Goal: Task Accomplishment & Management: Use online tool/utility

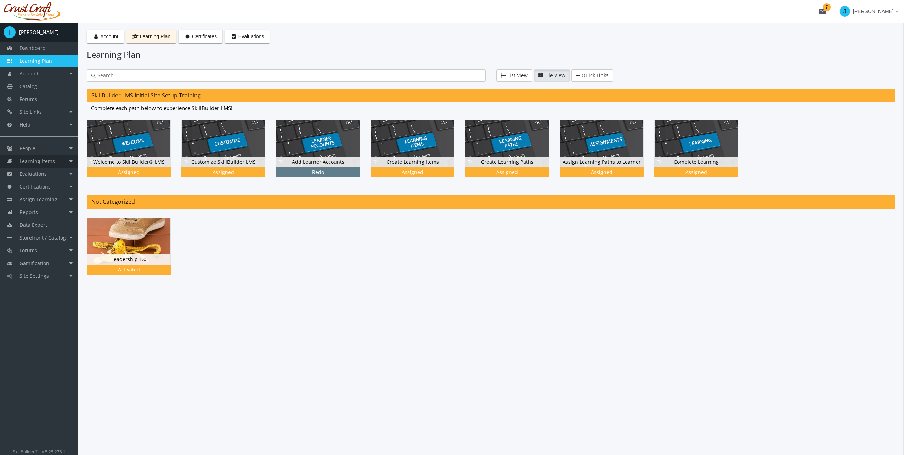
click at [69, 160] on link "Learning Items" at bounding box center [39, 161] width 78 height 13
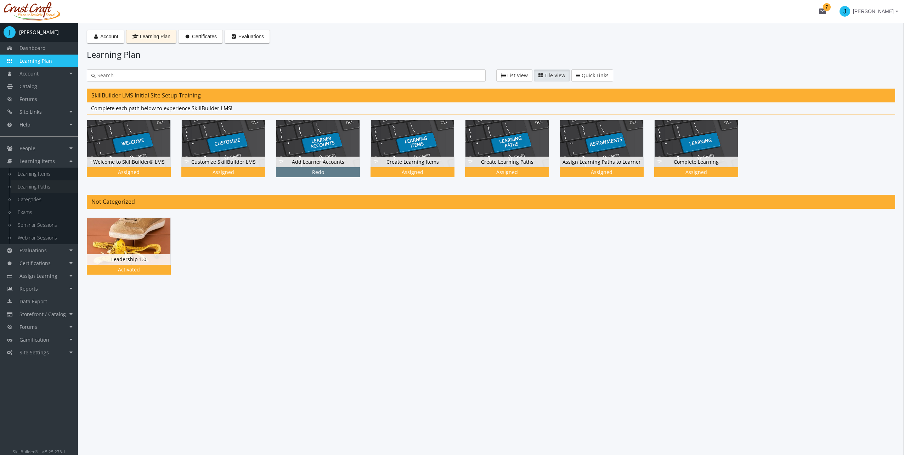
click at [63, 185] on link "Learning Paths" at bounding box center [44, 186] width 67 height 13
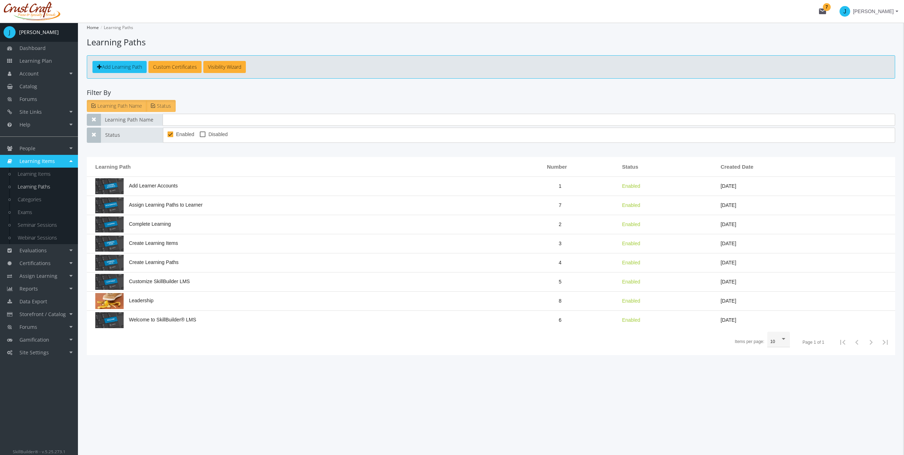
click at [183, 297] on td "Leadership" at bounding box center [294, 301] width 415 height 19
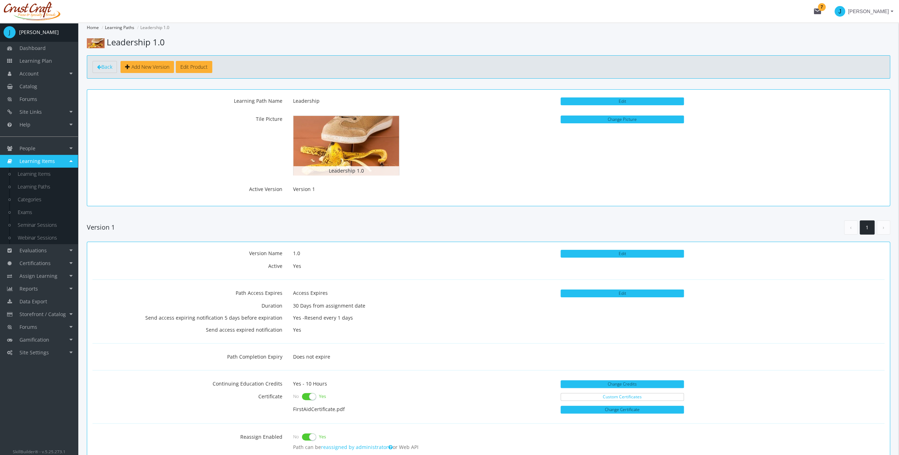
click at [562, 132] on div "Tile Picture Leadership 1.0 Change Picture" at bounding box center [488, 145] width 803 height 65
click at [153, 63] on span "Add New Version" at bounding box center [150, 66] width 38 height 7
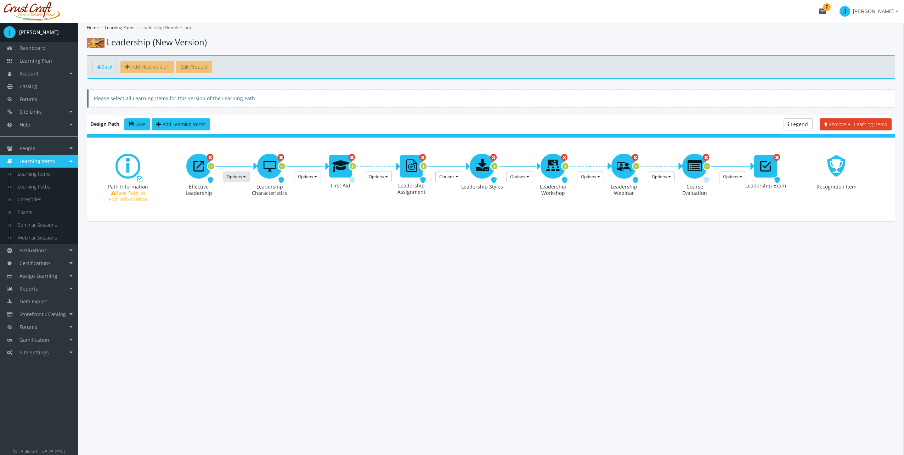
click at [238, 176] on span "Options" at bounding box center [234, 177] width 15 height 6
click at [246, 205] on link "Remove this Prerequisite" at bounding box center [290, 207] width 135 height 11
click at [315, 176] on span "button" at bounding box center [315, 176] width 3 height 1
drag, startPoint x: 324, startPoint y: 205, endPoint x: 330, endPoint y: 201, distance: 7.0
click at [324, 205] on link "Remove this Prerequisite" at bounding box center [361, 207] width 135 height 11
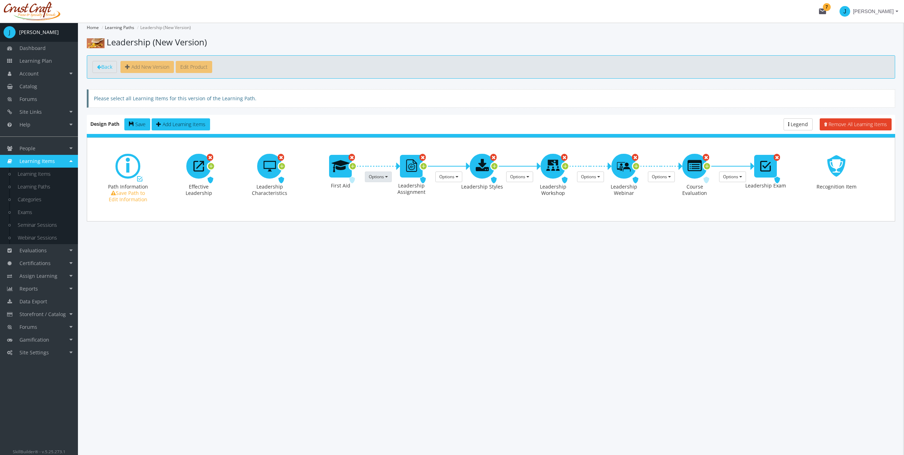
click at [381, 172] on button "Options" at bounding box center [378, 177] width 27 height 11
click at [386, 207] on link "Remove this Prerequisite" at bounding box center [427, 207] width 125 height 11
click at [446, 176] on span "Options" at bounding box center [446, 177] width 15 height 6
click at [457, 206] on link "Remove this Prerequisite" at bounding box center [503, 207] width 135 height 11
click at [522, 177] on span "Options" at bounding box center [517, 177] width 15 height 6
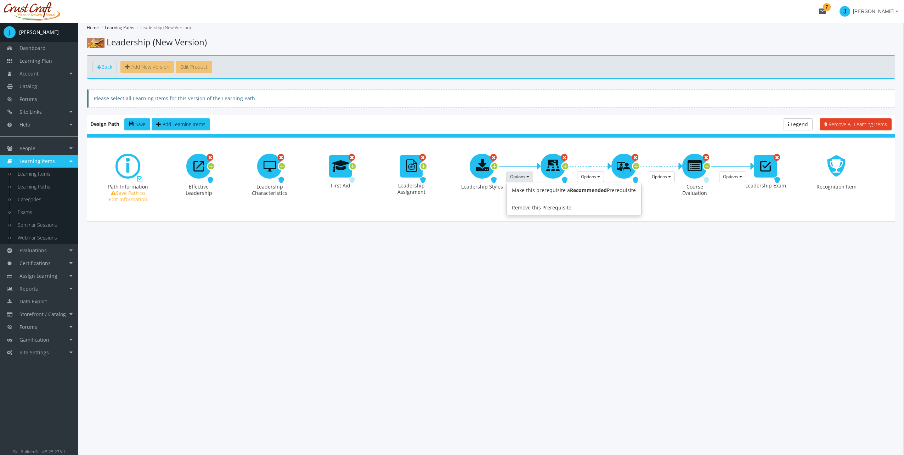
click at [532, 207] on link "Remove this Prerequisite" at bounding box center [574, 207] width 135 height 11
click at [595, 178] on span "Options" at bounding box center [588, 177] width 15 height 6
click at [599, 206] on link "Remove this Prerequisite" at bounding box center [640, 207] width 125 height 11
click at [661, 178] on span "Options" at bounding box center [659, 177] width 15 height 6
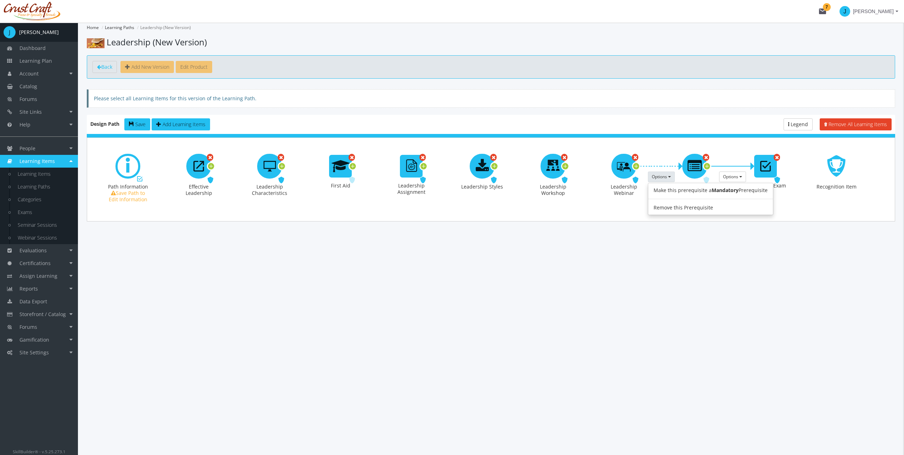
click at [663, 208] on link "Remove this Prerequisite" at bounding box center [711, 207] width 125 height 11
click at [735, 176] on span "Options" at bounding box center [730, 177] width 15 height 6
click at [737, 205] on link "Remove this Prerequisite" at bounding box center [787, 207] width 135 height 11
click at [135, 123] on span "Save" at bounding box center [140, 124] width 10 height 7
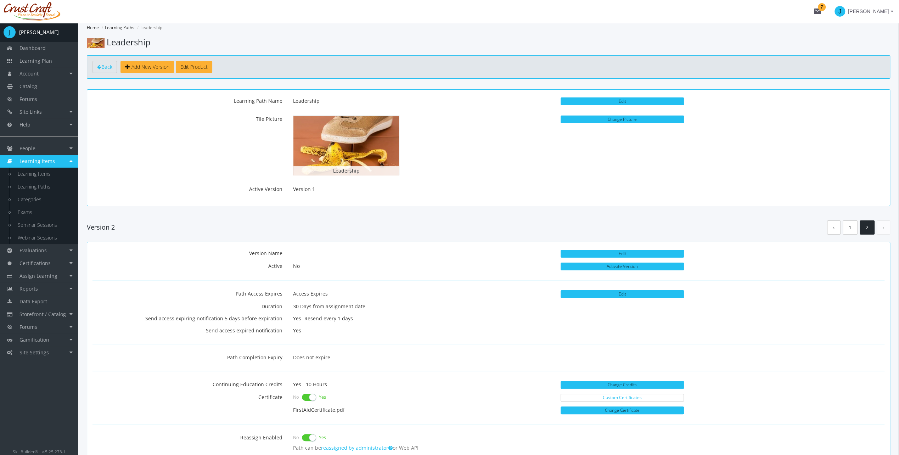
click at [203, 114] on label "Tile Picture" at bounding box center [187, 118] width 201 height 10
click at [264, 183] on div "Learning Path Name Leadership Edit Tile Picture Leadership Change Picture Activ…" at bounding box center [488, 145] width 792 height 100
click at [265, 187] on label "Active Version" at bounding box center [187, 188] width 201 height 10
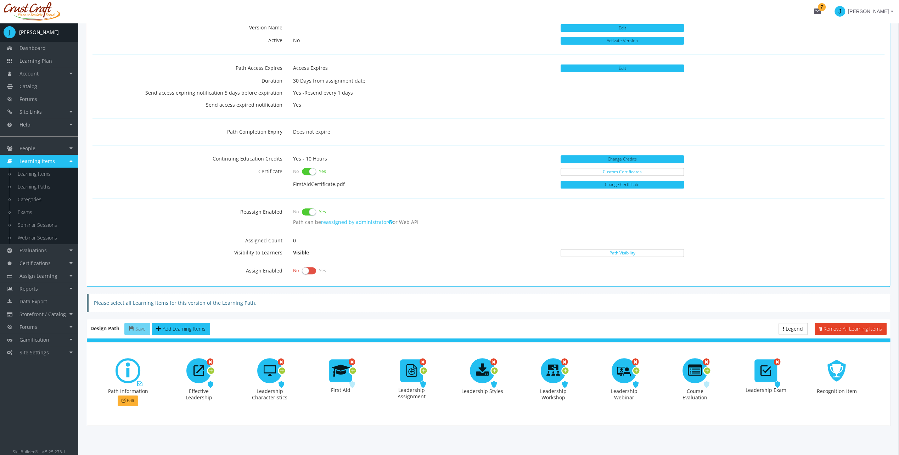
scroll to position [228, 0]
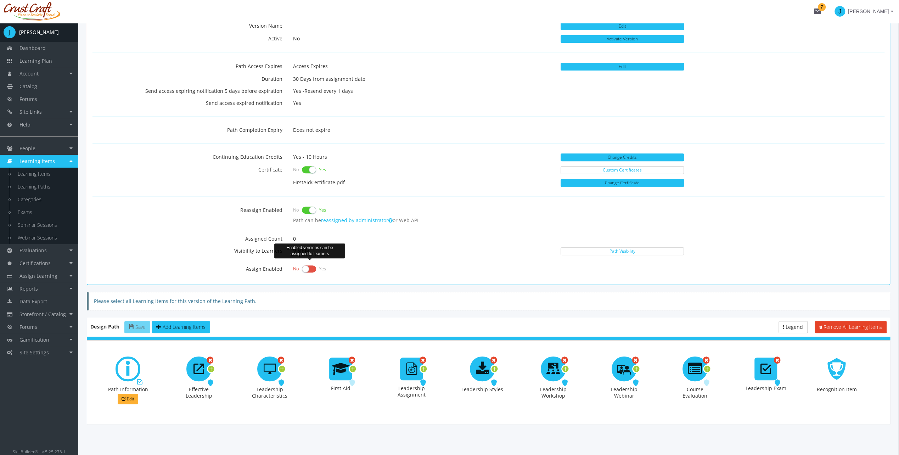
click at [308, 267] on label at bounding box center [309, 269] width 14 height 10
click at [0, 0] on input "checkbox" at bounding box center [0, 0] width 0 height 0
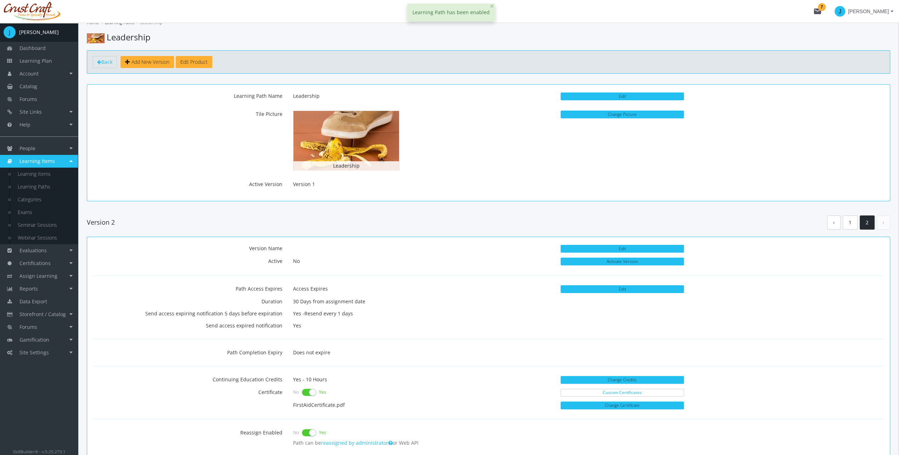
scroll to position [0, 0]
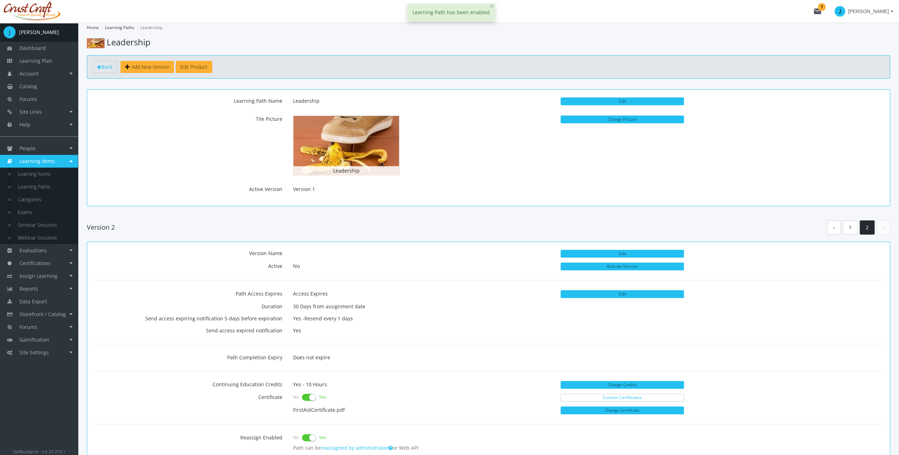
click at [616, 147] on div "Tile Picture Leadership Change Picture" at bounding box center [488, 145] width 803 height 65
click at [617, 102] on button "Edit" at bounding box center [622, 101] width 123 height 8
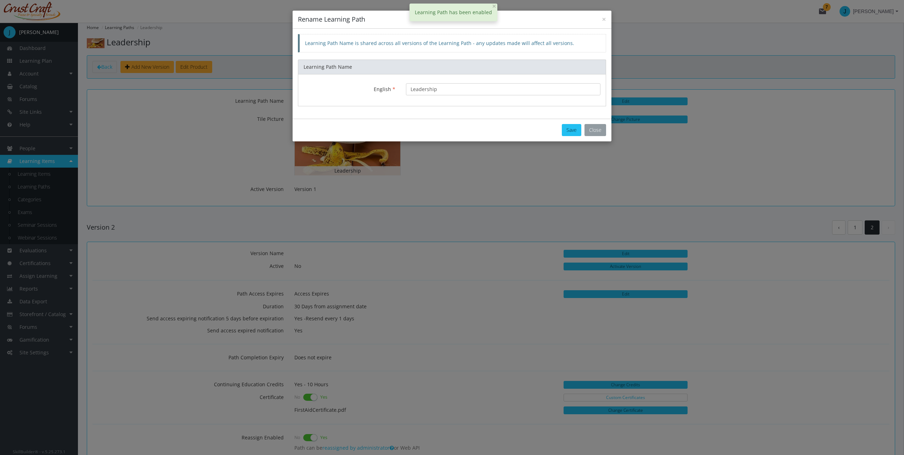
click at [597, 134] on button "Close" at bounding box center [596, 130] width 22 height 12
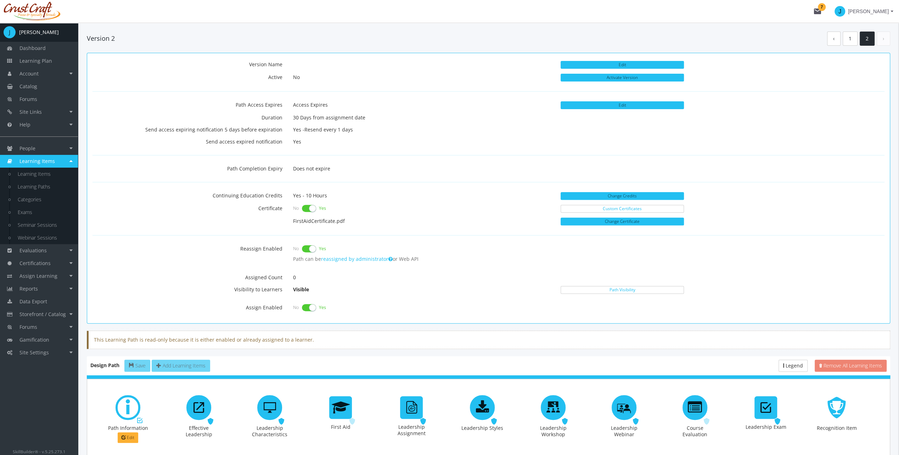
scroll to position [192, 0]
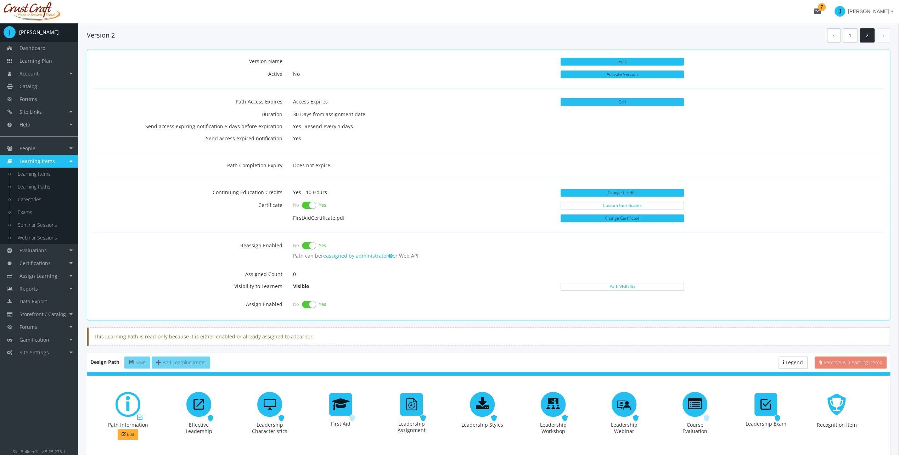
click at [318, 167] on p "Does not expire" at bounding box center [588, 165] width 591 height 12
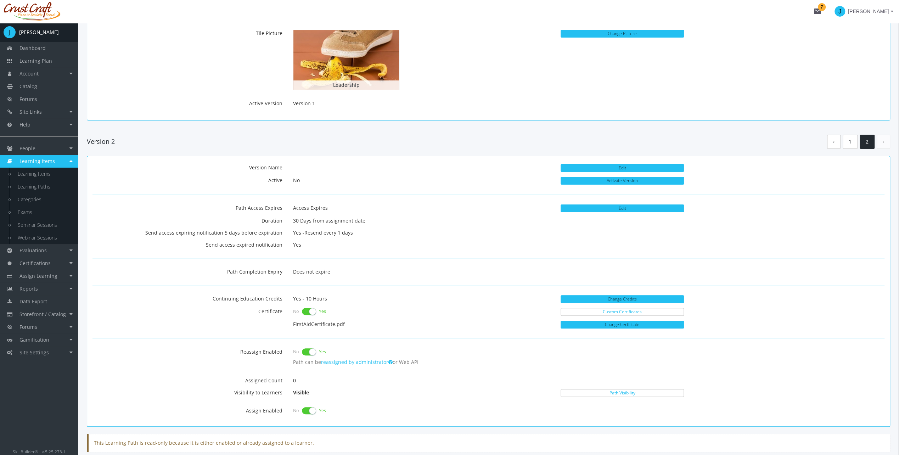
click at [309, 111] on div "Learning Path Name Leadership Edit Tile Picture Leadership Change Picture Activ…" at bounding box center [488, 62] width 803 height 117
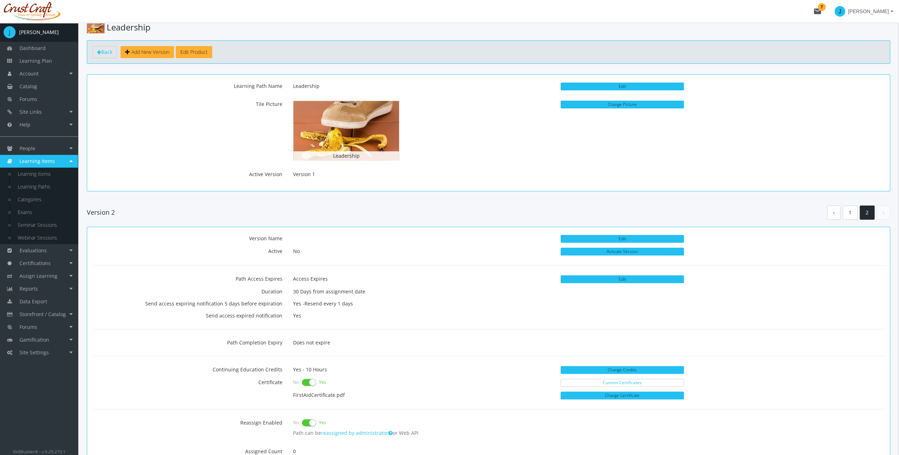
click at [275, 122] on div "Tile Picture Leadership Change Picture" at bounding box center [488, 130] width 803 height 65
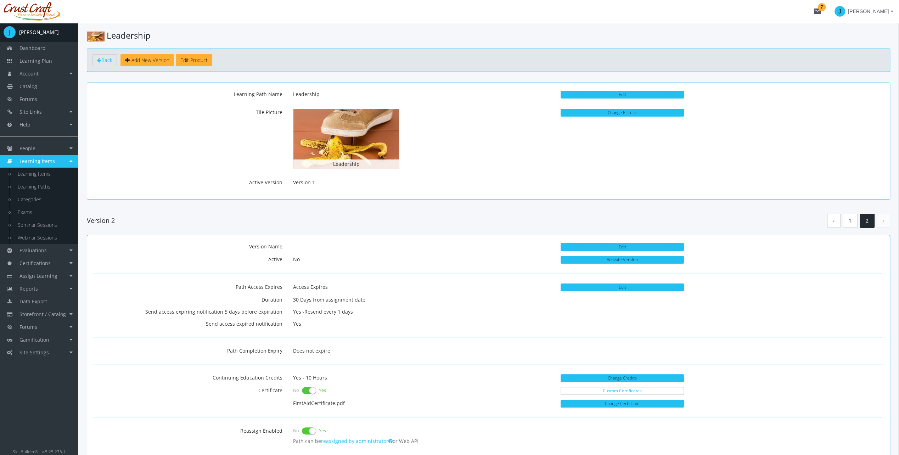
scroll to position [0, 0]
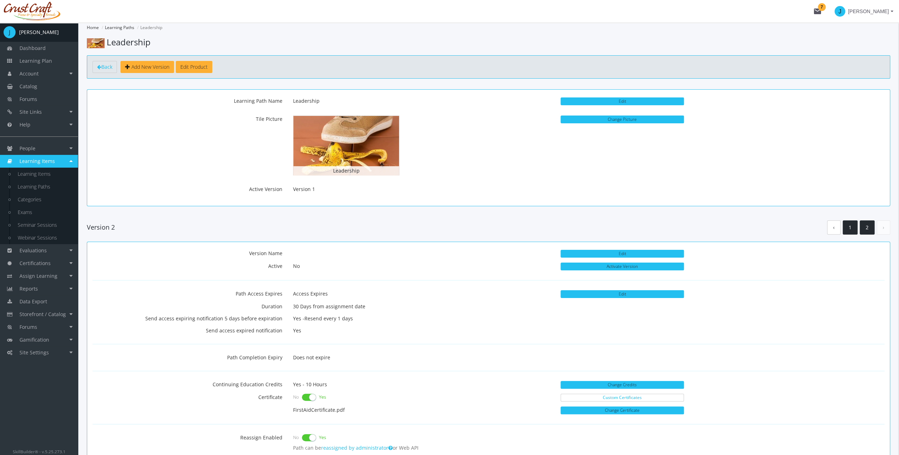
click at [849, 225] on link "1" at bounding box center [850, 227] width 15 height 15
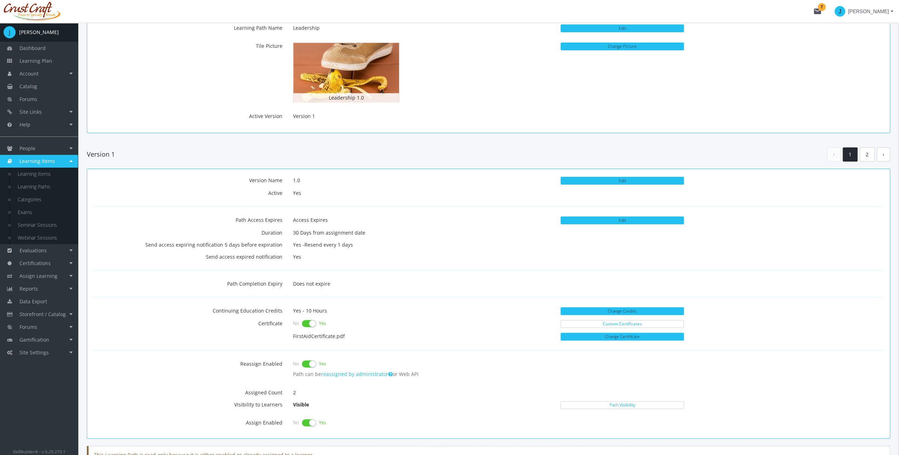
scroll to position [177, 0]
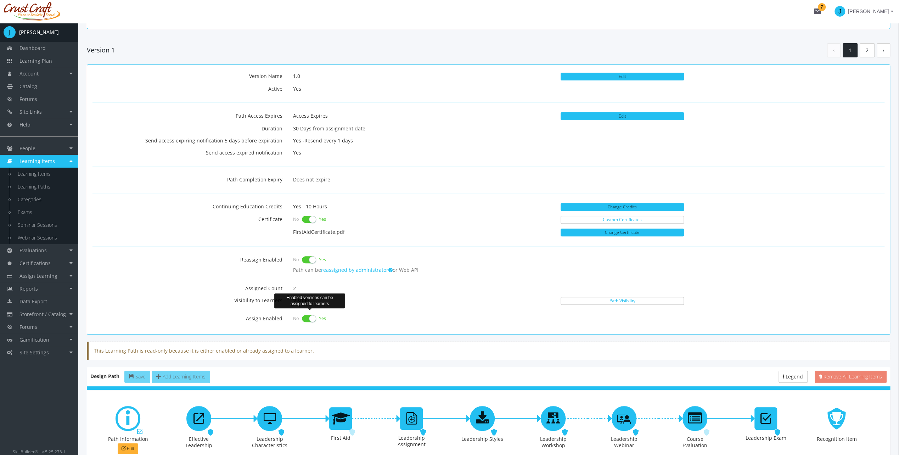
click at [308, 314] on label at bounding box center [309, 319] width 14 height 10
click at [0, 0] on input "checkbox" at bounding box center [0, 0] width 0 height 0
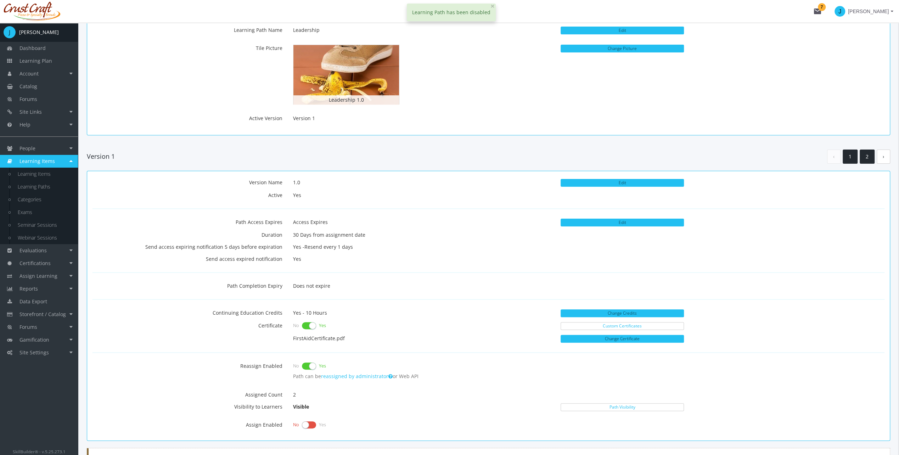
click at [865, 155] on link "2" at bounding box center [867, 157] width 15 height 15
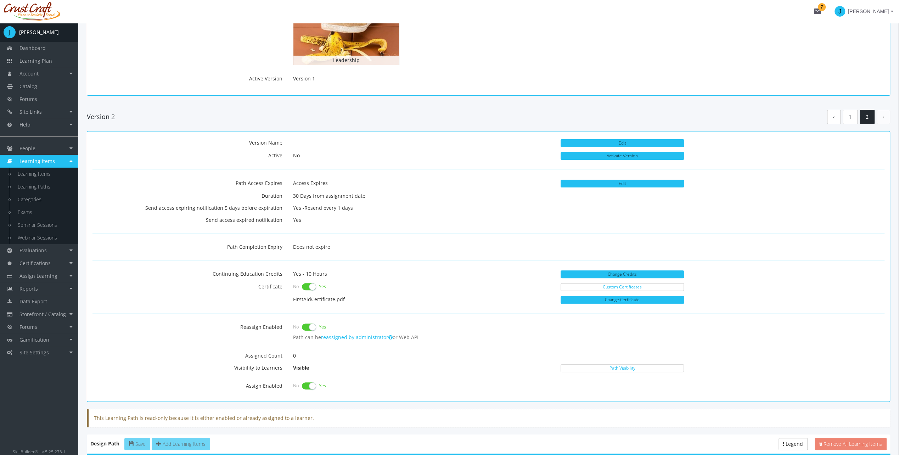
scroll to position [0, 0]
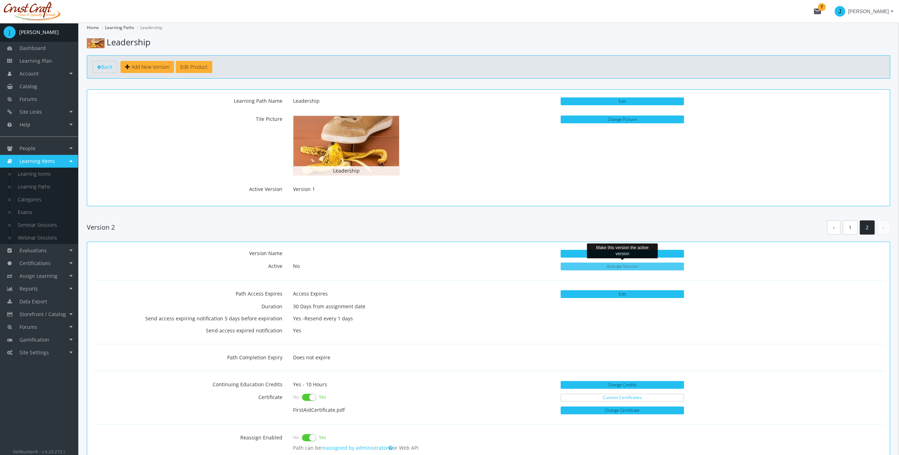
click at [642, 267] on button "Activate Version" at bounding box center [622, 267] width 123 height 8
click at [143, 219] on div "Version 2 ‹ 1 2 ›" at bounding box center [488, 227] width 803 height 29
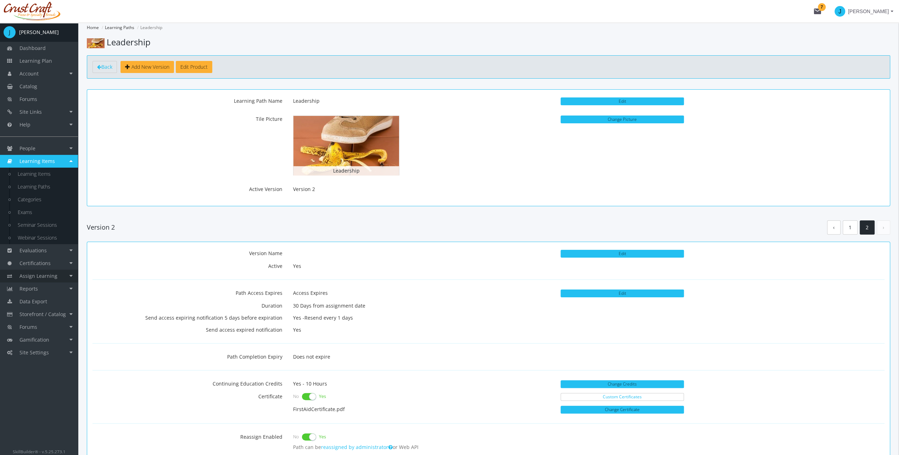
click at [68, 276] on link "Assign Learning" at bounding box center [39, 276] width 78 height 13
click at [47, 234] on link "Path to Learner Assignments" at bounding box center [44, 236] width 67 height 20
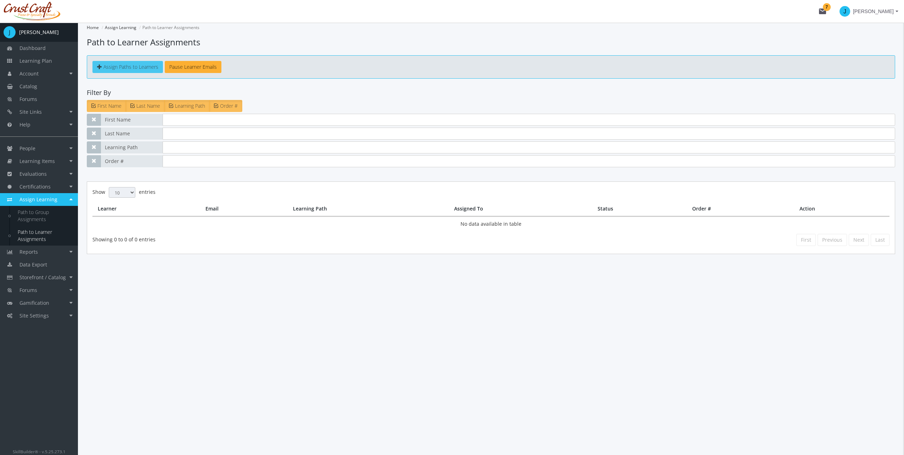
click at [139, 69] on span "Assign Paths to Learners" at bounding box center [130, 66] width 55 height 7
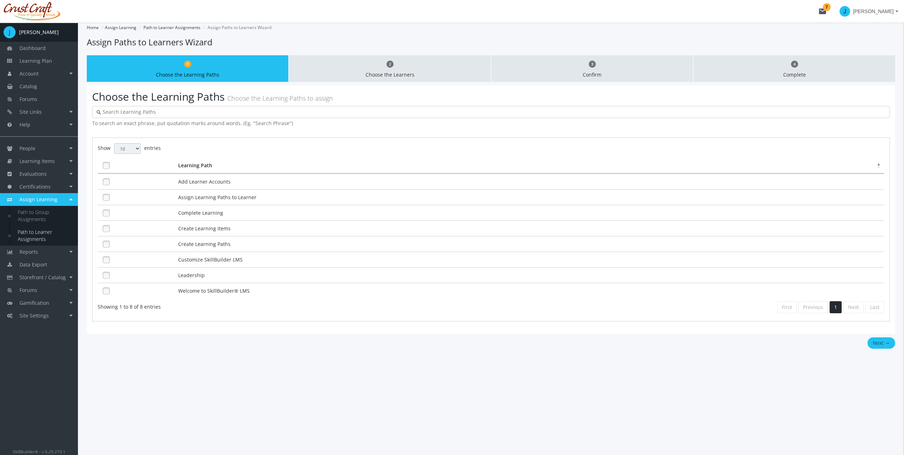
click at [195, 270] on td "Leadership" at bounding box center [530, 275] width 708 height 16
click at [872, 337] on button "Next →" at bounding box center [882, 342] width 28 height 11
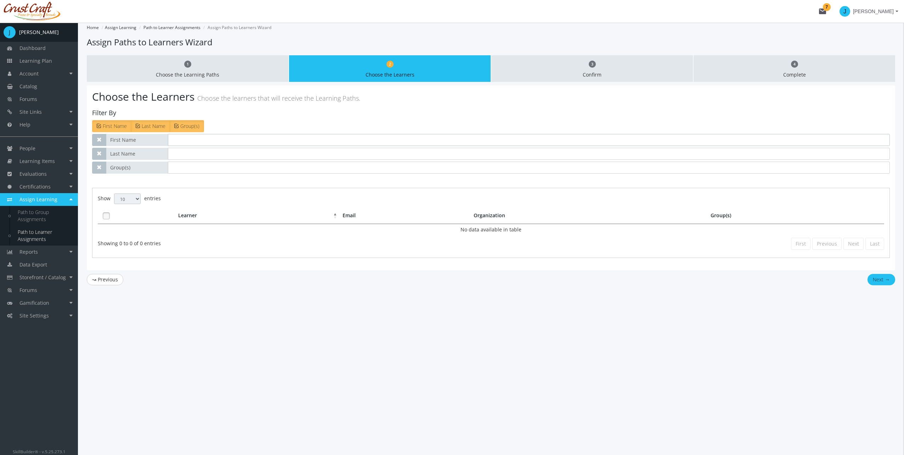
click at [228, 140] on input "text" at bounding box center [529, 140] width 722 height 12
type input "[PERSON_NAME]"
click at [195, 151] on input "text" at bounding box center [529, 154] width 722 height 12
type input "r"
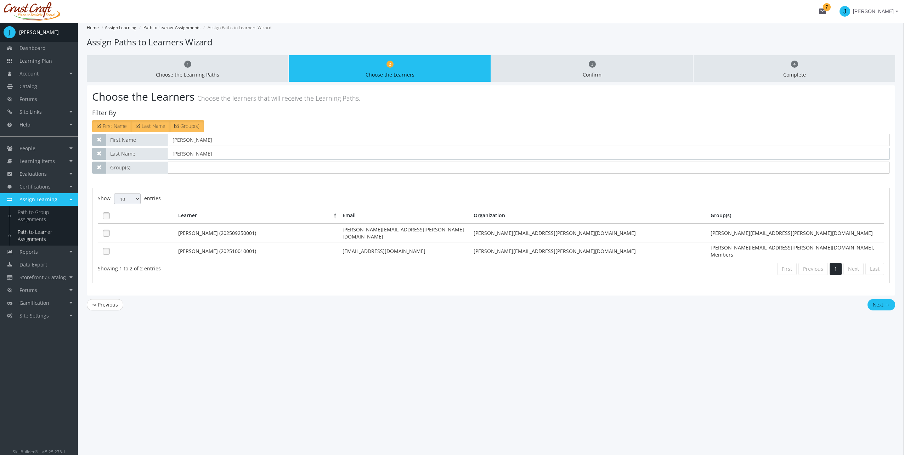
type input "[PERSON_NAME]"
click at [105, 231] on link at bounding box center [106, 233] width 11 height 11
click at [883, 299] on button "Next →" at bounding box center [882, 304] width 28 height 11
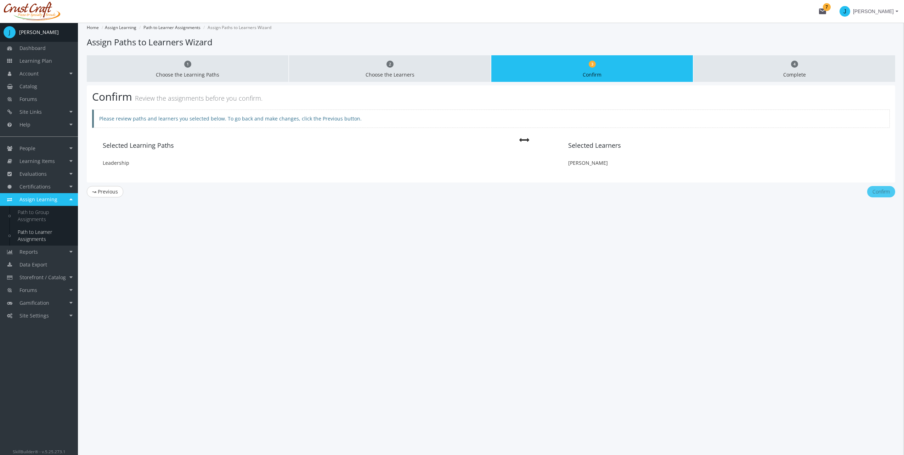
click at [883, 191] on button "Confirm" at bounding box center [882, 191] width 28 height 11
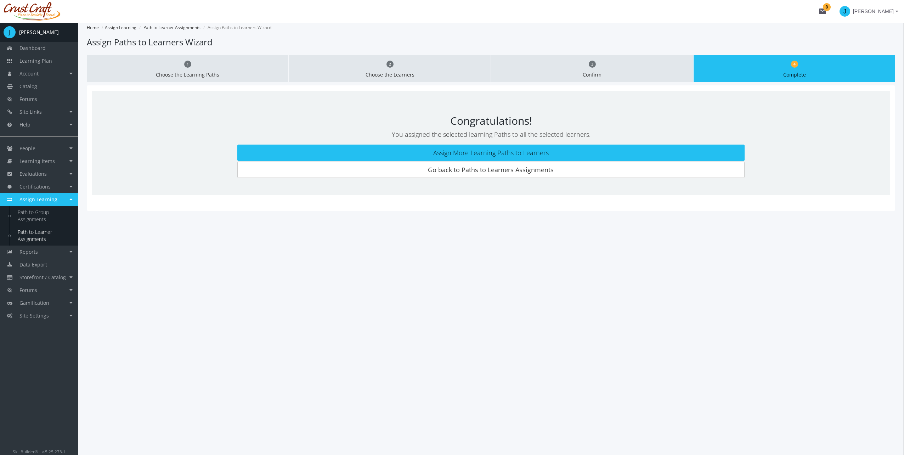
drag, startPoint x: 379, startPoint y: 254, endPoint x: 381, endPoint y: 249, distance: 5.2
click at [380, 254] on div "Home Assign Learning Path to Learner Assignments Assign Paths to Learners Wizar…" at bounding box center [491, 239] width 826 height 432
click at [18, 61] on link "Learning Plan" at bounding box center [39, 61] width 78 height 13
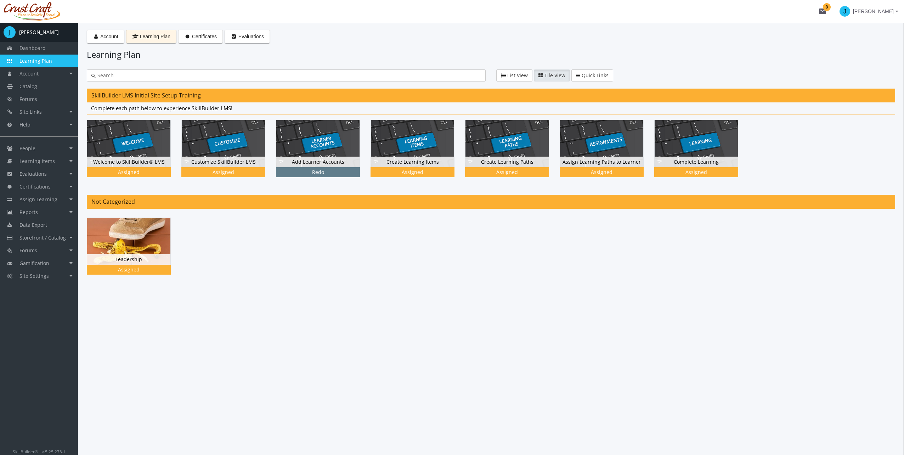
click at [235, 260] on div at bounding box center [491, 252] width 809 height 68
click at [146, 256] on div "Leadership Status Assigned" at bounding box center [128, 259] width 83 height 11
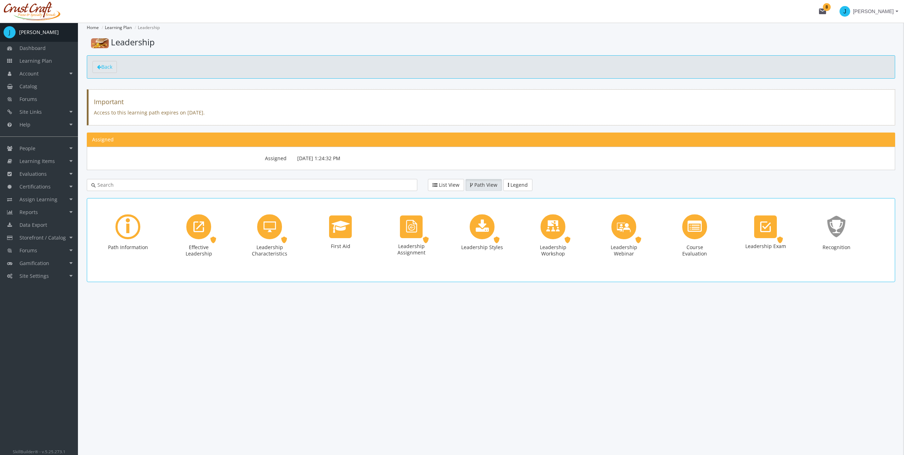
click at [211, 291] on main-section "Home Learning Plan Leadership Leadership Back Important Access to this learning…" at bounding box center [491, 167] width 809 height 288
click at [711, 298] on main-section "Home Learning Plan Leadership Leadership Back Important Access to this learning…" at bounding box center [491, 167] width 809 height 288
click at [408, 299] on main-section "Home Learning Plan Leadership Leadership Back Important Access to this learning…" at bounding box center [491, 167] width 809 height 288
click at [61, 162] on link "Learning Items" at bounding box center [39, 161] width 78 height 13
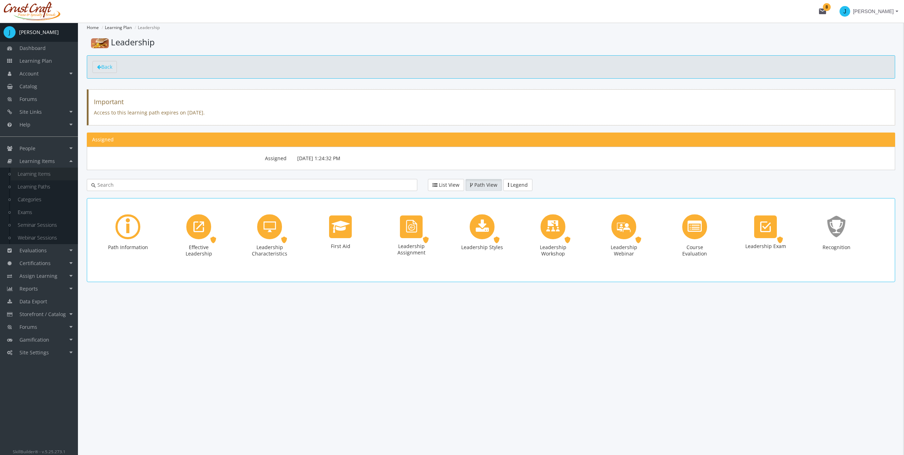
click at [59, 174] on link "Learning Items" at bounding box center [44, 174] width 67 height 13
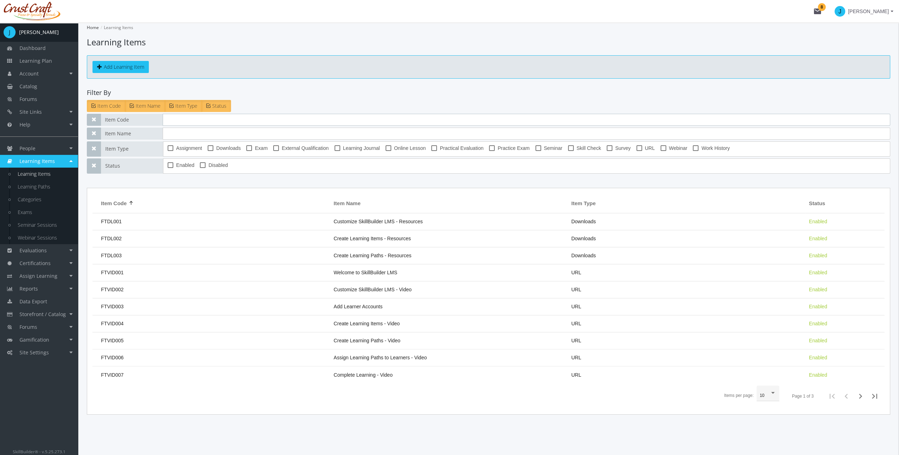
click at [213, 116] on input "text" at bounding box center [527, 120] width 728 height 12
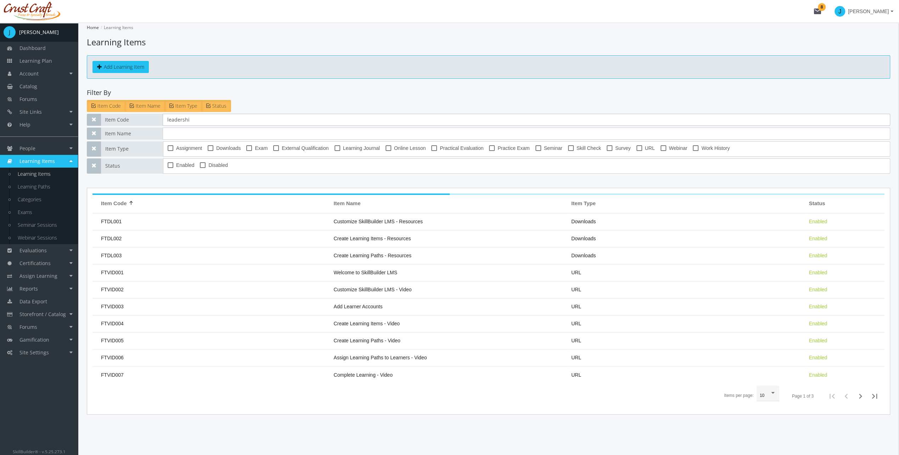
type input "leadership"
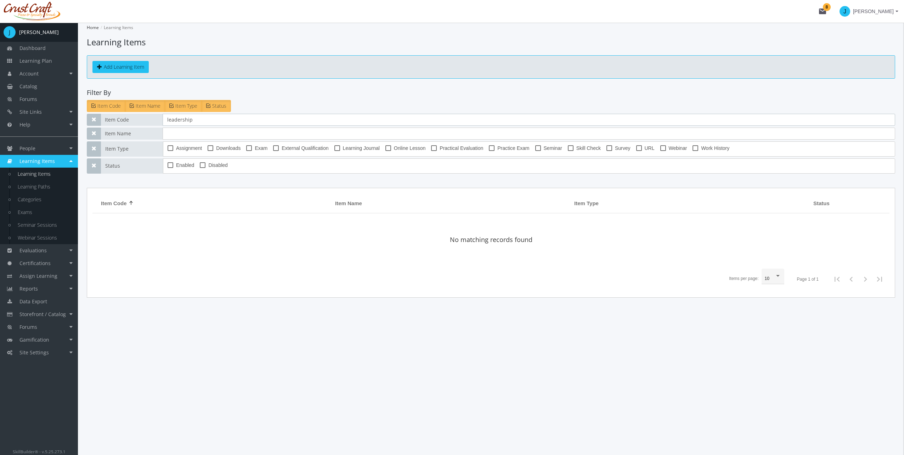
drag, startPoint x: 200, startPoint y: 112, endPoint x: 159, endPoint y: 113, distance: 40.4
click at [159, 114] on div "Item Code leadership" at bounding box center [491, 120] width 809 height 12
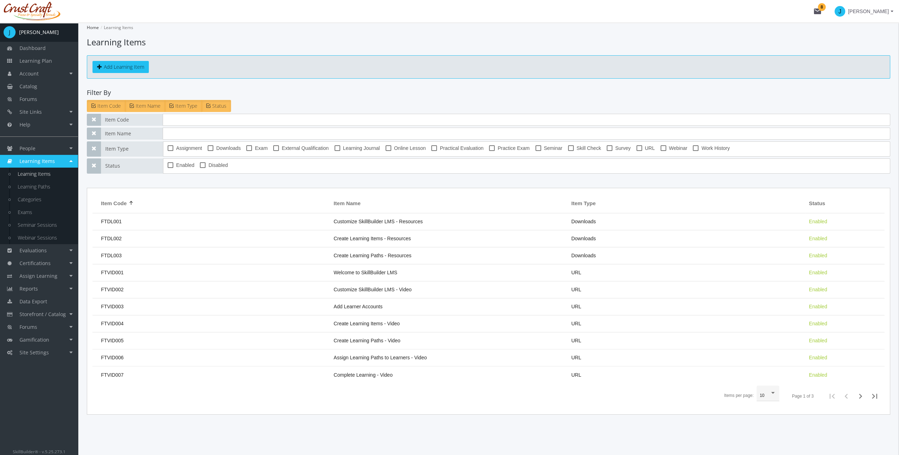
click at [175, 106] on span "Item Type" at bounding box center [186, 105] width 22 height 7
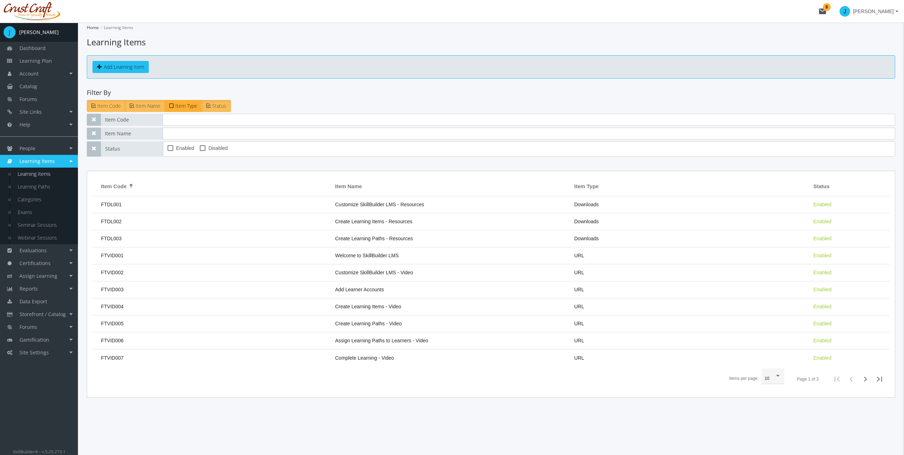
click at [171, 105] on icon at bounding box center [171, 106] width 4 height 6
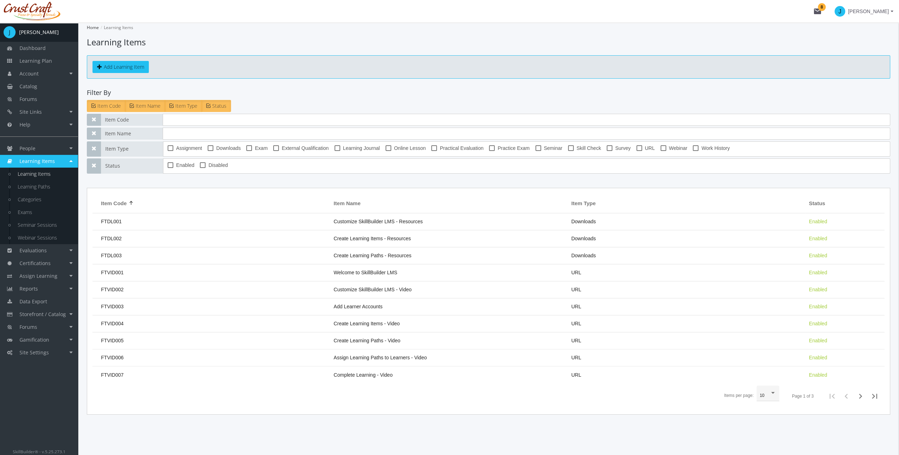
click at [210, 105] on span at bounding box center [209, 105] width 6 height 7
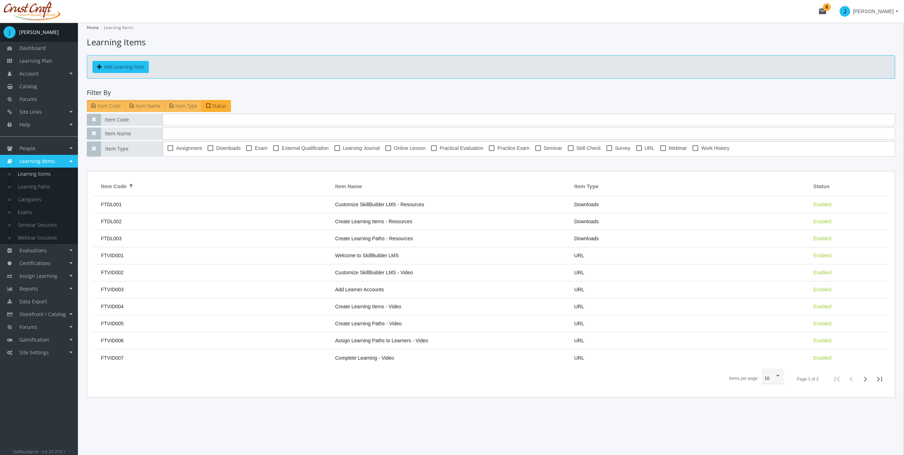
click at [147, 104] on span "Item Name" at bounding box center [148, 105] width 25 height 7
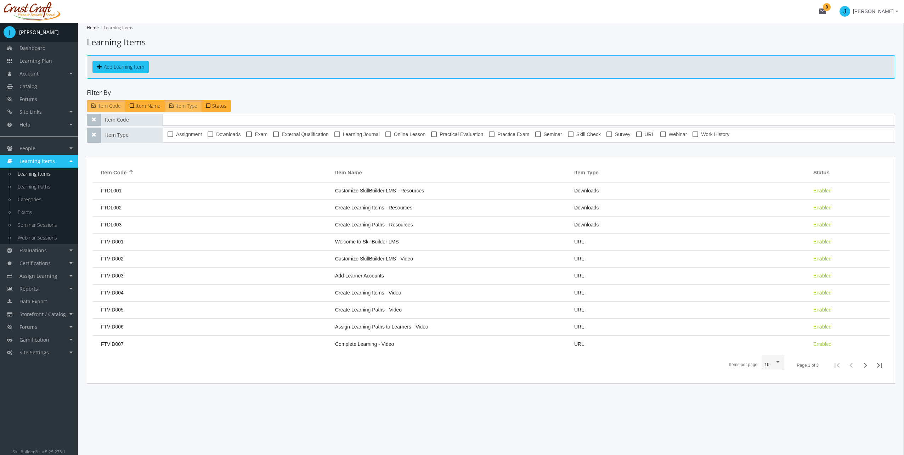
click at [100, 103] on span "Item Code" at bounding box center [108, 105] width 23 height 7
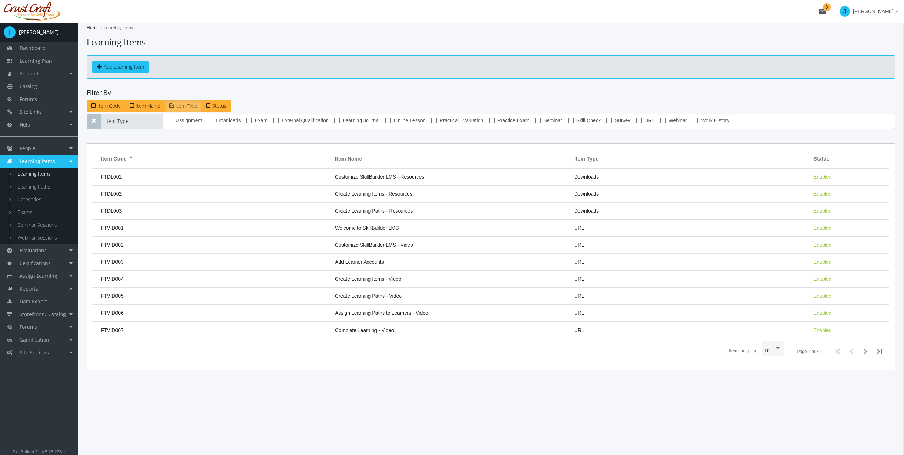
click at [254, 120] on label "Exam" at bounding box center [256, 120] width 21 height 9
click at [247, 123] on input "Exam" at bounding box center [246, 123] width 0 height 0
checkbox input "true"
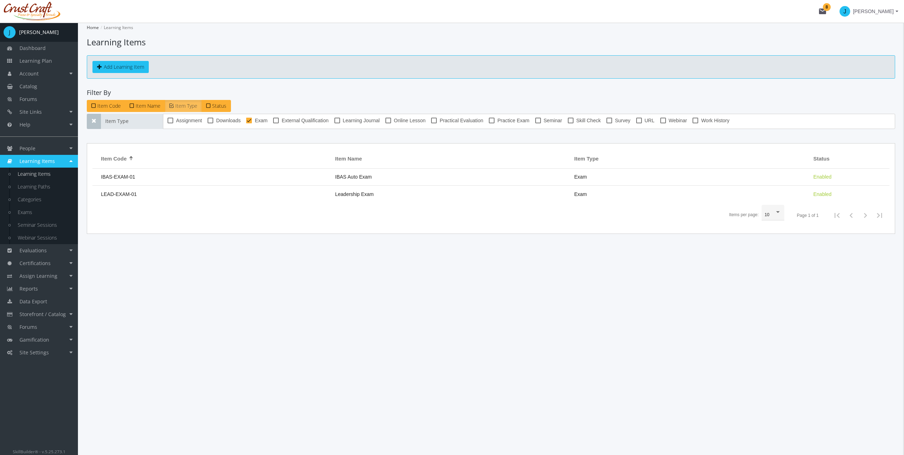
click at [448, 197] on td "Leadership Exam" at bounding box center [451, 194] width 239 height 17
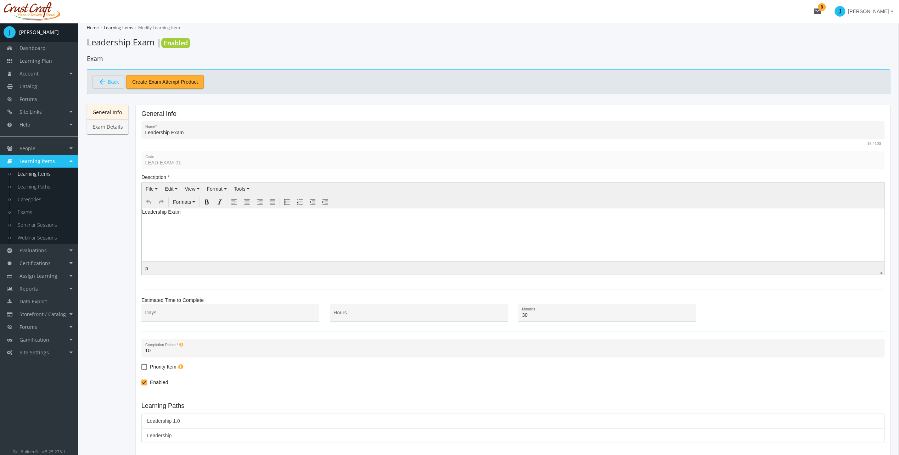
click at [108, 129] on link "Exam Details" at bounding box center [108, 126] width 42 height 15
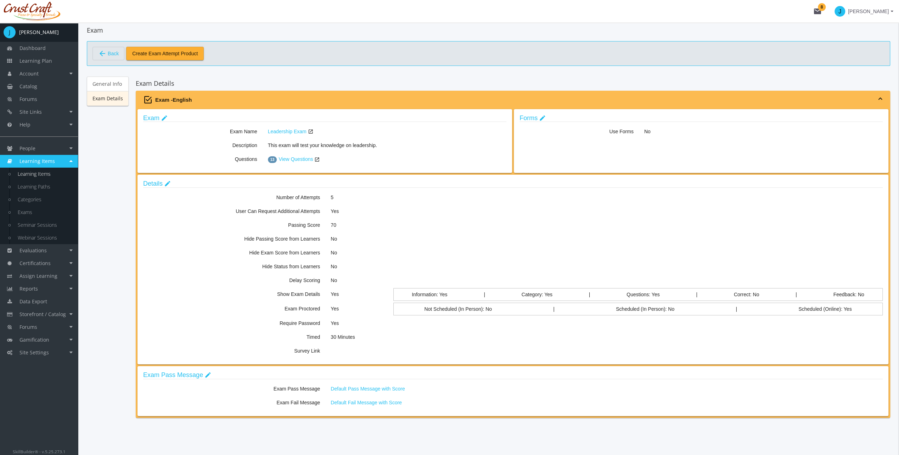
scroll to position [28, 0]
click at [164, 182] on mat-icon "edit" at bounding box center [167, 184] width 7 height 8
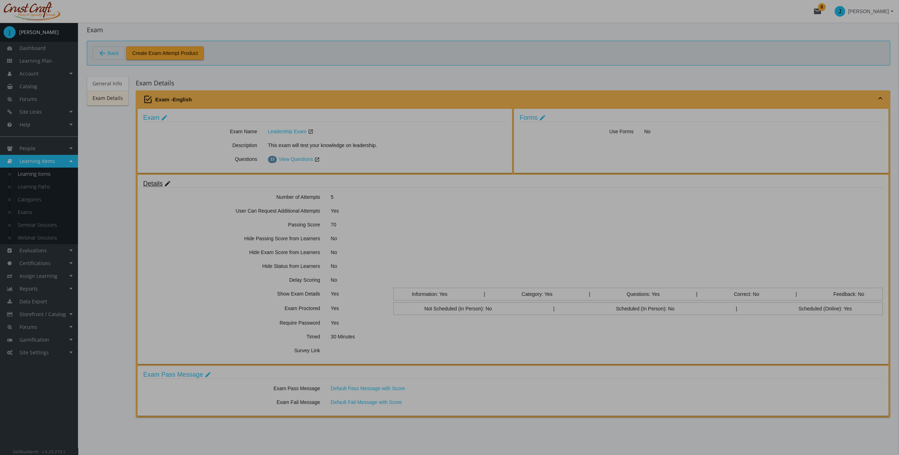
scroll to position [0, 0]
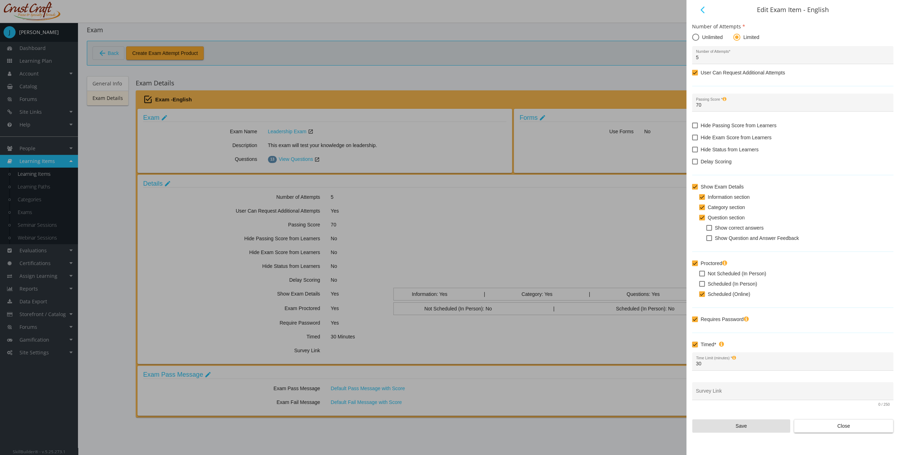
click at [729, 271] on span "Not Scheduled (In Person)" at bounding box center [737, 273] width 58 height 9
click at [700, 276] on input "Not Scheduled (In Person)" at bounding box center [699, 276] width 0 height 0
checkbox input "true"
click at [733, 294] on span "Scheduled (Online)" at bounding box center [729, 294] width 43 height 9
click at [700, 297] on input "Scheduled (Online)" at bounding box center [699, 297] width 0 height 0
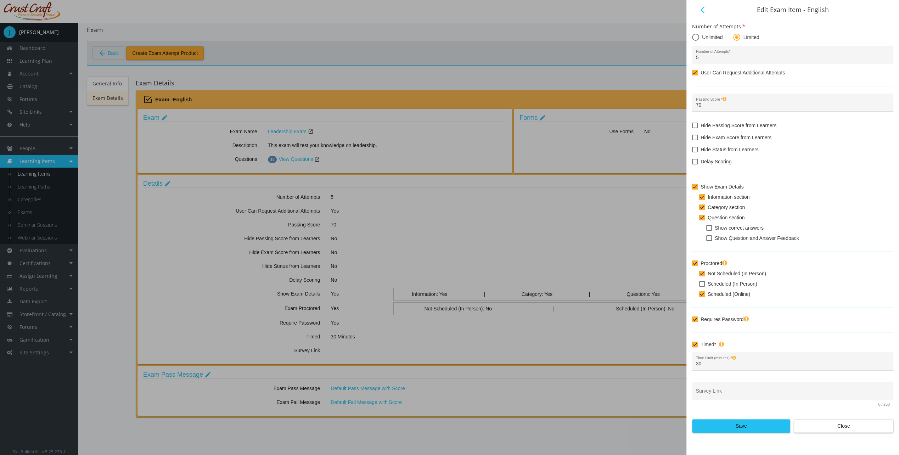
checkbox input "false"
click at [757, 422] on span "Save" at bounding box center [741, 426] width 86 height 13
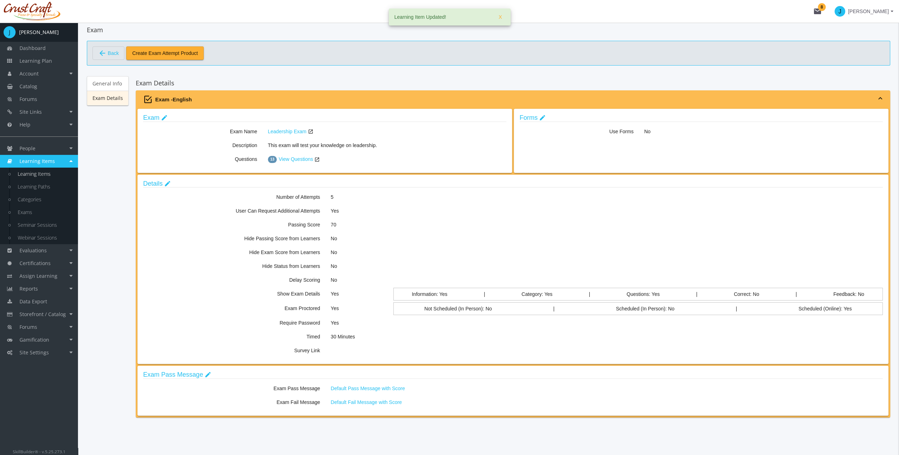
scroll to position [28, 0]
click at [43, 57] on link "Learning Plan" at bounding box center [39, 61] width 78 height 13
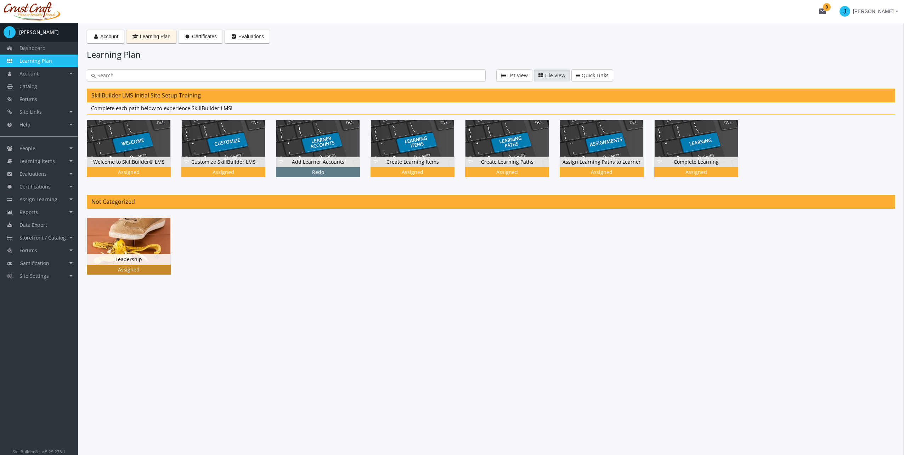
click at [131, 245] on img at bounding box center [128, 241] width 83 height 47
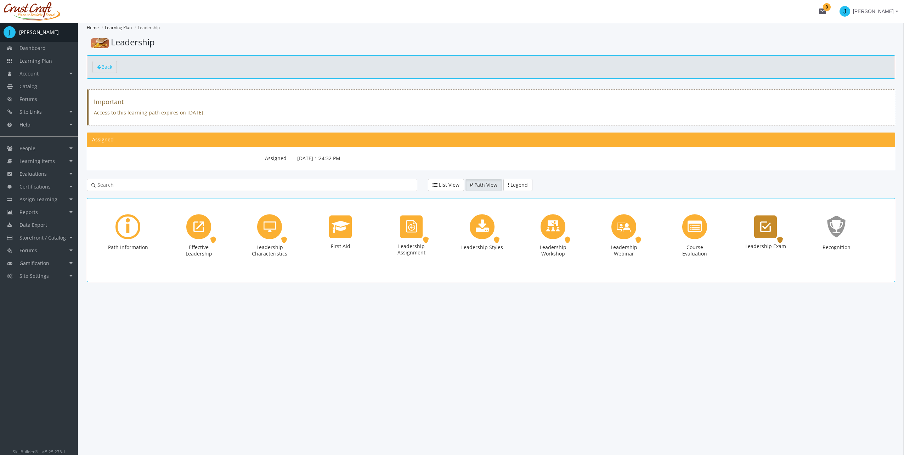
click at [761, 229] on icon "Leadership Exam" at bounding box center [766, 227] width 11 height 14
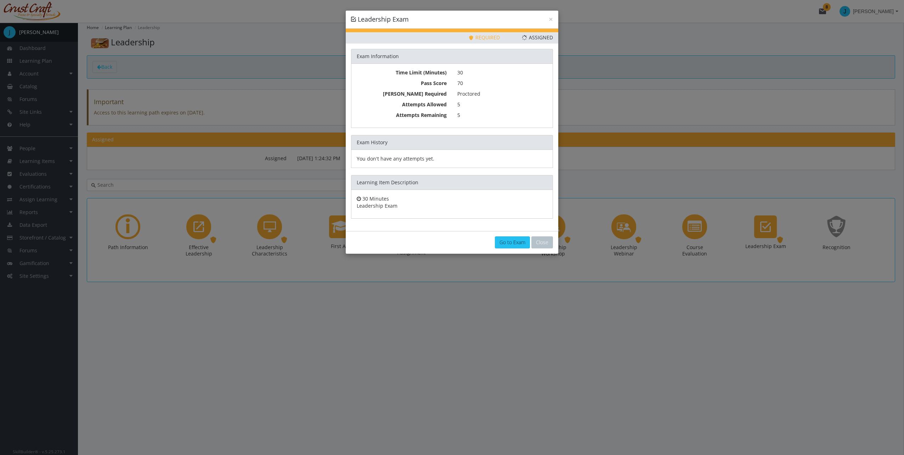
click at [510, 241] on link "Go to Exam" at bounding box center [512, 242] width 35 height 12
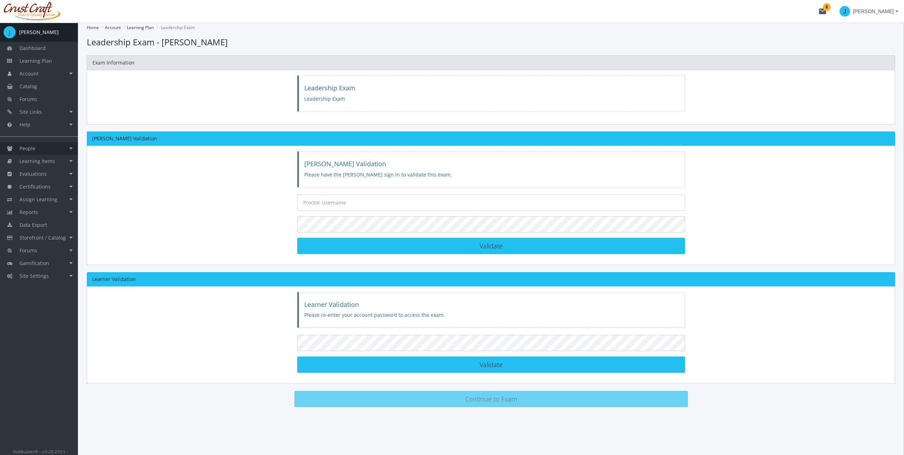
click at [73, 149] on link "People" at bounding box center [39, 148] width 78 height 13
click at [43, 162] on link "Accounts" at bounding box center [44, 161] width 67 height 13
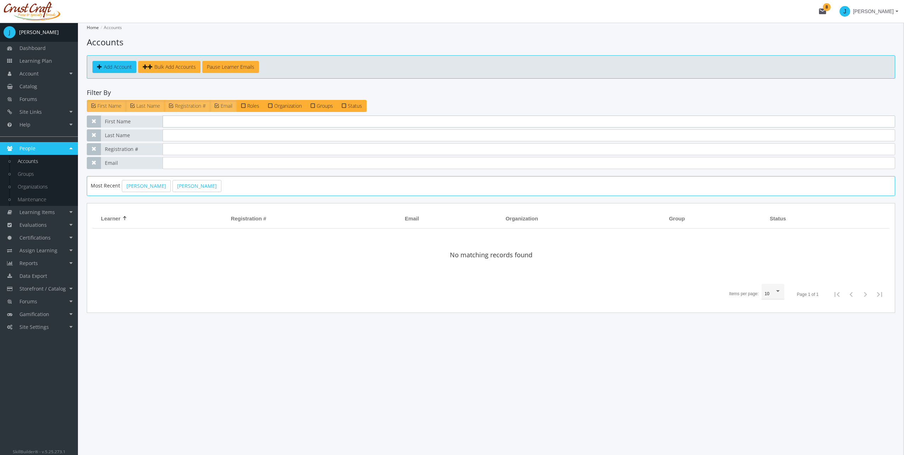
click at [191, 124] on input "text" at bounding box center [529, 122] width 733 height 12
type input "[PERSON_NAME]"
type input "[PERSON_NAME][EMAIL_ADDRESS][PERSON_NAME][DOMAIN_NAME]"
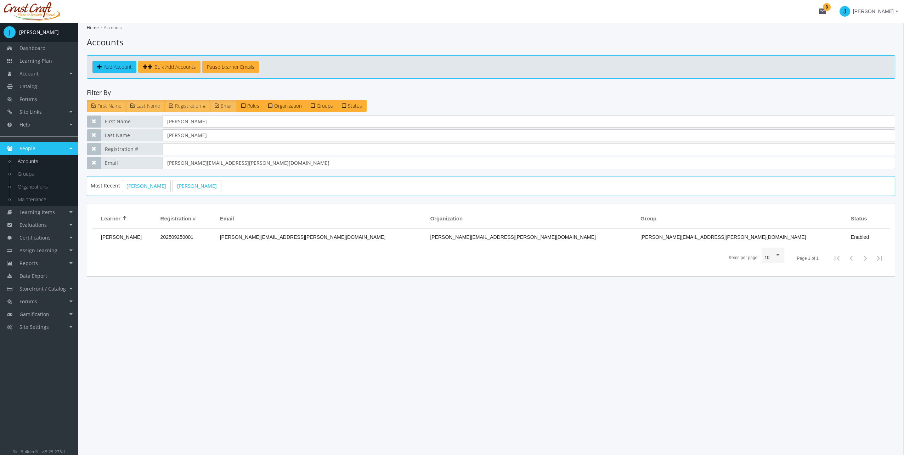
click at [157, 232] on td "[PERSON_NAME]" at bounding box center [124, 237] width 64 height 17
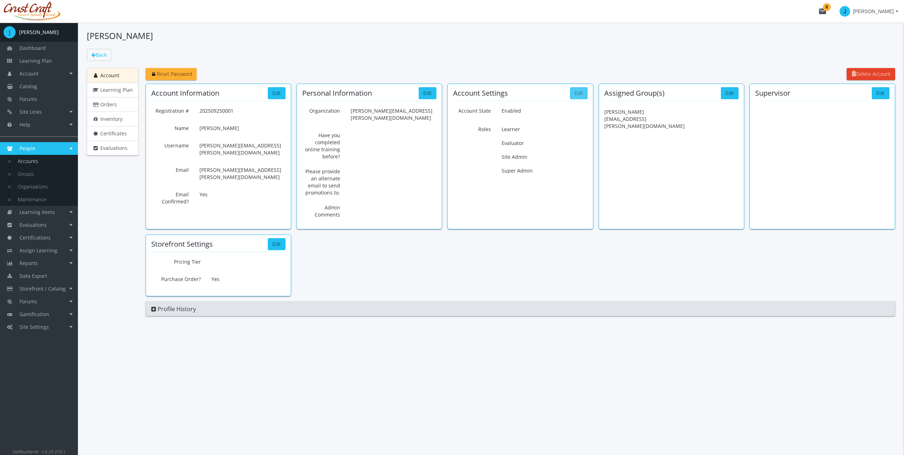
click at [576, 92] on button "Edit" at bounding box center [579, 93] width 18 height 12
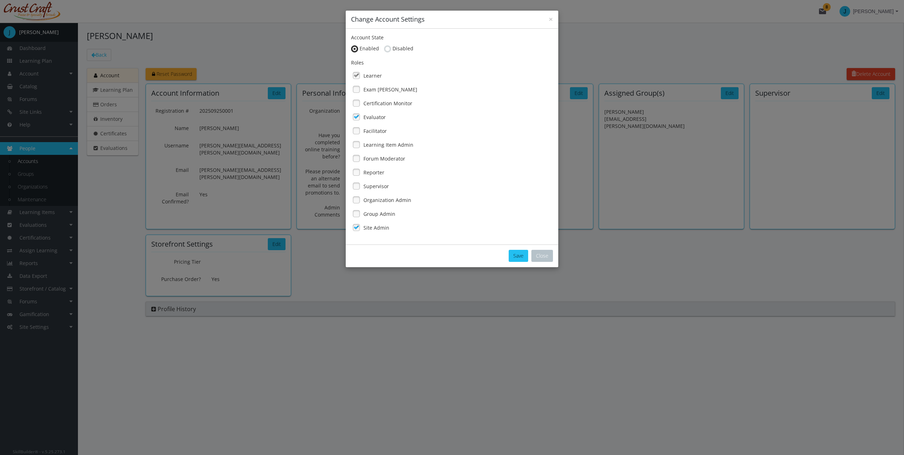
click at [375, 87] on label "Exam [PERSON_NAME]" at bounding box center [391, 89] width 54 height 7
click at [513, 254] on button "Save" at bounding box center [518, 256] width 19 height 12
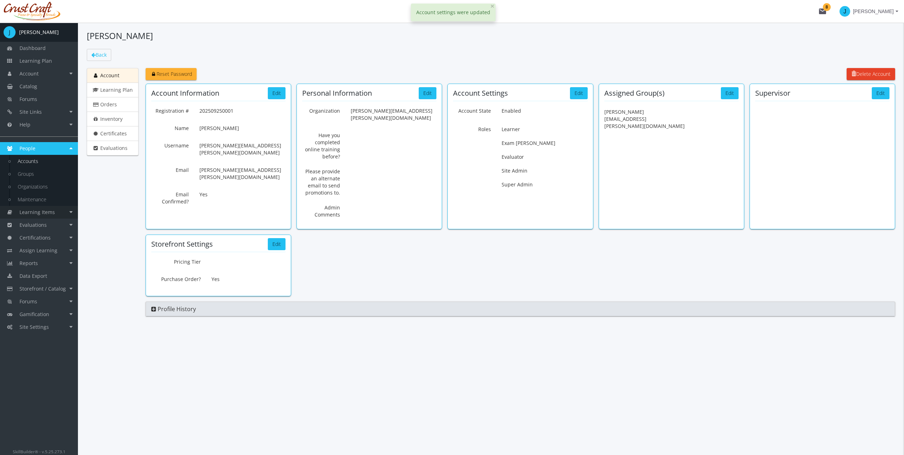
click at [53, 214] on span "Learning Items" at bounding box center [36, 212] width 35 height 7
click at [48, 175] on link "Learning Items" at bounding box center [44, 174] width 67 height 13
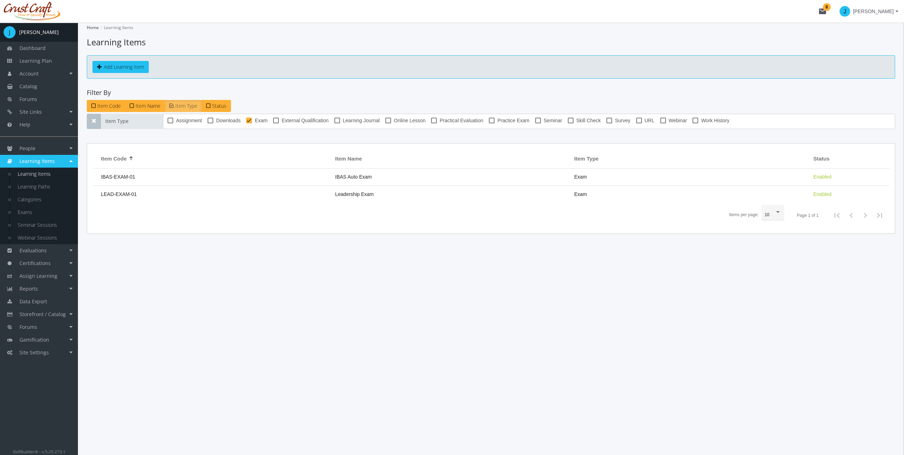
click at [176, 192] on td "LEAD-EXAM-01" at bounding box center [211, 194] width 239 height 17
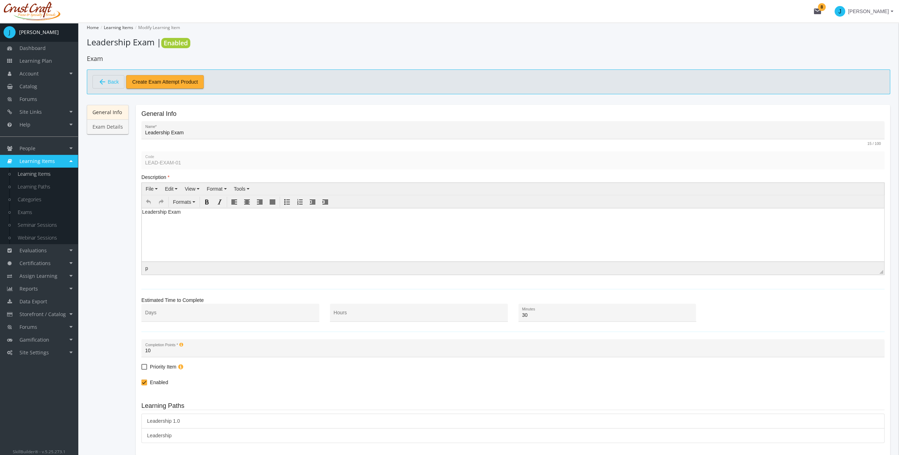
click at [117, 130] on link "Exam Details" at bounding box center [108, 126] width 42 height 15
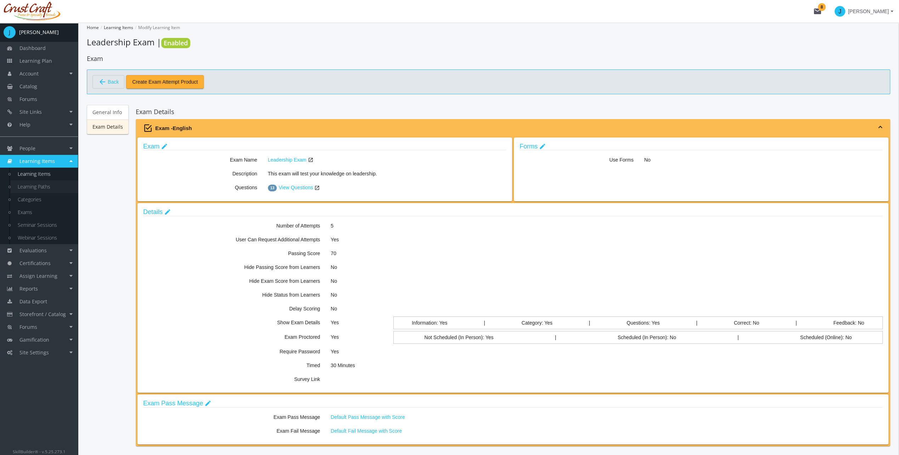
click at [46, 184] on link "Learning Paths" at bounding box center [44, 186] width 67 height 13
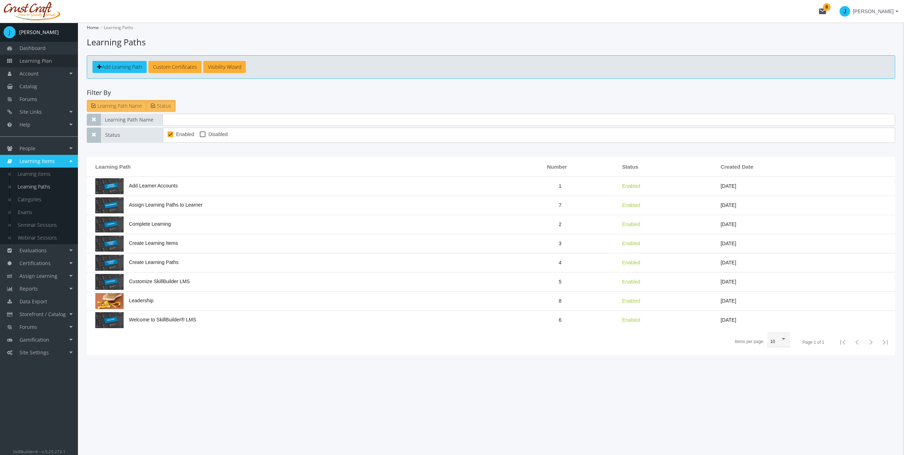
click at [39, 56] on link "Learning Plan" at bounding box center [39, 61] width 78 height 13
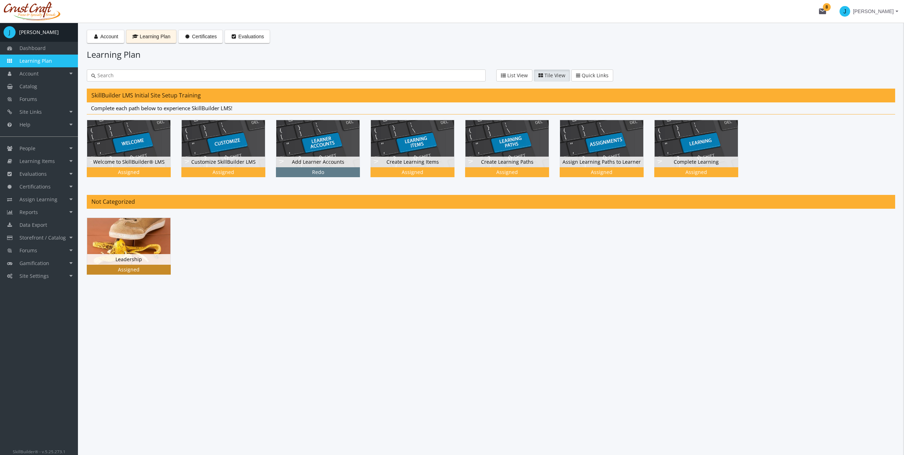
click at [140, 250] on img at bounding box center [128, 241] width 83 height 47
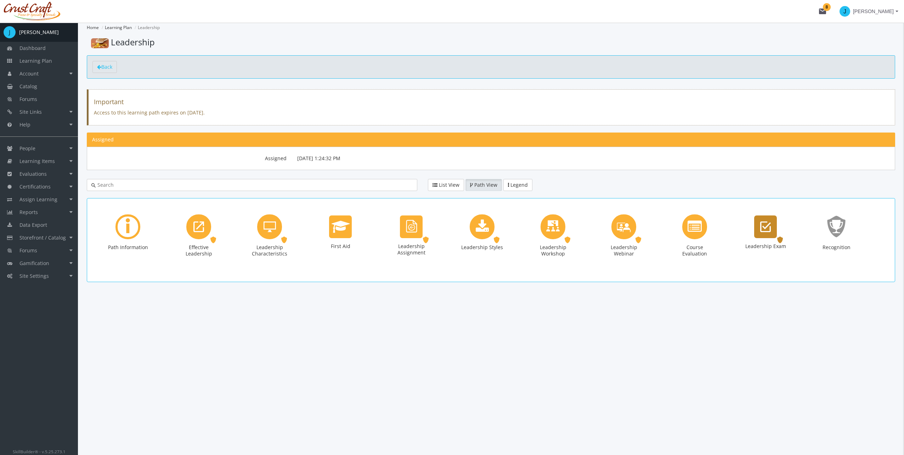
click at [765, 231] on icon "Leadership Exam" at bounding box center [766, 227] width 11 height 14
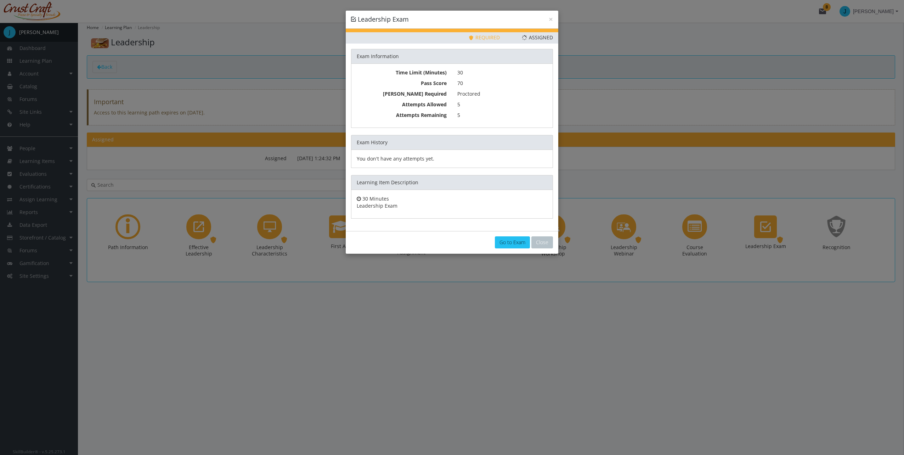
click at [515, 242] on link "Go to Exam" at bounding box center [512, 242] width 35 height 12
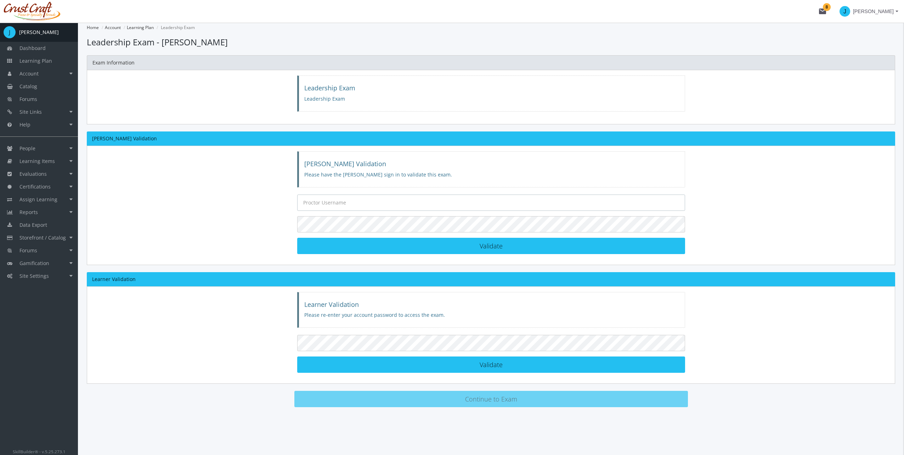
click at [366, 195] on input "text" at bounding box center [491, 203] width 388 height 16
click at [338, 207] on input "text" at bounding box center [491, 203] width 388 height 16
type input "[PERSON_NAME][EMAIL_ADDRESS][PERSON_NAME][DOMAIN_NAME]"
drag, startPoint x: 371, startPoint y: 204, endPoint x: 321, endPoint y: 201, distance: 50.4
click at [321, 201] on input "[PERSON_NAME][EMAIL_ADDRESS][PERSON_NAME][DOMAIN_NAME]" at bounding box center [491, 203] width 388 height 16
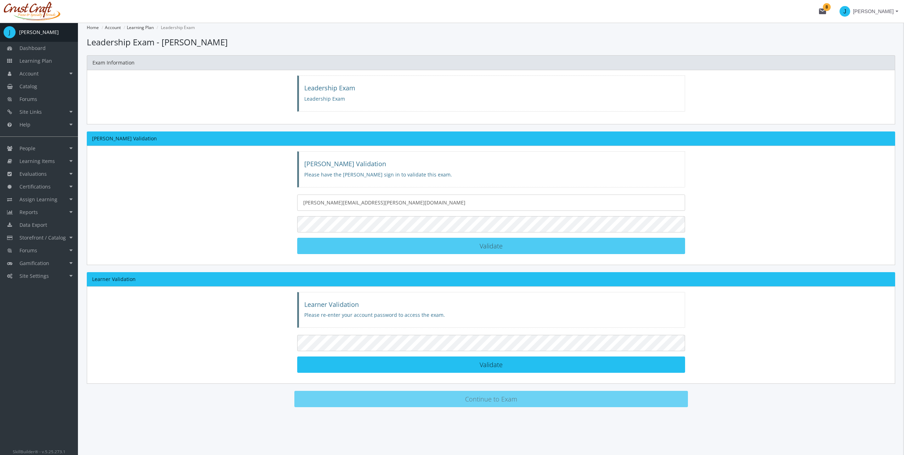
click at [455, 240] on button "Validate [PERSON_NAME] Validated!" at bounding box center [491, 246] width 388 height 16
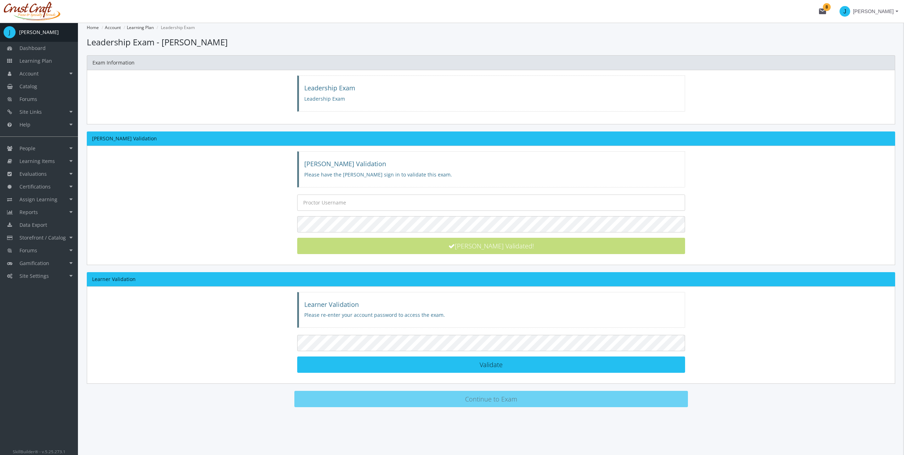
click at [324, 331] on div "Learner Validation Please re-enter your account password to access the exam. Va…" at bounding box center [491, 335] width 399 height 86
click at [186, 170] on div "[PERSON_NAME] Validation Please have the [PERSON_NAME] sign in to validate this…" at bounding box center [491, 205] width 809 height 119
click at [48, 147] on link "People" at bounding box center [39, 148] width 78 height 13
click at [62, 215] on link "Learning Items" at bounding box center [39, 212] width 78 height 13
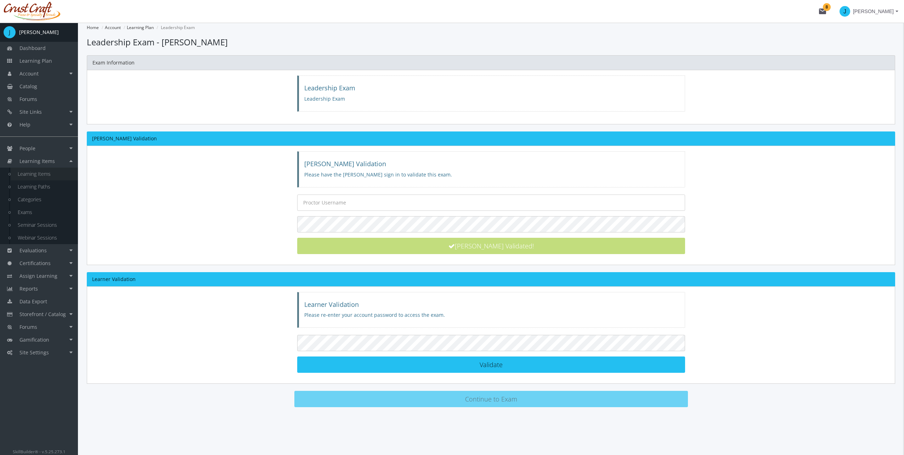
click at [51, 174] on link "Learning Items" at bounding box center [44, 174] width 67 height 13
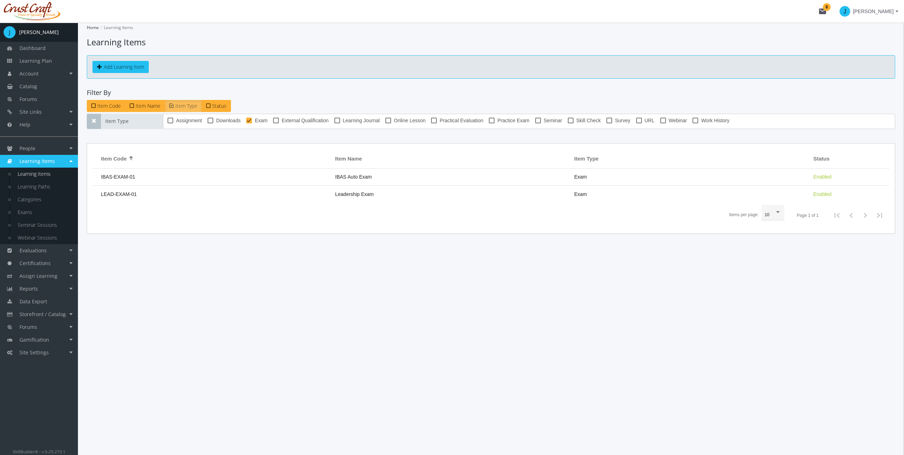
click at [116, 196] on span "LEAD-EXAM-01" at bounding box center [119, 194] width 36 height 6
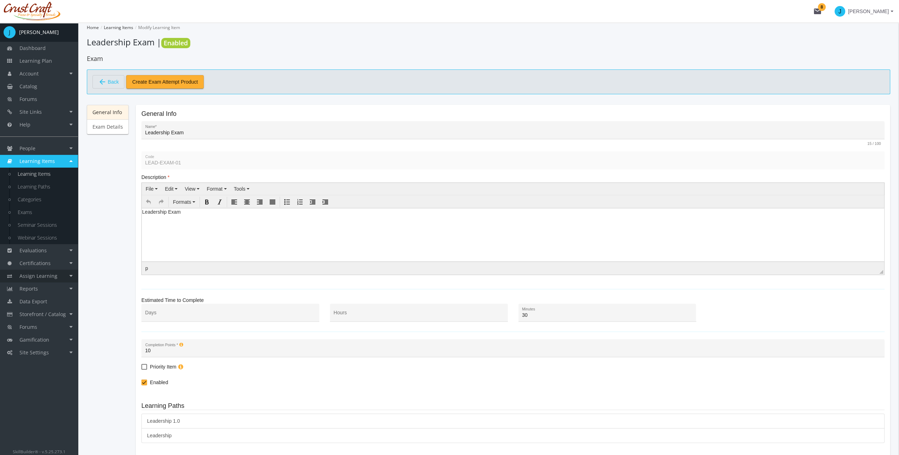
click at [43, 275] on span "Assign Learning" at bounding box center [38, 276] width 38 height 7
click at [69, 175] on link "Evaluations" at bounding box center [39, 174] width 78 height 13
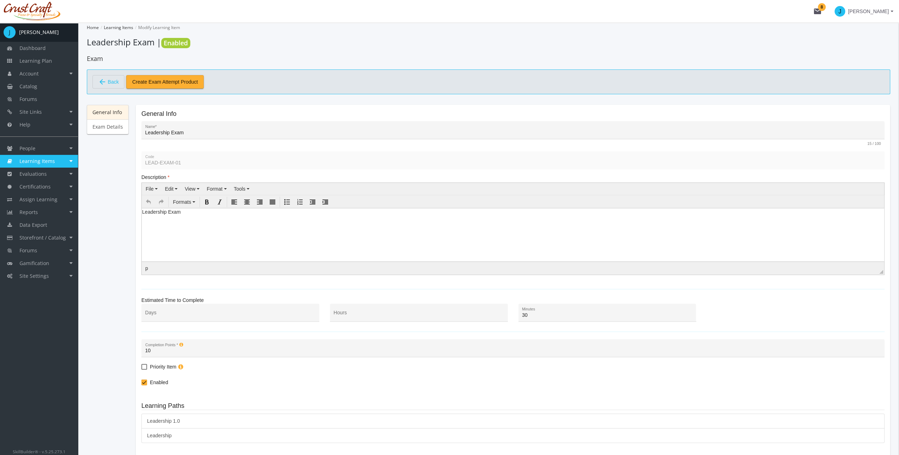
click at [69, 164] on link "Learning Items" at bounding box center [39, 161] width 78 height 13
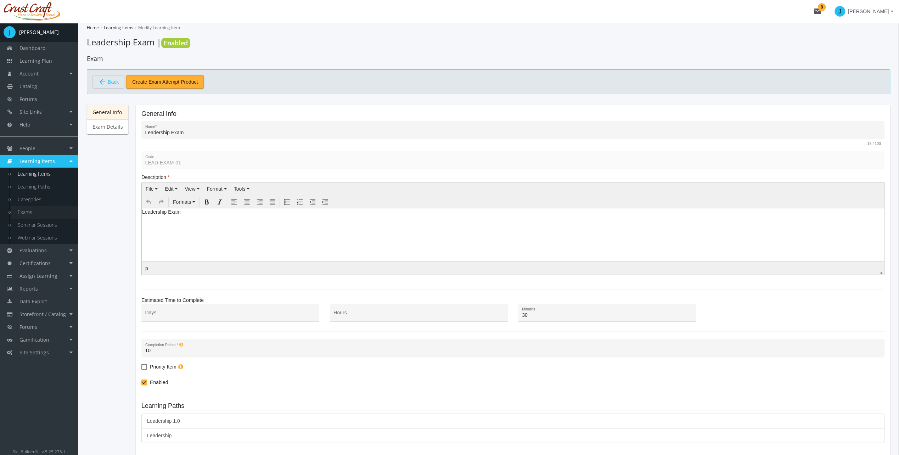
click at [31, 216] on link "Exams" at bounding box center [44, 212] width 67 height 13
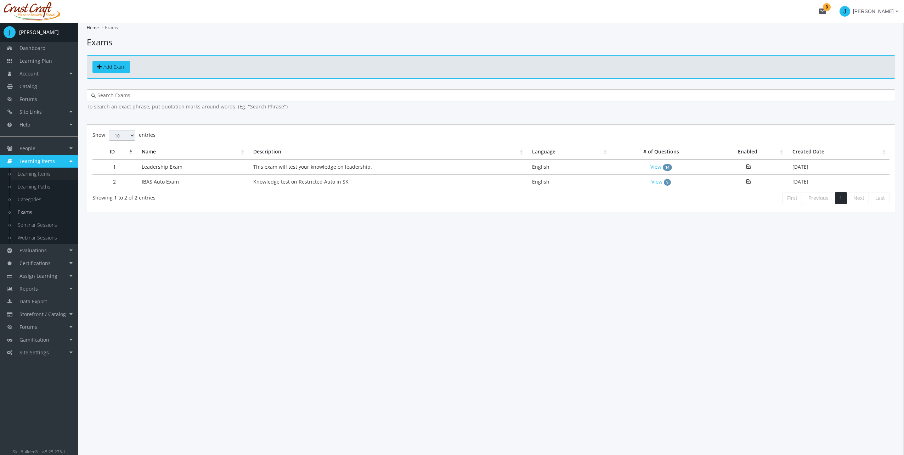
click at [44, 177] on link "Learning Items" at bounding box center [44, 174] width 67 height 13
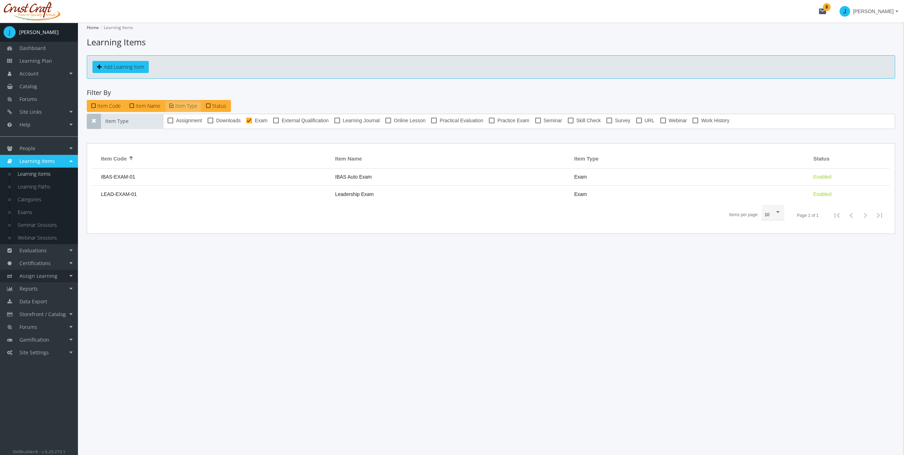
click at [61, 276] on link "Assign Learning" at bounding box center [39, 276] width 78 height 13
click at [37, 237] on link "Path to Learner Assignments" at bounding box center [44, 236] width 67 height 20
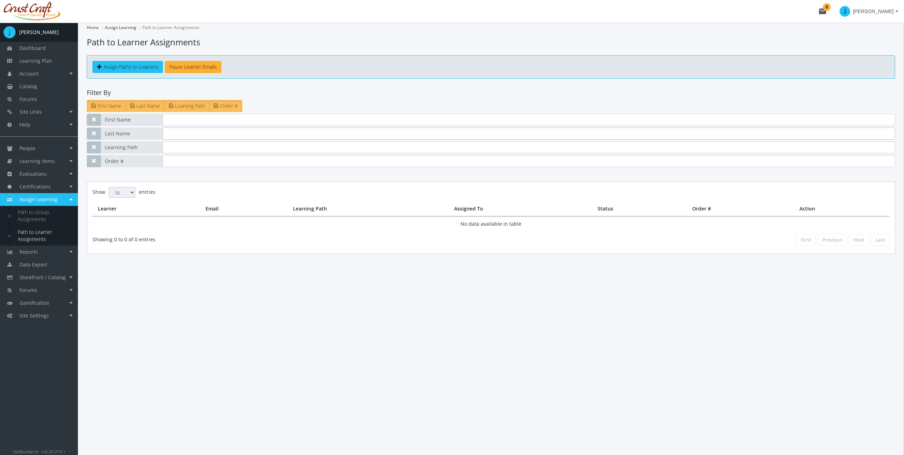
click at [191, 128] on input "text" at bounding box center [529, 134] width 733 height 12
click at [293, 111] on div "First Name Last Name Learning Path Order #" at bounding box center [491, 106] width 809 height 12
click at [183, 124] on input "text" at bounding box center [529, 120] width 733 height 12
click at [146, 82] on div "Home Assign Learning Path to Learner Assignments Path to Learner Assignments As…" at bounding box center [491, 138] width 809 height 231
click at [141, 110] on label "Last Name" at bounding box center [145, 106] width 39 height 12
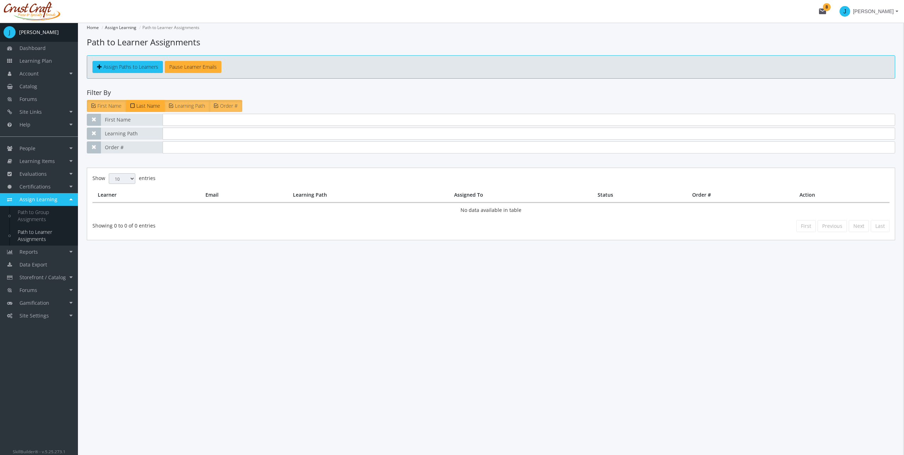
click at [102, 107] on span "First Name" at bounding box center [109, 105] width 24 height 7
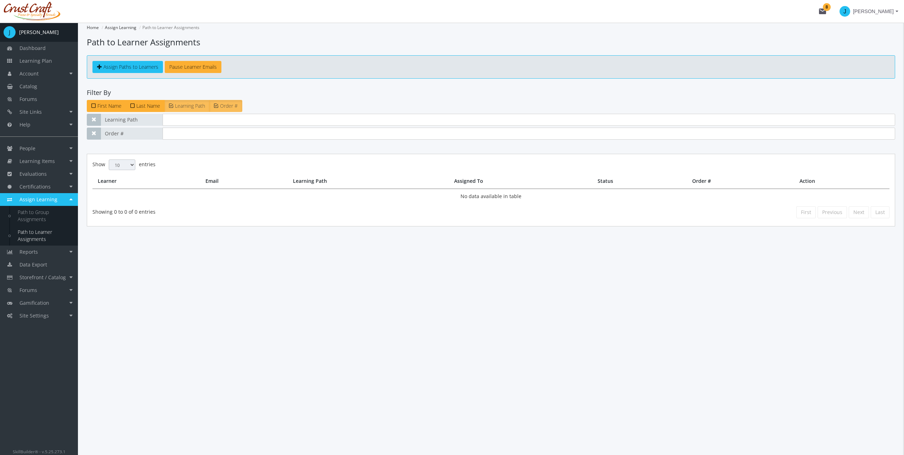
click at [215, 104] on icon at bounding box center [216, 106] width 4 height 6
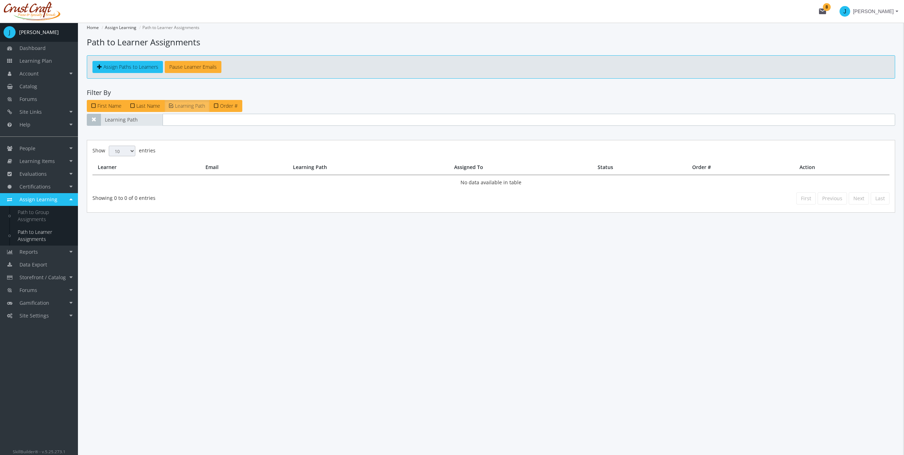
click at [184, 118] on input "text" at bounding box center [529, 120] width 733 height 12
click at [194, 121] on input "leadershi[" at bounding box center [529, 120] width 733 height 12
type input "leadership"
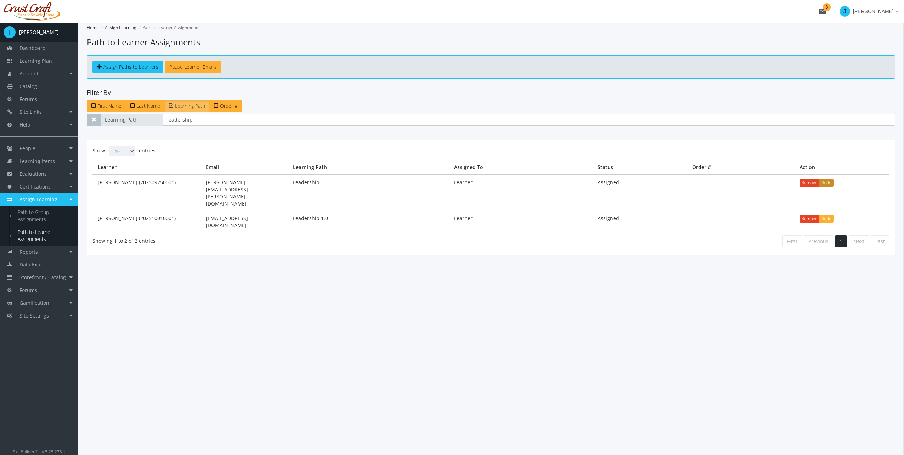
click at [823, 183] on button "Redo" at bounding box center [827, 183] width 14 height 8
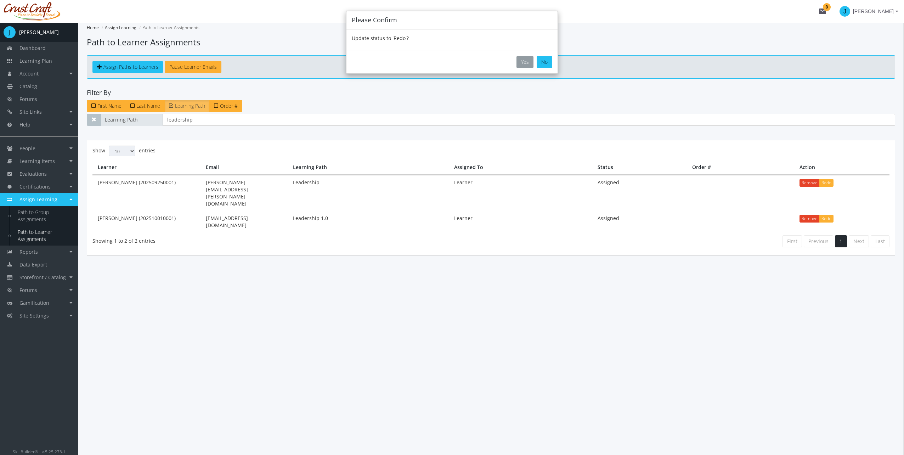
click at [526, 58] on button "Yes" at bounding box center [525, 62] width 17 height 12
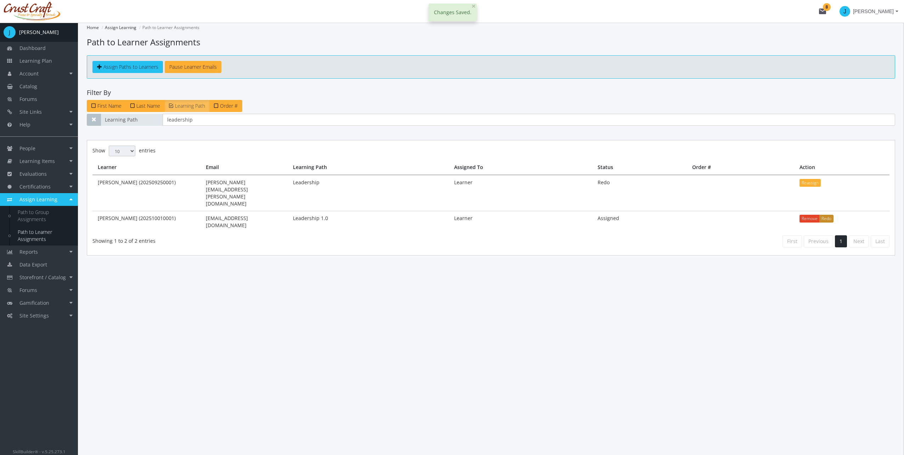
click at [826, 215] on button "Redo" at bounding box center [827, 219] width 14 height 8
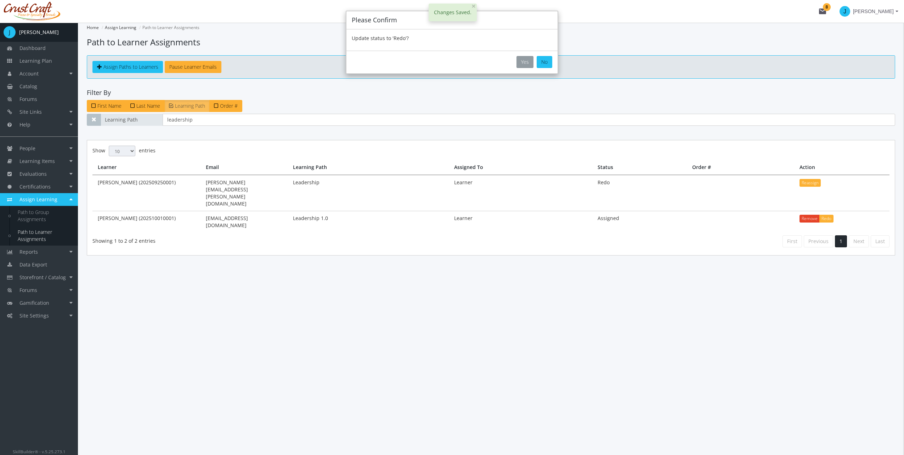
click at [522, 61] on button "Yes" at bounding box center [525, 62] width 17 height 12
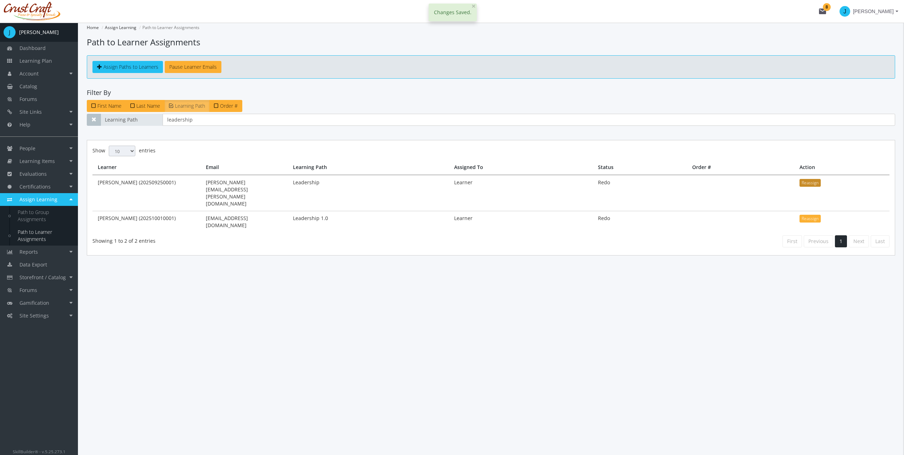
click at [808, 181] on button "Reassign" at bounding box center [810, 183] width 21 height 8
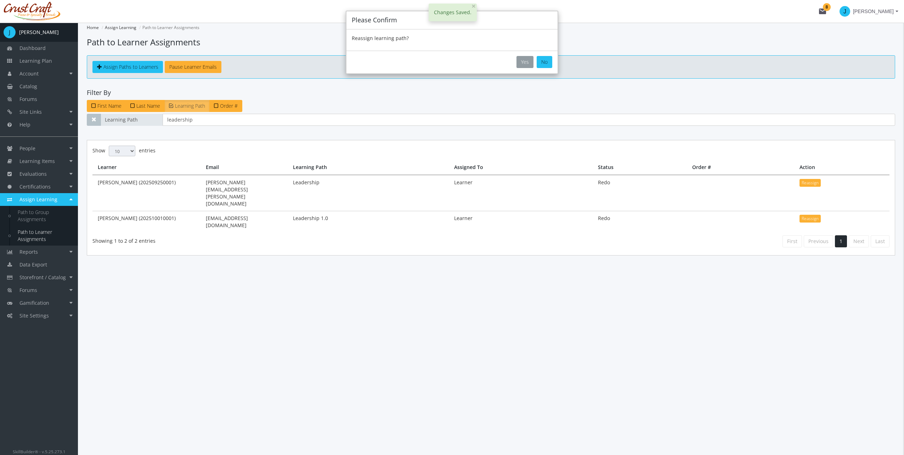
click at [520, 58] on button "Yes" at bounding box center [525, 62] width 17 height 12
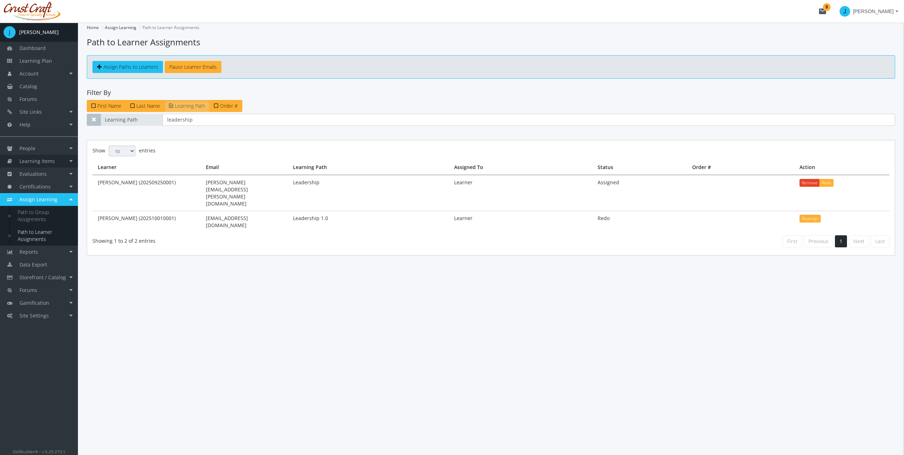
click at [39, 159] on span "Learning Items" at bounding box center [36, 161] width 35 height 7
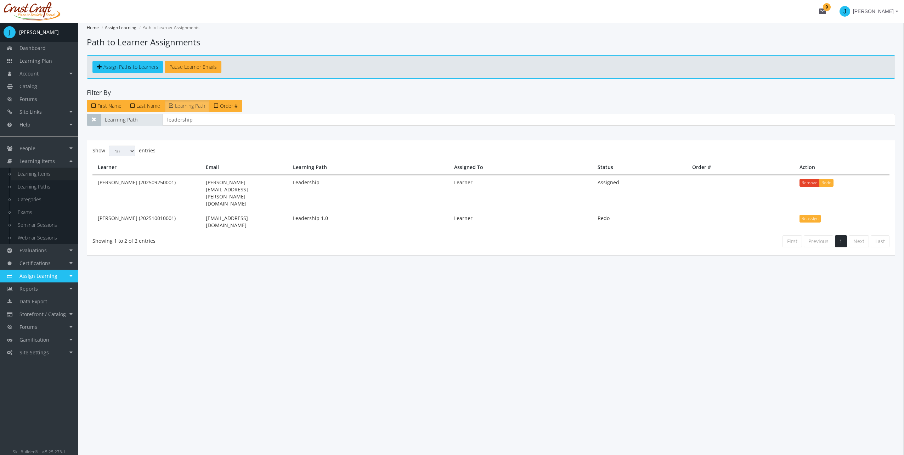
click at [43, 178] on link "Learning Items" at bounding box center [44, 174] width 67 height 13
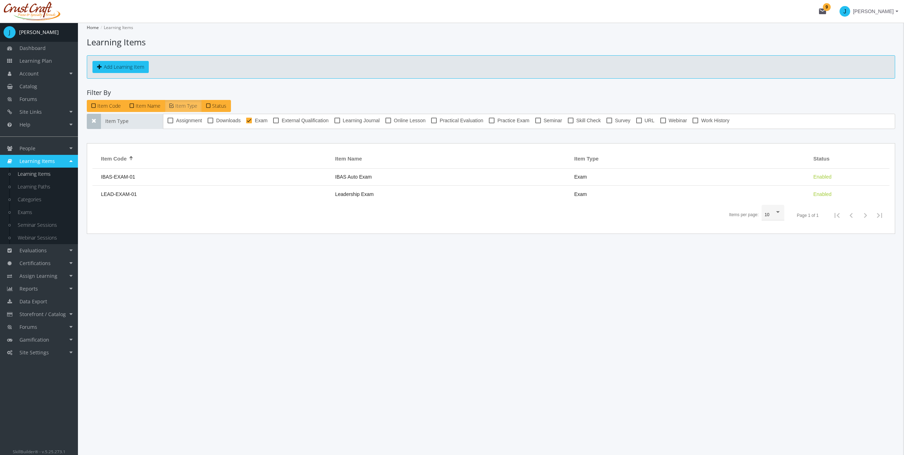
click at [125, 191] on span "LEAD-EXAM-01" at bounding box center [119, 194] width 36 height 6
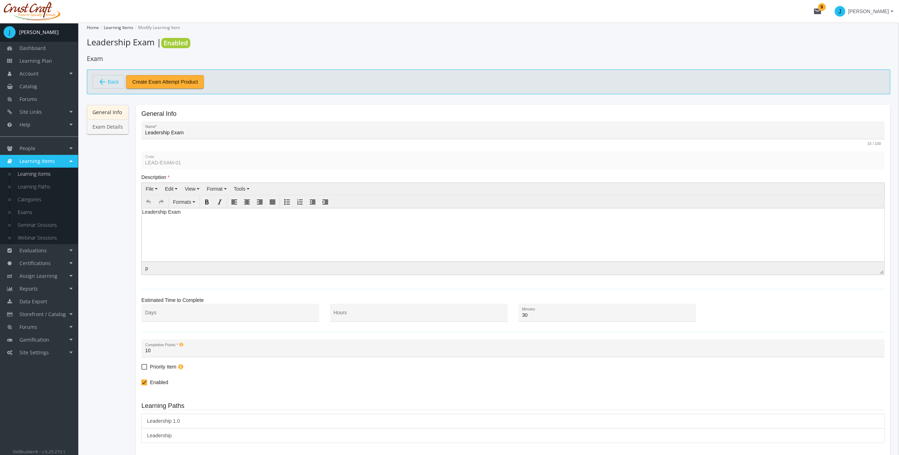
click at [119, 128] on link "Exam Details" at bounding box center [108, 126] width 42 height 15
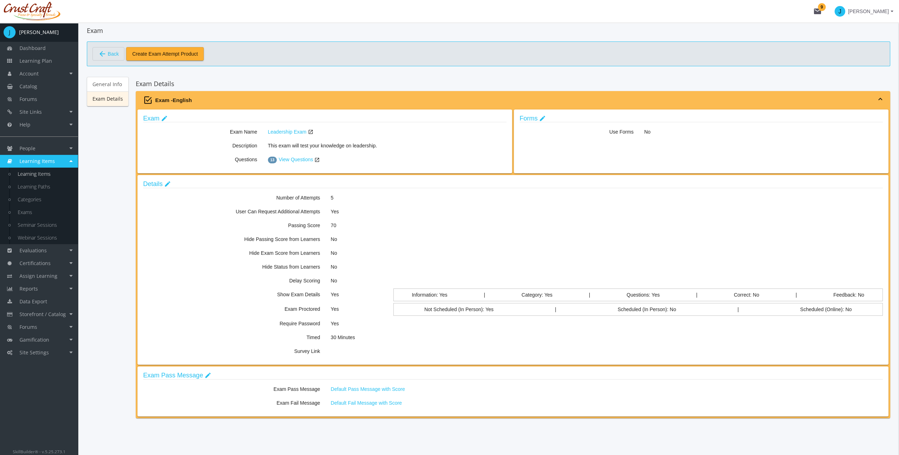
scroll to position [28, 0]
click at [158, 183] on link "Details edit" at bounding box center [157, 183] width 28 height 7
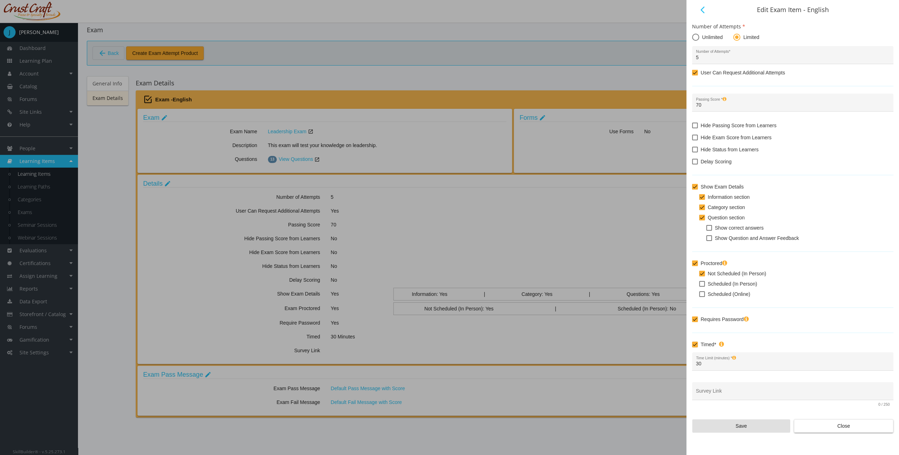
click at [727, 269] on span "Not Scheduled (In Person)" at bounding box center [737, 273] width 58 height 9
click at [700, 276] on input "Not Scheduled (In Person)" at bounding box center [699, 276] width 0 height 0
click at [729, 274] on span "Not Scheduled (In Person)" at bounding box center [737, 273] width 58 height 9
click at [700, 276] on input "Not Scheduled (In Person)" at bounding box center [699, 276] width 0 height 0
checkbox input "true"
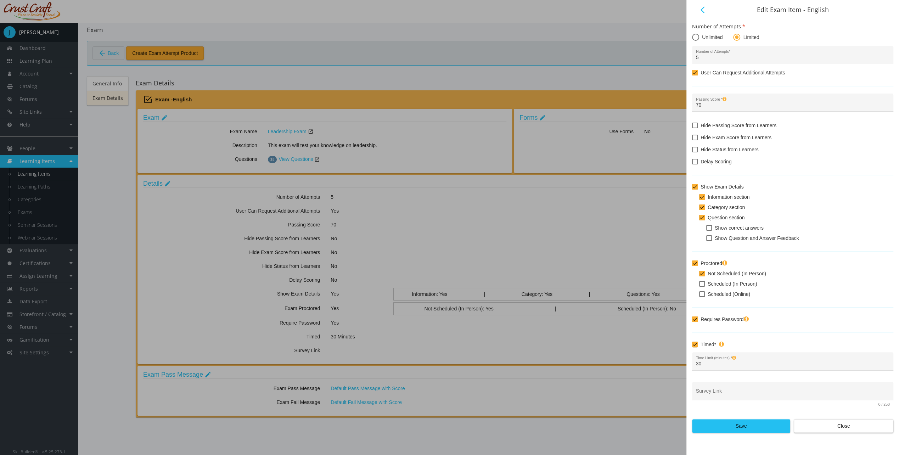
click at [700, 281] on span at bounding box center [702, 284] width 6 height 6
click at [700, 286] on input "Scheduled (In Person)" at bounding box center [699, 286] width 0 height 0
checkbox input "true"
click at [700, 276] on span at bounding box center [702, 274] width 6 height 6
click at [700, 276] on input "Not Scheduled (In Person)" at bounding box center [699, 276] width 0 height 0
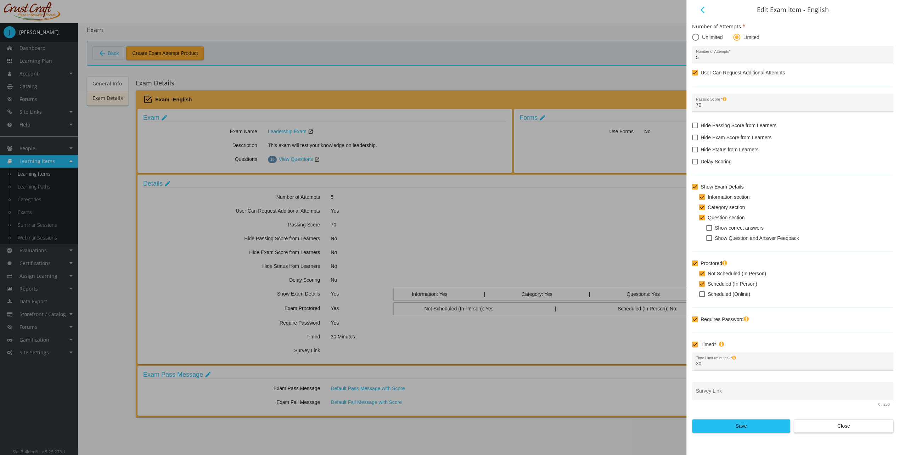
checkbox input "false"
click at [713, 294] on span "Scheduled (Online)" at bounding box center [729, 294] width 43 height 9
click at [700, 297] on input "Scheduled (Online)" at bounding box center [699, 297] width 0 height 0
checkbox input "true"
click at [703, 282] on span at bounding box center [702, 284] width 6 height 6
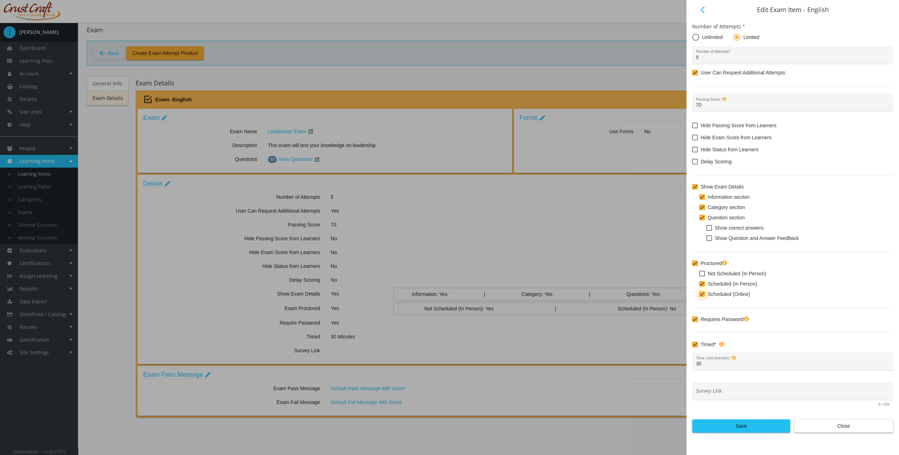
click at [700, 286] on input "Scheduled (In Person)" at bounding box center [699, 286] width 0 height 0
checkbox input "false"
click at [737, 420] on span "Save" at bounding box center [741, 426] width 86 height 13
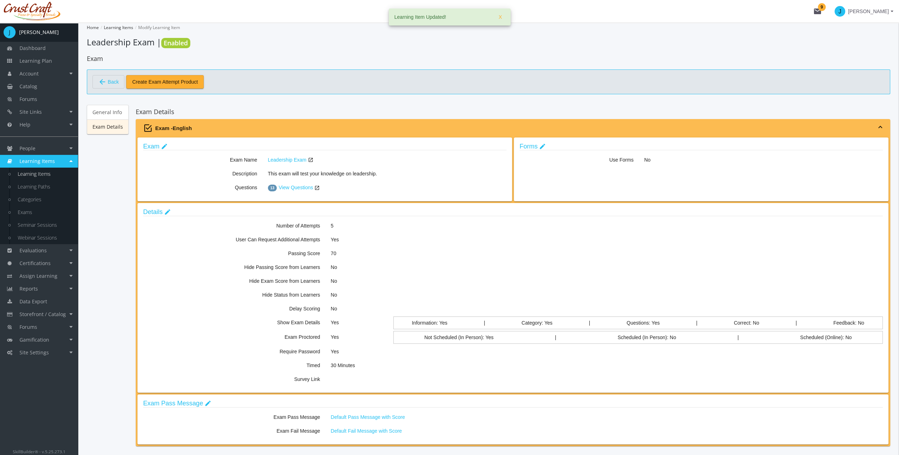
scroll to position [28, 0]
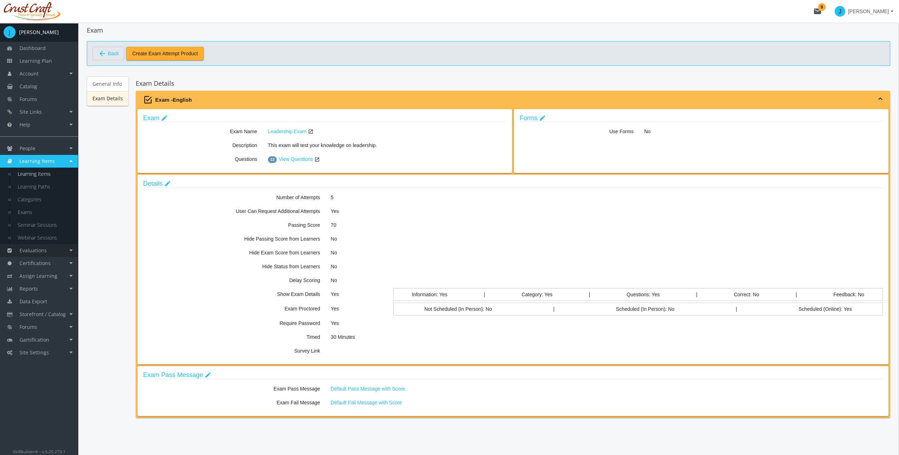
click at [69, 253] on link "Evaluations" at bounding box center [39, 250] width 78 height 13
click at [49, 237] on link "Exam Sessions" at bounding box center [44, 237] width 67 height 13
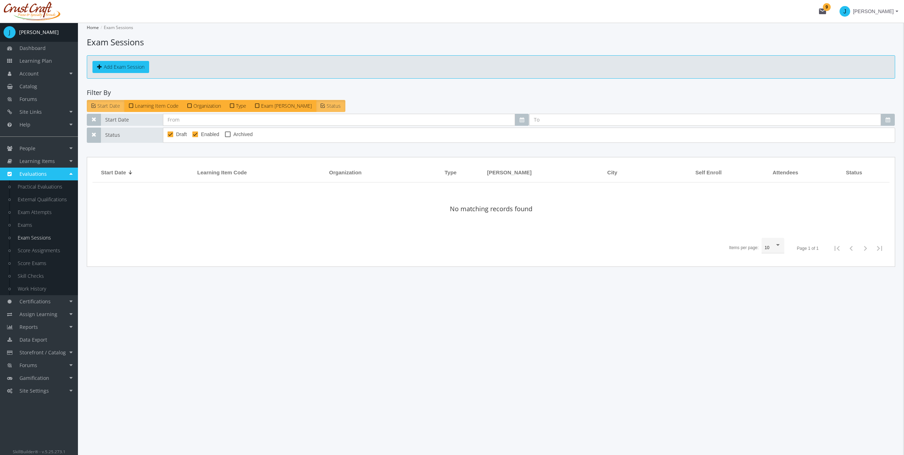
click at [139, 52] on app-exam-sessions "Home Exam Sessions Exam Sessions Add Exam Session Filter By Start Date Learning…" at bounding box center [491, 145] width 809 height 244
click at [137, 63] on button "Add Exam Session" at bounding box center [120, 67] width 57 height 12
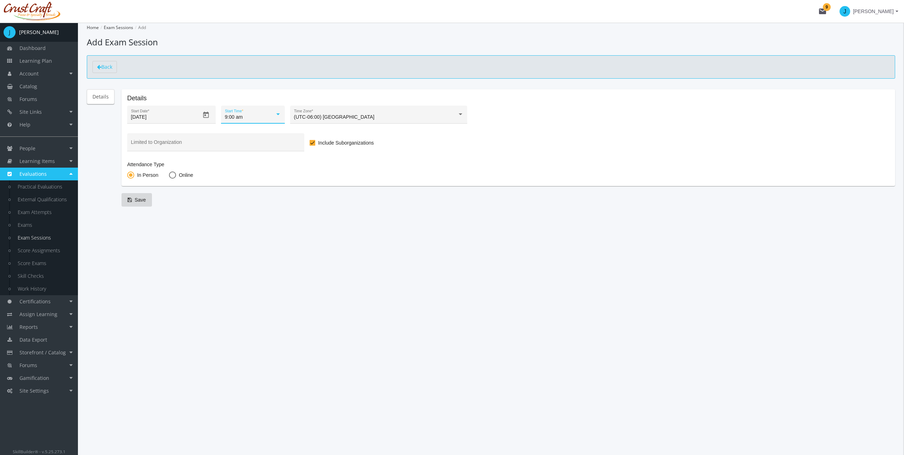
click at [268, 119] on div "9:00 am" at bounding box center [250, 117] width 50 height 6
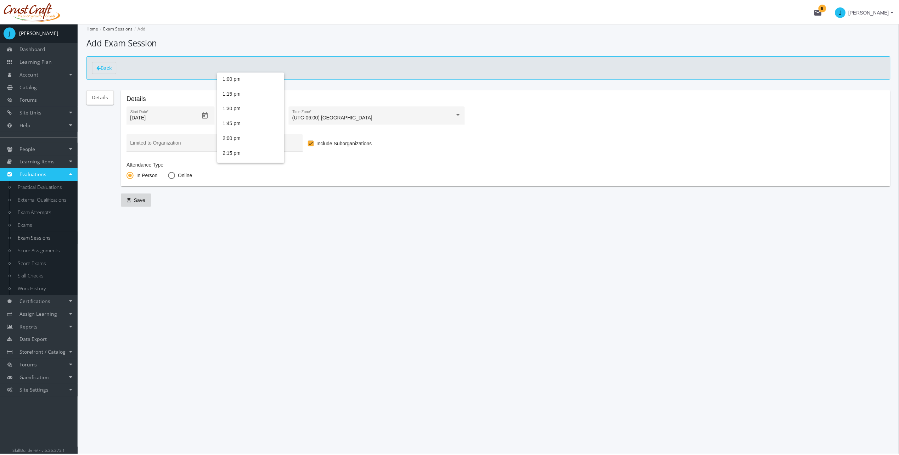
scroll to position [424, 0]
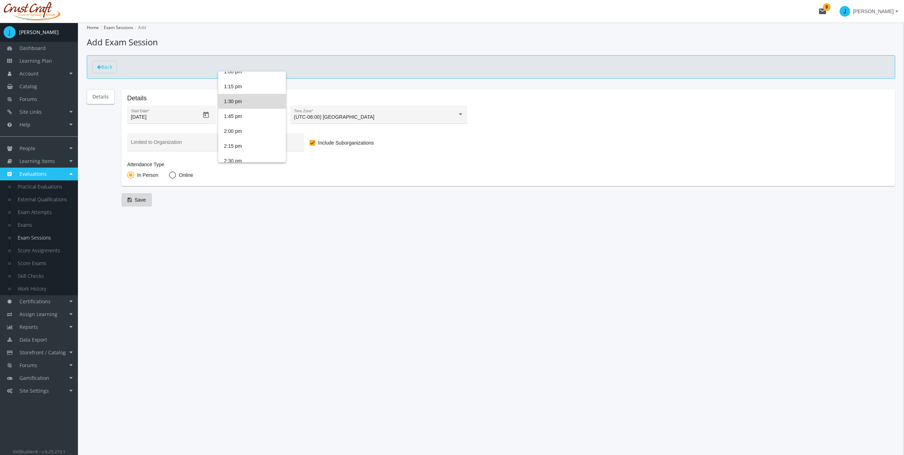
click at [263, 108] on span "1:30 pm" at bounding box center [252, 101] width 56 height 15
click at [258, 202] on div "Save" at bounding box center [509, 199] width 774 height 13
click at [191, 175] on span "Online" at bounding box center [184, 175] width 17 height 7
click at [176, 175] on input "Online" at bounding box center [172, 176] width 7 height 7
radio input "true"
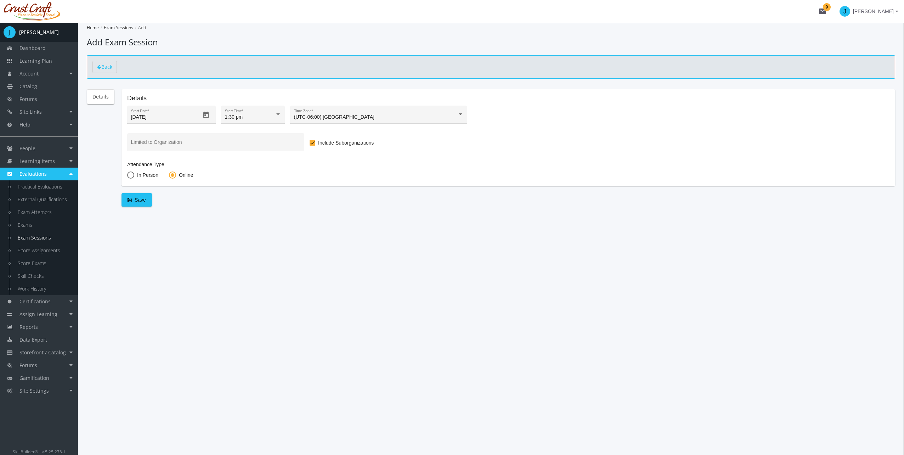
drag, startPoint x: 141, startPoint y: 172, endPoint x: 141, endPoint y: 184, distance: 12.4
click at [141, 172] on span "In Person" at bounding box center [146, 175] width 24 height 7
click at [134, 173] on input "In Person" at bounding box center [130, 176] width 7 height 7
radio input "true"
click at [140, 193] on form "Details [DATE] Start Date * 1:30 pm Start Time * (UTC-06:00) Saskatchewan Time …" at bounding box center [509, 147] width 774 height 117
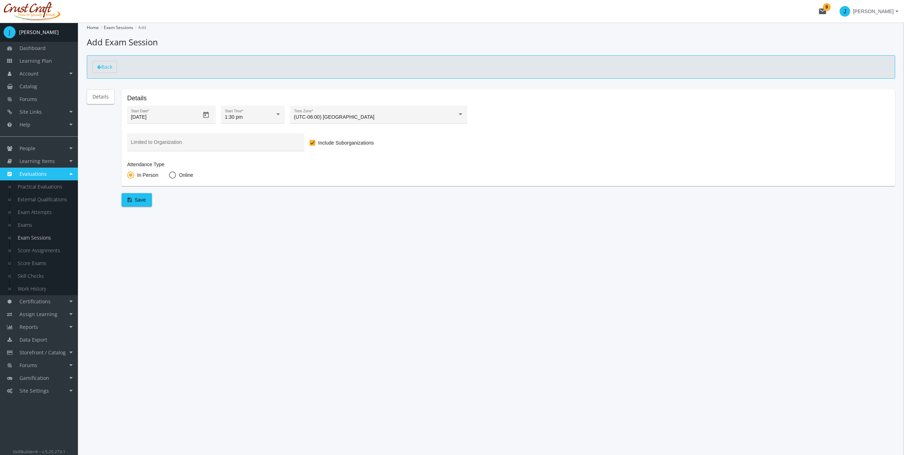
click at [139, 201] on span "Save" at bounding box center [137, 199] width 18 height 13
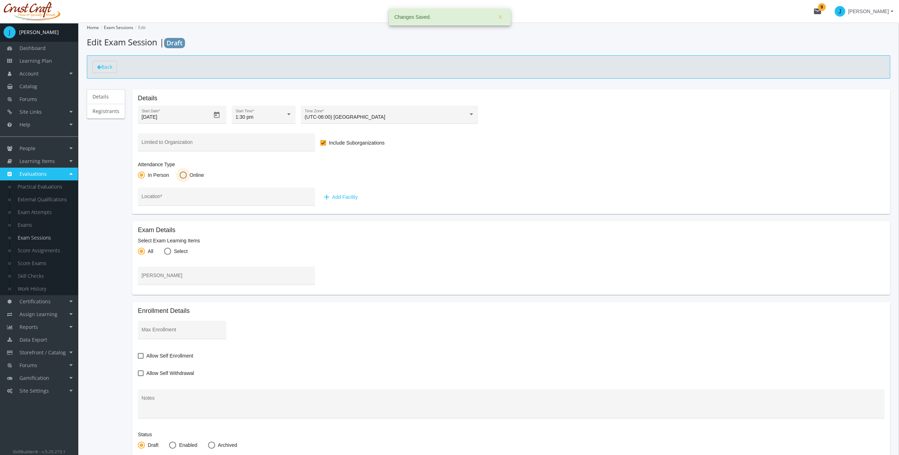
click at [187, 174] on span "Online" at bounding box center [195, 175] width 17 height 7
click at [186, 174] on input "Online" at bounding box center [183, 176] width 7 height 7
radio input "true"
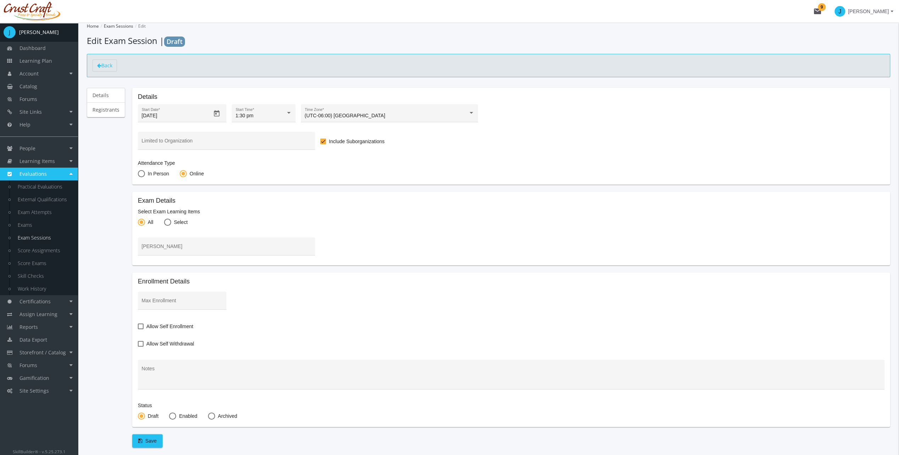
scroll to position [62, 0]
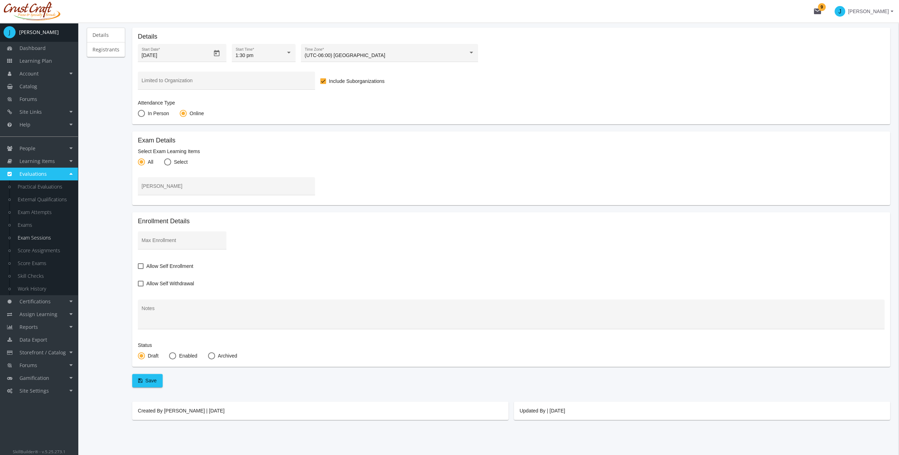
click at [164, 166] on mat-radio-button "Select" at bounding box center [176, 162] width 24 height 9
click at [167, 162] on span at bounding box center [167, 161] width 7 height 7
click at [167, 162] on input "Select" at bounding box center [167, 163] width 7 height 7
radio input "true"
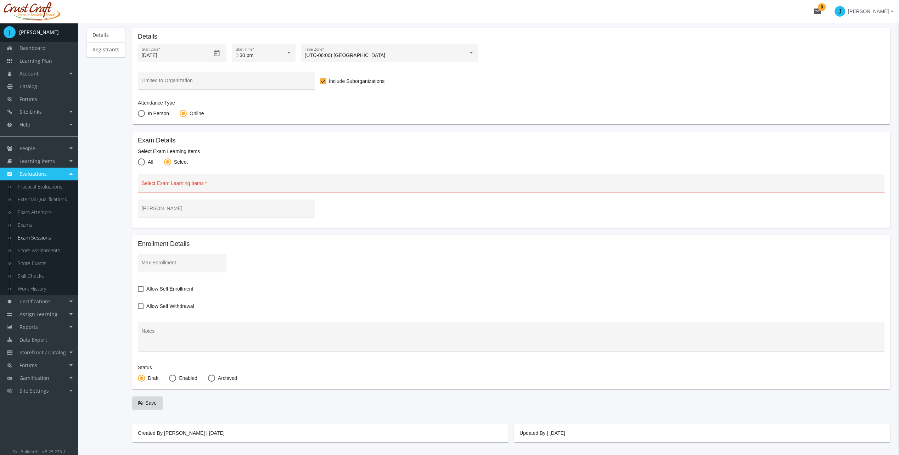
click at [165, 208] on div "[PERSON_NAME]" at bounding box center [227, 210] width 170 height 15
click at [165, 193] on div "Select Exam Learning Items" at bounding box center [511, 184] width 747 height 21
click at [165, 189] on div at bounding box center [511, 186] width 742 height 9
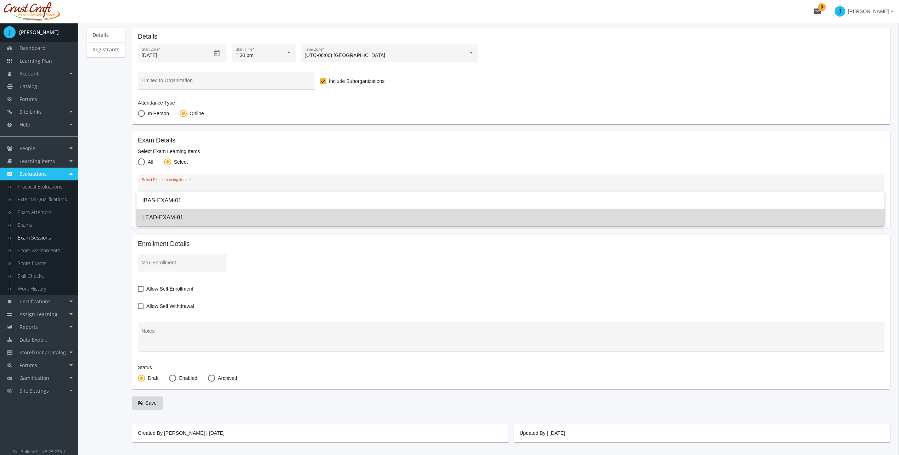
click at [168, 216] on span "LEAD-EXAM-01" at bounding box center [510, 217] width 736 height 17
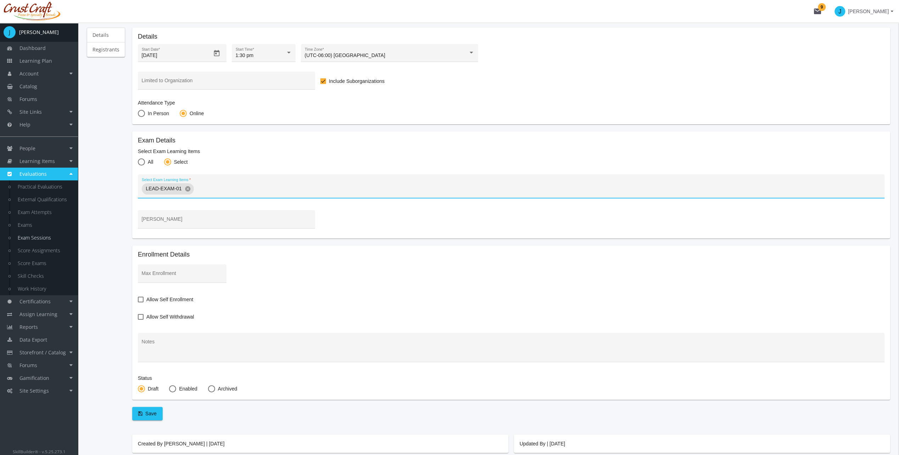
click at [169, 207] on mat-card-content "Exam Details Select Exam Learning Items All Select LEAD-EXAM-01 cancel Select E…" at bounding box center [511, 184] width 747 height 95
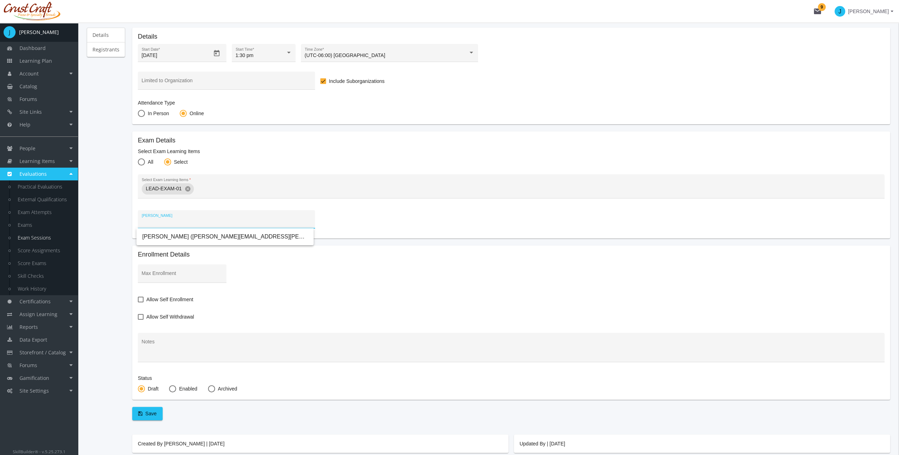
click at [169, 220] on input "[PERSON_NAME]" at bounding box center [227, 222] width 170 height 6
click at [174, 234] on span "[PERSON_NAME] ([PERSON_NAME][EMAIL_ADDRESS][PERSON_NAME][DOMAIN_NAME])" at bounding box center [225, 236] width 166 height 17
type input "[PERSON_NAME] ([PERSON_NAME][EMAIL_ADDRESS][PERSON_NAME][DOMAIN_NAME])"
click at [208, 190] on input "Select Exam Learning Items" at bounding box center [539, 189] width 684 height 6
click at [221, 163] on div "Select Exam Learning Items All Select" at bounding box center [511, 157] width 747 height 19
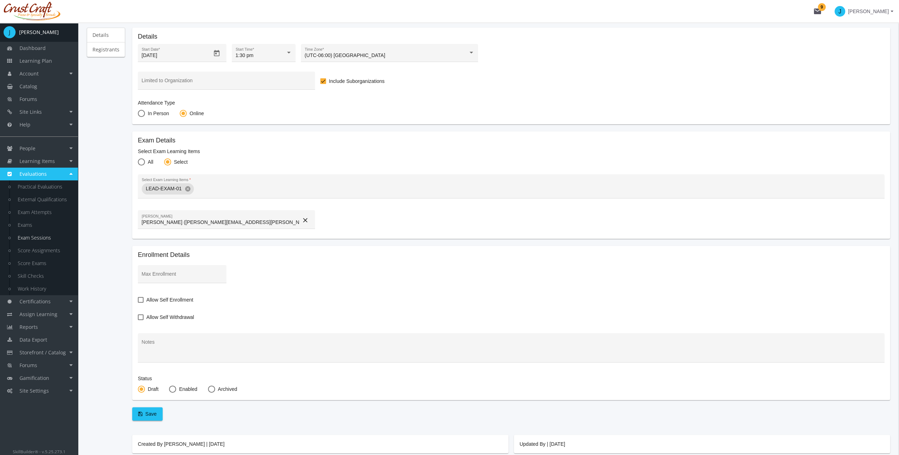
click at [185, 267] on div "Max Enrollment" at bounding box center [182, 274] width 89 height 18
click at [182, 274] on input "Max Enrollment" at bounding box center [182, 277] width 81 height 6
click at [171, 297] on span "Allow Self Enrollment" at bounding box center [169, 300] width 47 height 9
click at [138, 302] on input "Allow Self Enrollment" at bounding box center [138, 302] width 0 height 0
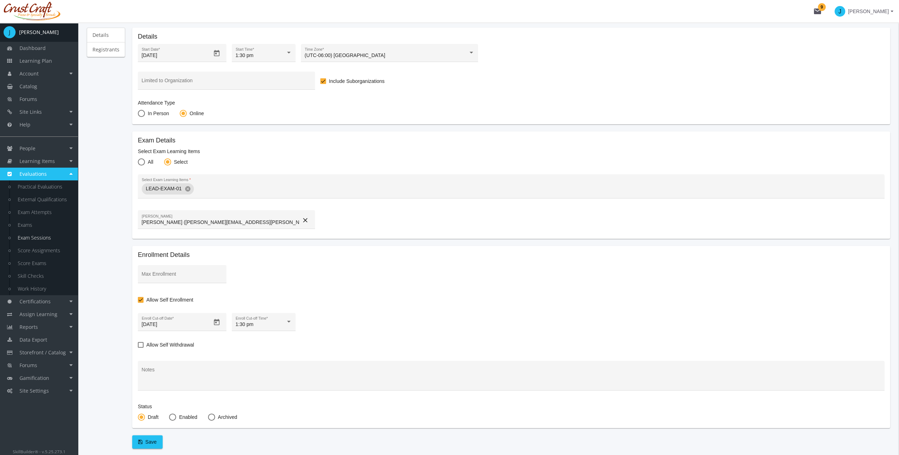
click at [168, 293] on mat-card-content "Enrollment Details Max Enrollment Allow Self Enrollment [DATE] Enroll Cut-off D…" at bounding box center [511, 337] width 747 height 171
click at [169, 299] on span "Allow Self Enrollment" at bounding box center [169, 300] width 47 height 9
click at [138, 302] on input "Allow Self Enrollment" at bounding box center [138, 302] width 0 height 0
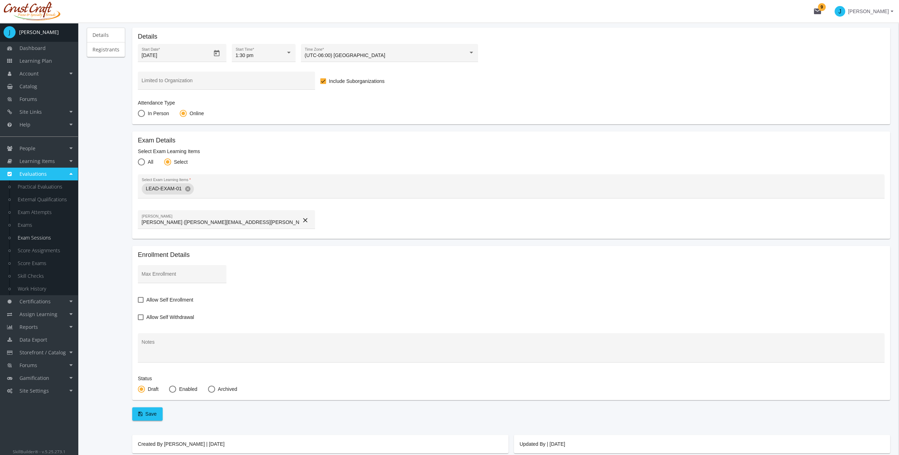
click at [128, 217] on div "Details Registrants Details [DATE] Start Date * 1:30 pm Start Time * (UTC-06:00…" at bounding box center [488, 241] width 803 height 426
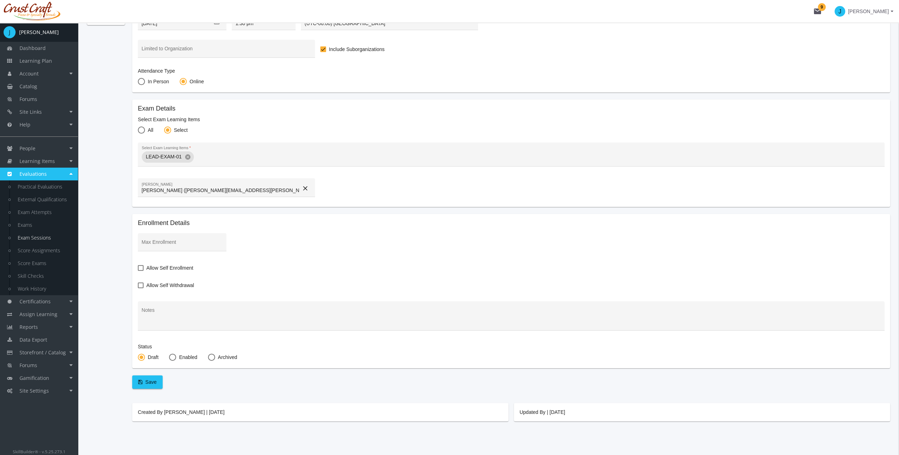
scroll to position [95, 0]
click at [116, 290] on div "Details Registrants" at bounding box center [106, 203] width 38 height 419
click at [188, 273] on mat-card-content "Enrollment Details Max Enrollment Allow Self Enrollment Allow Self Withdrawal N…" at bounding box center [511, 289] width 747 height 143
click at [186, 269] on span "Allow Self Enrollment" at bounding box center [169, 266] width 47 height 9
click at [138, 269] on input "Allow Self Enrollment" at bounding box center [138, 269] width 0 height 0
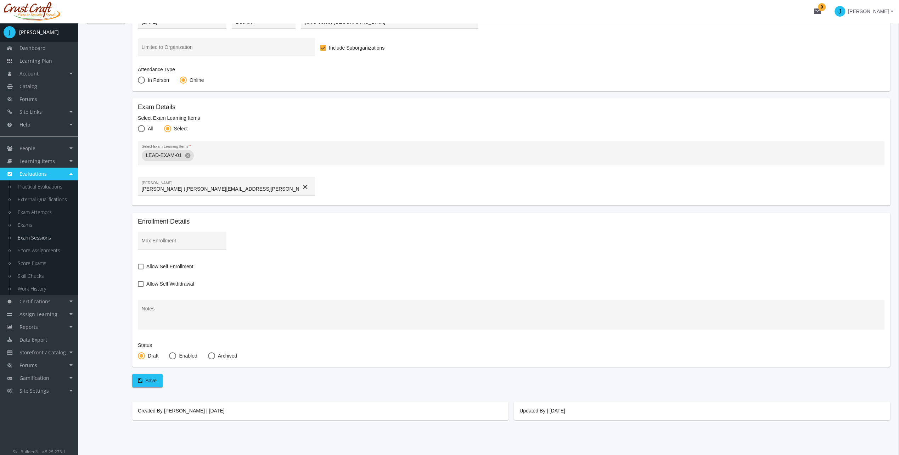
checkbox input "true"
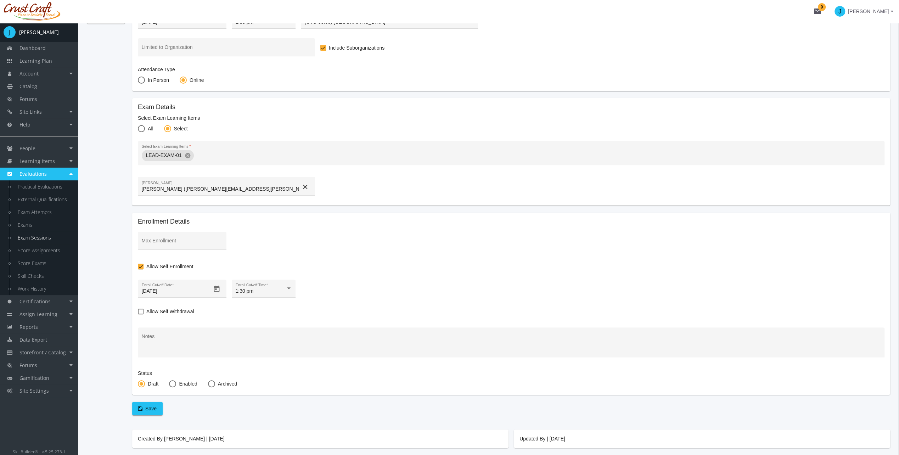
click at [281, 284] on div "1:30 pm Enroll Cut-off Time *" at bounding box center [264, 290] width 56 height 15
click at [276, 305] on span "1:45 pm" at bounding box center [262, 305] width 56 height 15
click at [151, 313] on span "Allow Self Withdrawal" at bounding box center [170, 311] width 48 height 9
click at [138, 314] on input "Allow Self Withdrawal" at bounding box center [138, 314] width 0 height 0
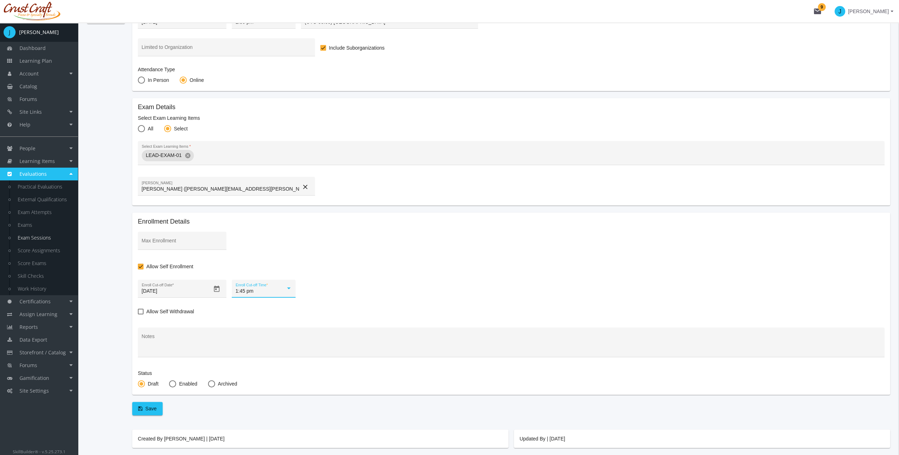
checkbox input "true"
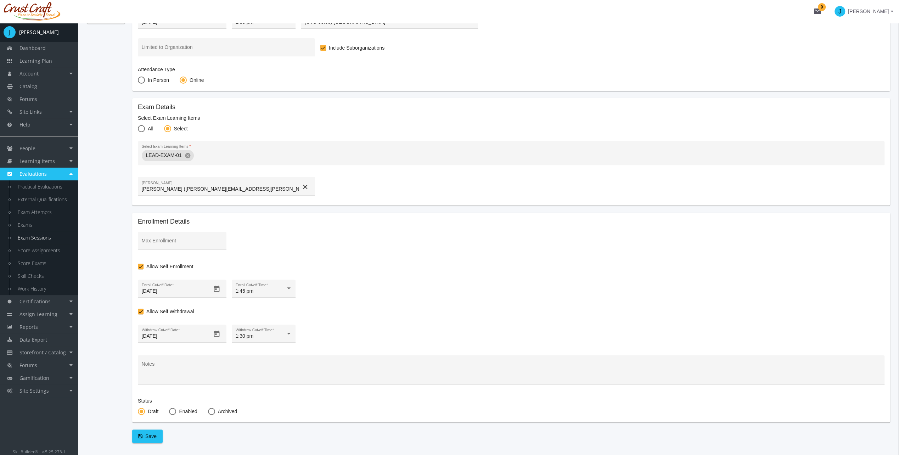
click at [264, 336] on div "1:30 pm" at bounding box center [261, 336] width 50 height 6
click at [263, 349] on span "1:45 pm" at bounding box center [262, 351] width 56 height 15
click at [377, 333] on div "[DATE] Withdraw Cut-off Date * 1:45 pm Withdraw Cut-off Time *" at bounding box center [511, 335] width 747 height 21
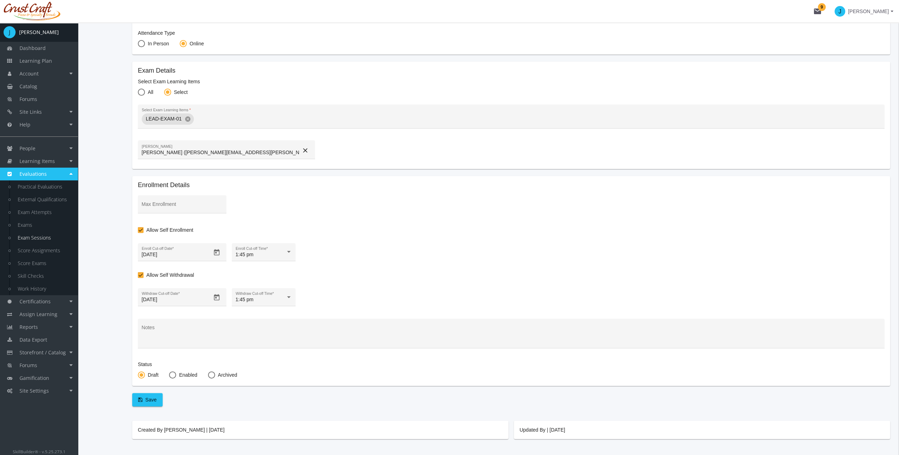
scroll to position [151, 0]
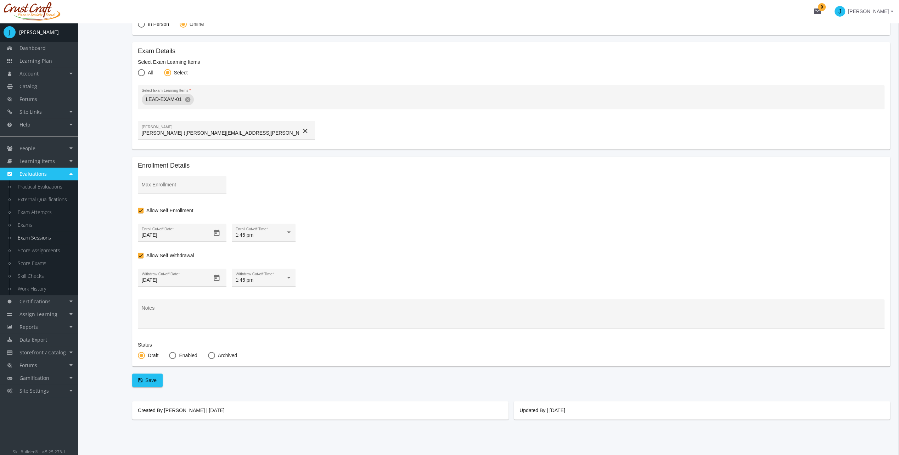
click at [203, 318] on textarea "Notes" at bounding box center [511, 316] width 739 height 18
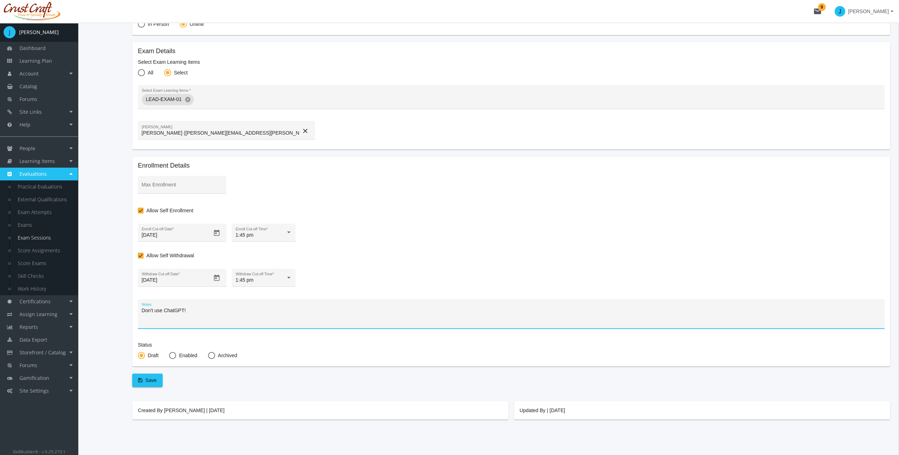
type textarea "Don't use ChatGPT!"
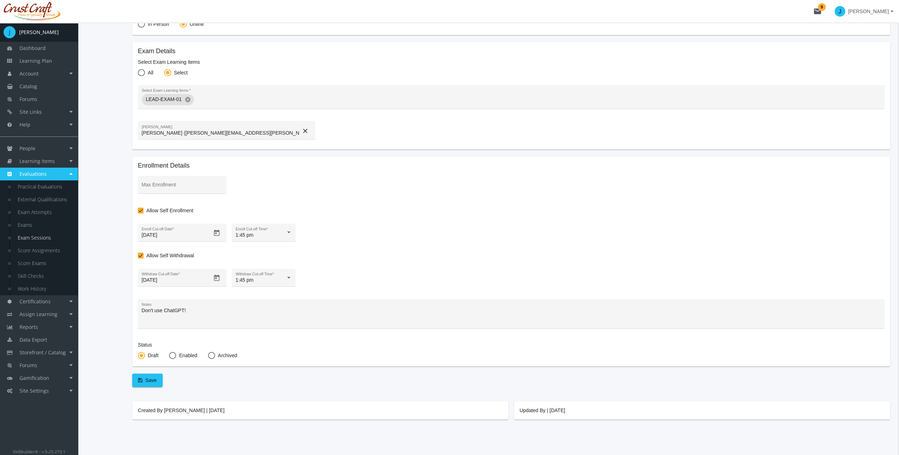
click at [128, 320] on div "Details Registrants Details [DATE] Start Date * 1:30 pm Start Time * (UTC-06:00…" at bounding box center [488, 178] width 803 height 481
click at [183, 354] on span "Enabled" at bounding box center [186, 355] width 21 height 7
click at [176, 354] on input "Enabled" at bounding box center [172, 356] width 7 height 7
radio input "true"
click at [142, 382] on span "Save" at bounding box center [147, 380] width 18 height 13
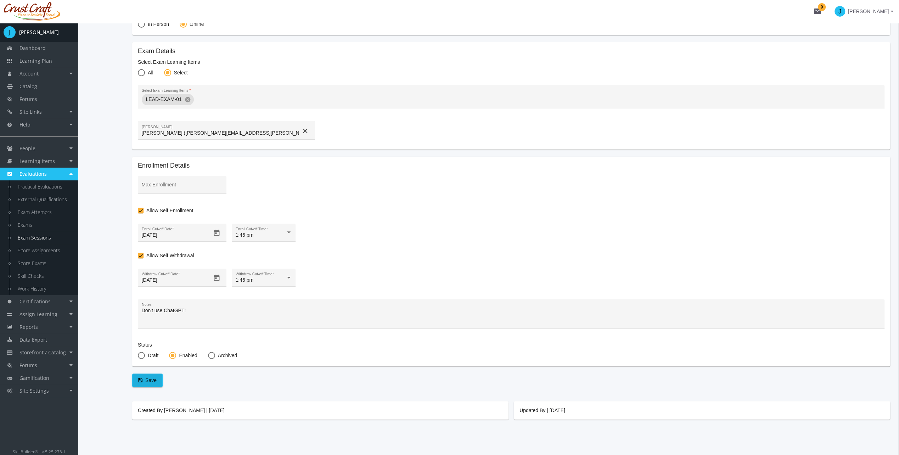
checkbox input "false"
click at [63, 61] on link "Learning Plan" at bounding box center [39, 61] width 78 height 13
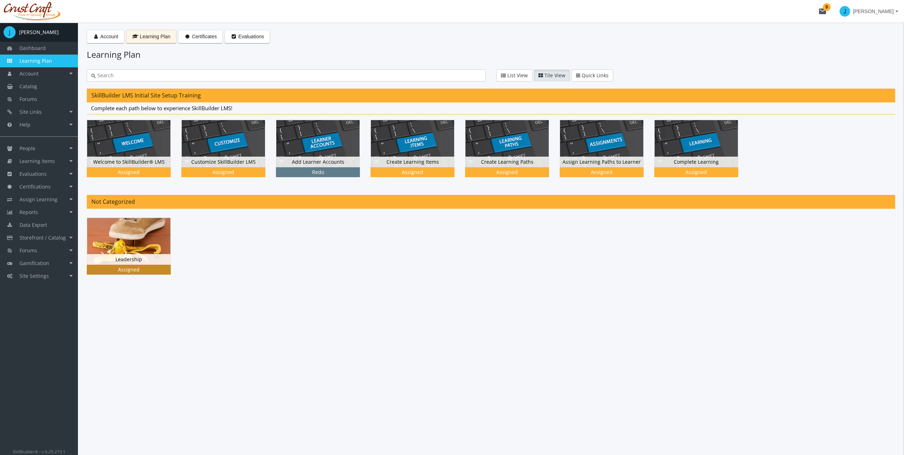
click at [114, 243] on img at bounding box center [128, 241] width 83 height 47
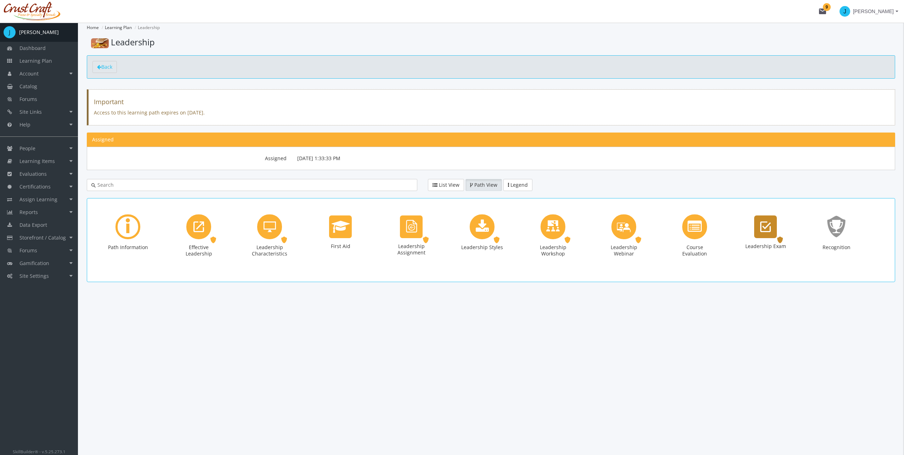
click at [746, 235] on div "Leadership Exam Exam. Status: Assigned." at bounding box center [766, 239] width 43 height 51
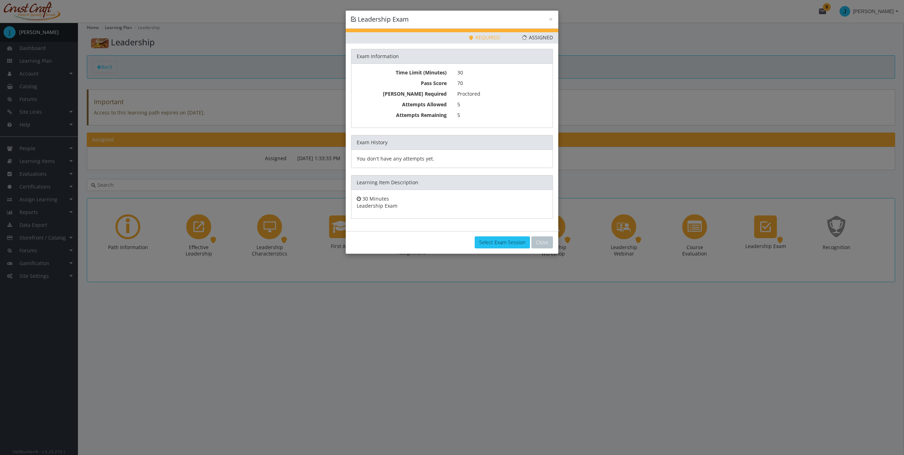
click at [511, 242] on link "Select Exam Session" at bounding box center [502, 242] width 55 height 12
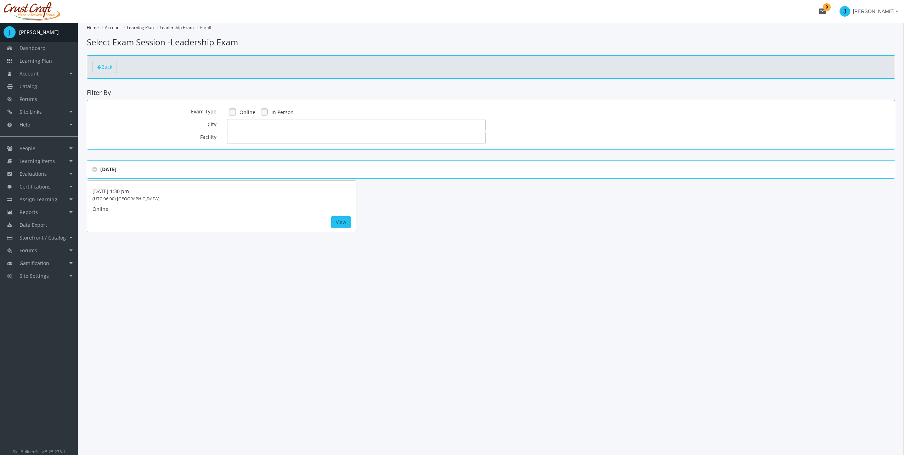
click at [332, 214] on div "[DATE] 1:30 pm (UTC-06:00) [GEOGRAPHIC_DATA] Online View" at bounding box center [222, 206] width 270 height 52
click at [343, 226] on button "View" at bounding box center [340, 222] width 19 height 12
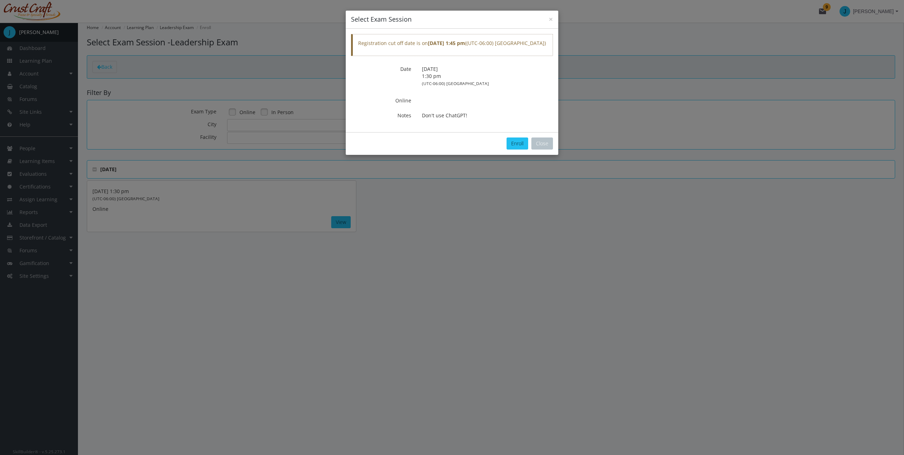
click at [343, 224] on div "× Select Exam Session Registration cut off date is on [DATE] 1:45 pm ( (UTC-06:…" at bounding box center [452, 227] width 904 height 455
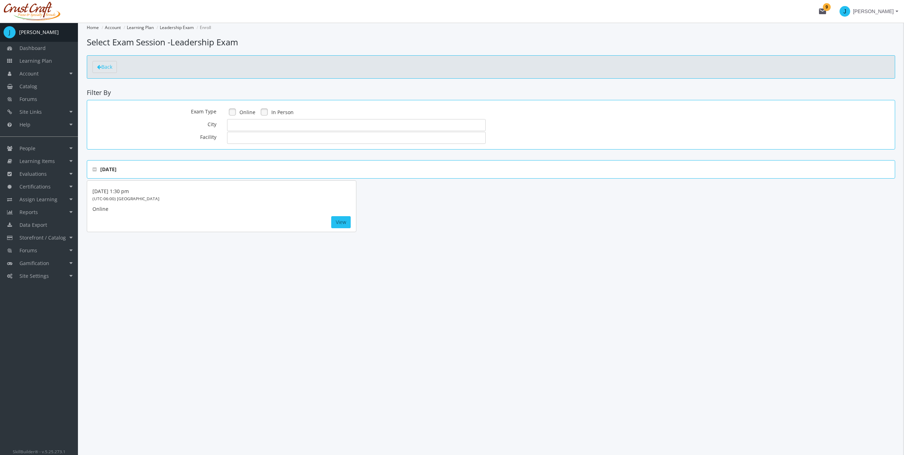
click at [343, 224] on div "× Select Exam Session Registration cut off date is on [DATE] 1:45 pm ( (UTC-06:…" at bounding box center [452, 227] width 904 height 455
click at [340, 218] on button "View" at bounding box center [340, 222] width 19 height 12
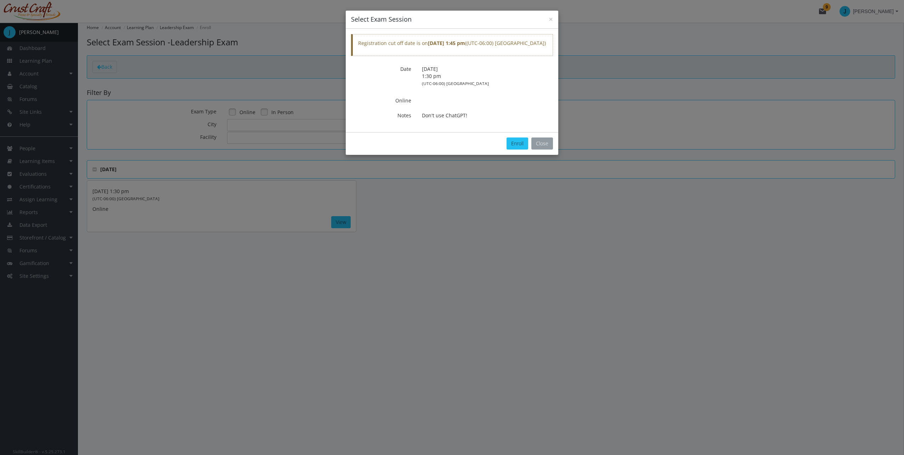
click at [541, 144] on button "Close" at bounding box center [543, 144] width 22 height 12
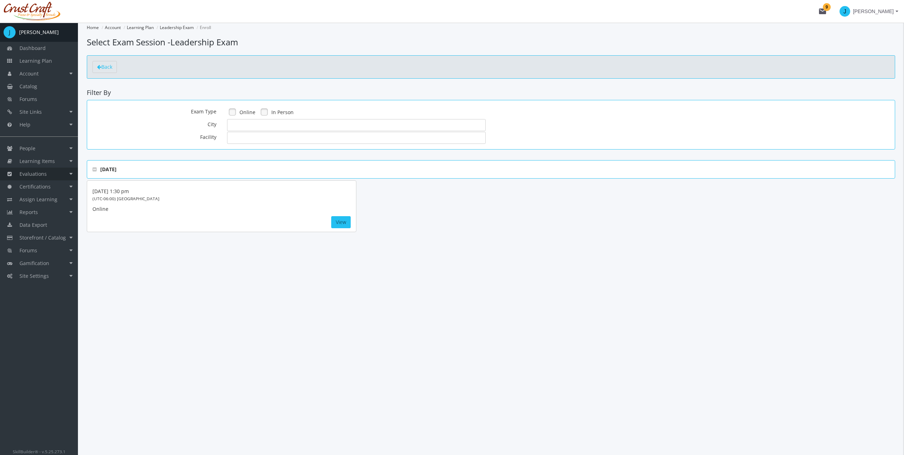
click at [74, 176] on link "Evaluations" at bounding box center [39, 174] width 78 height 13
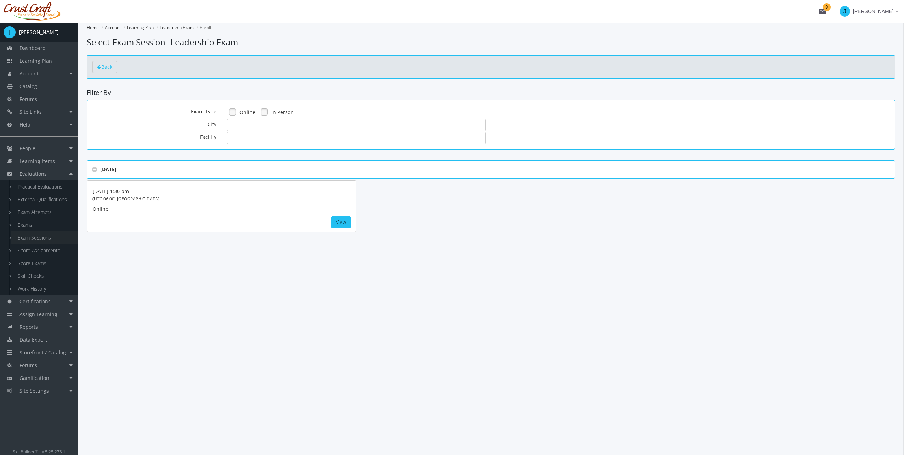
click at [54, 238] on link "Exam Sessions" at bounding box center [44, 237] width 67 height 13
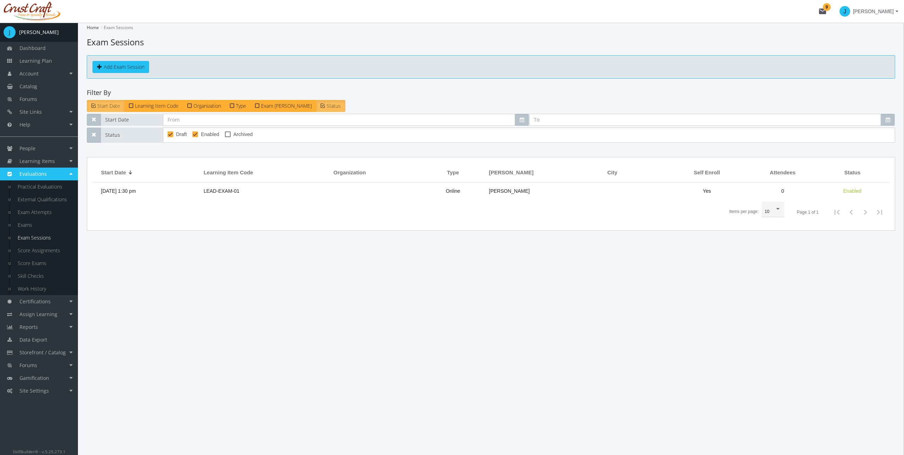
click at [263, 191] on td "LEAD-EXAM-01" at bounding box center [265, 191] width 130 height 17
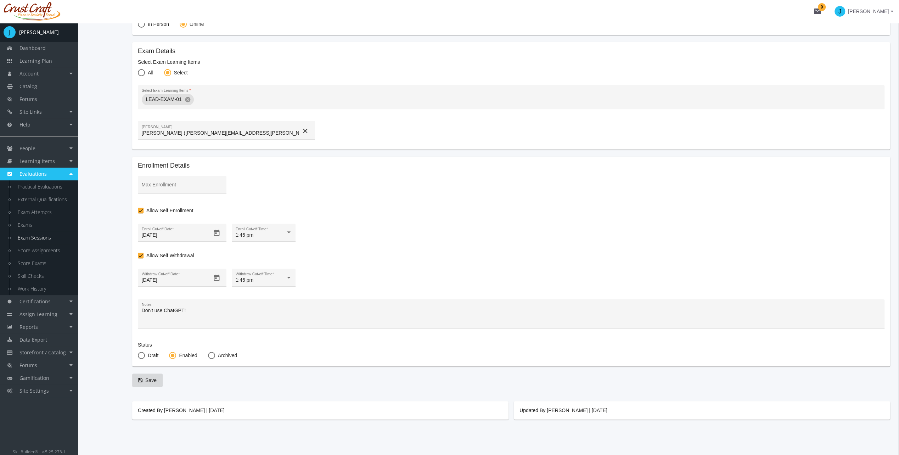
scroll to position [9, 0]
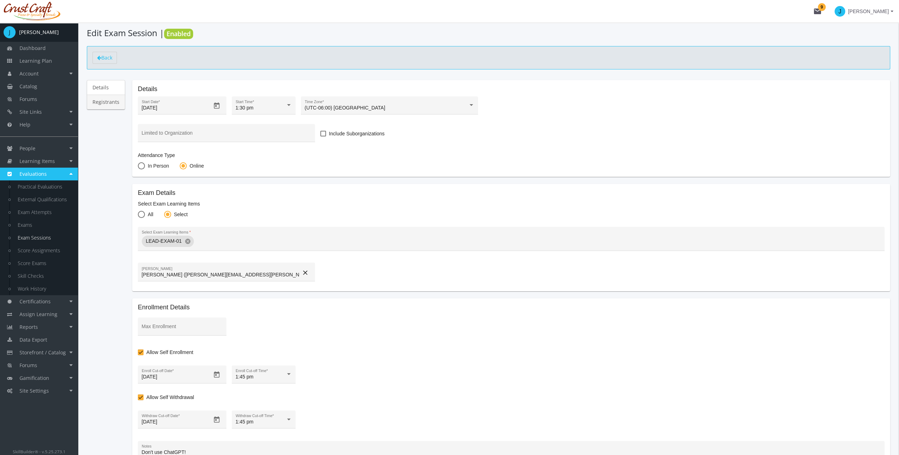
click at [101, 106] on link "Registrants" at bounding box center [106, 102] width 38 height 15
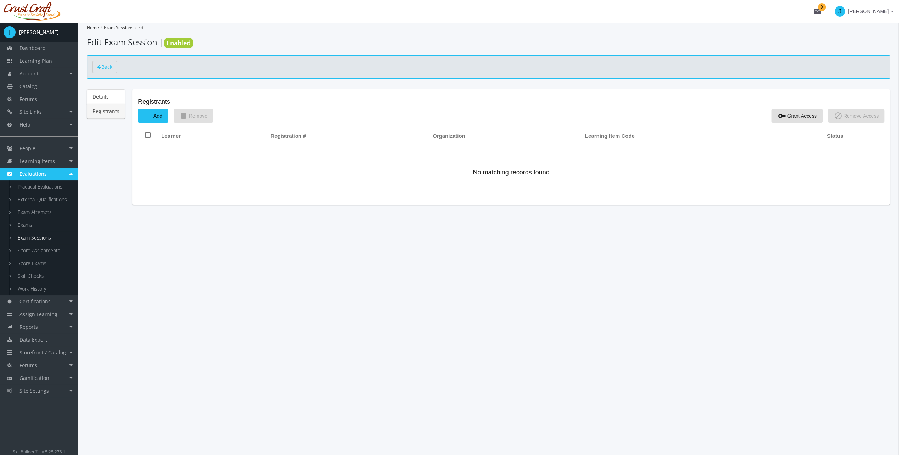
scroll to position [0, 0]
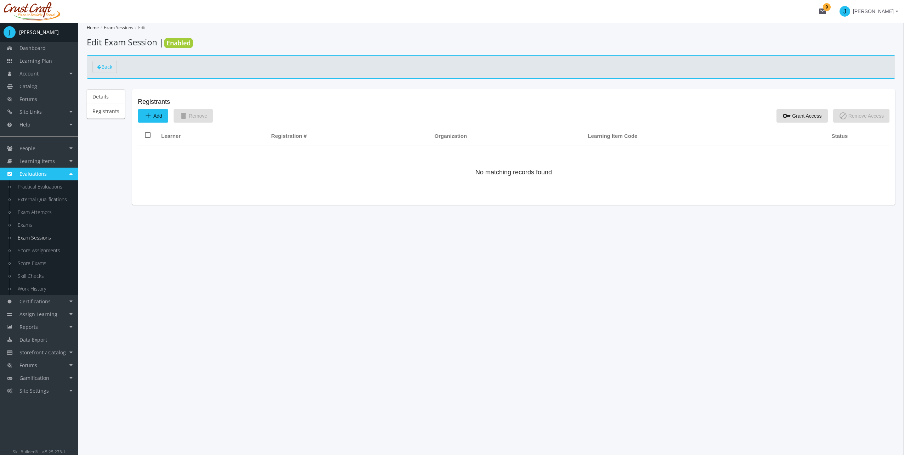
click at [142, 115] on button "add Add" at bounding box center [153, 115] width 30 height 13
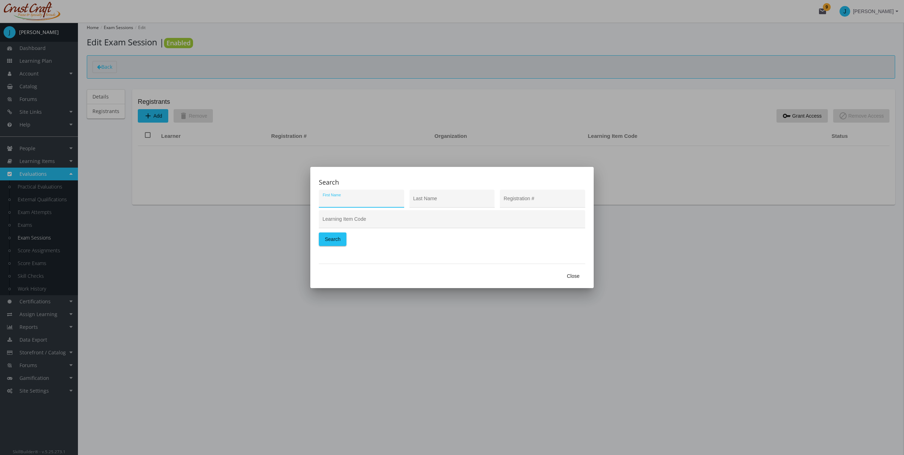
click at [349, 197] on div "First Name" at bounding box center [362, 200] width 78 height 15
click at [350, 200] on input "First Name" at bounding box center [362, 201] width 78 height 6
type input "[PERSON_NAME]"
click at [331, 232] on form "[PERSON_NAME] First Name [PERSON_NAME] Last Name Registration # Learning Item C…" at bounding box center [452, 220] width 266 height 60
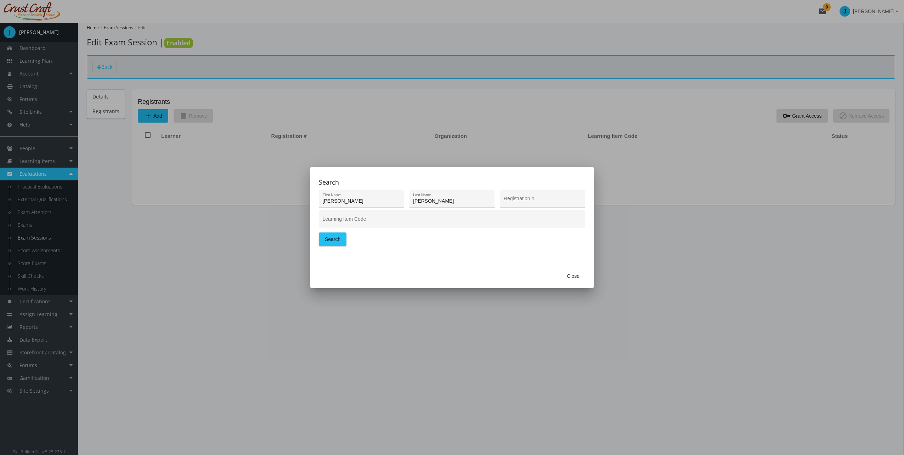
click at [332, 234] on span "Search" at bounding box center [333, 239] width 16 height 13
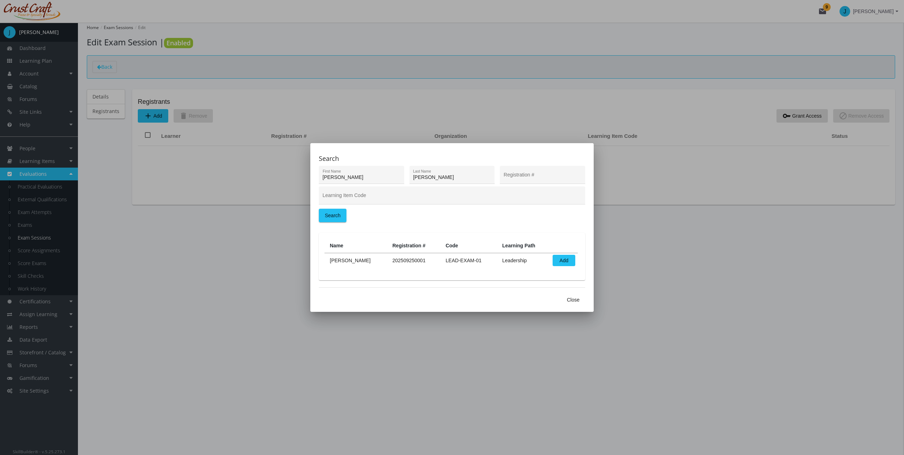
click at [559, 261] on span "Add" at bounding box center [564, 260] width 11 height 11
click at [576, 300] on span "Close" at bounding box center [573, 299] width 13 height 13
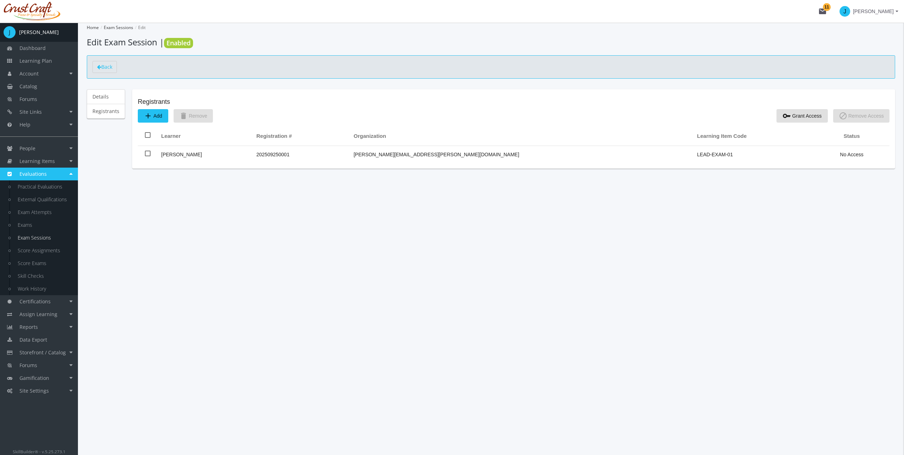
click at [576, 300] on div "Home Exam Sessions Edit Edit Exam Session | Enabled Back Details Registrants Re…" at bounding box center [491, 239] width 826 height 432
click at [57, 60] on link "Learning Plan" at bounding box center [39, 61] width 78 height 13
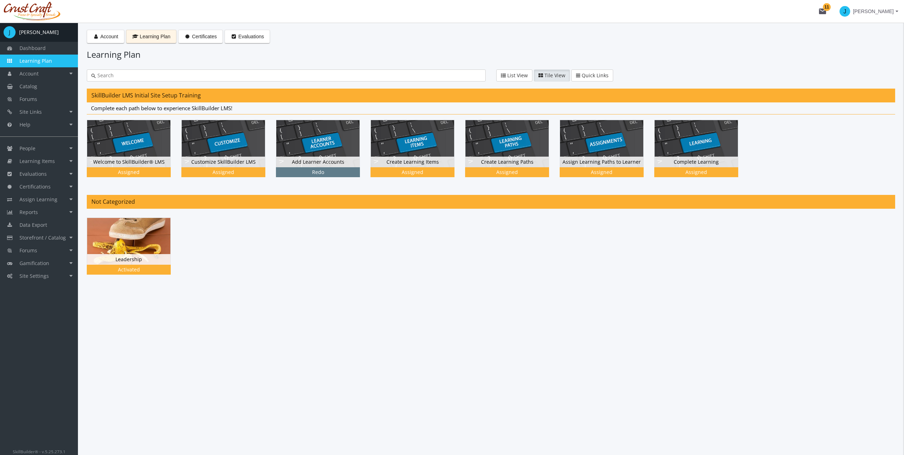
drag, startPoint x: 126, startPoint y: 204, endPoint x: 127, endPoint y: 213, distance: 9.2
click at [126, 204] on span "Not Categorized" at bounding box center [113, 202] width 44 height 8
click at [127, 214] on div "Not Categorized Leadership Status Activated Activated" at bounding box center [491, 240] width 809 height 90
click at [128, 218] on img at bounding box center [128, 241] width 83 height 47
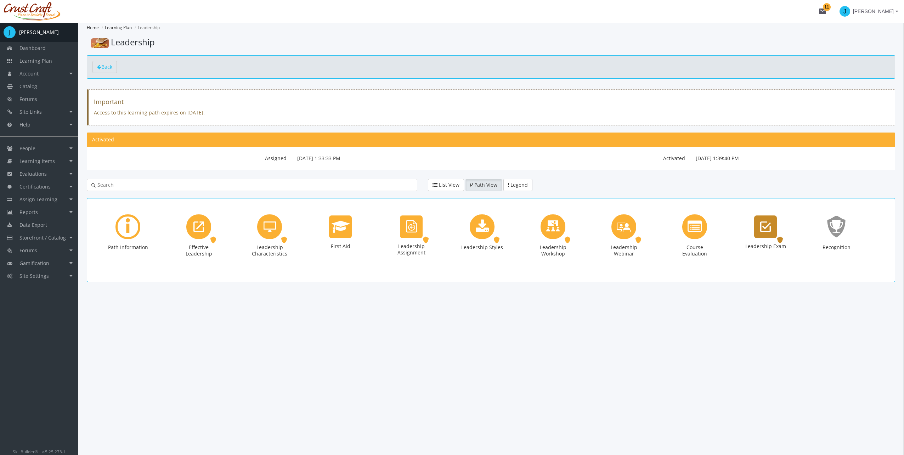
click at [782, 233] on div "Leadership Exam Exam. Status: Activated." at bounding box center [766, 239] width 43 height 51
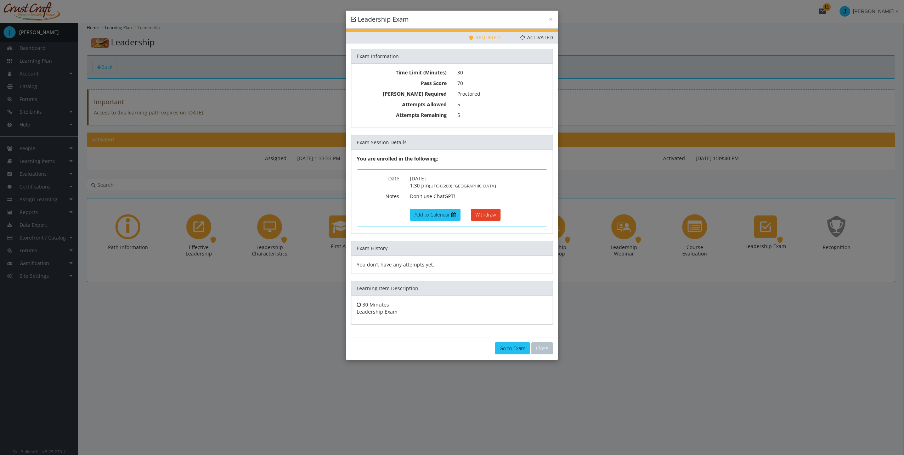
click at [520, 347] on link "Go to Exam" at bounding box center [512, 348] width 35 height 12
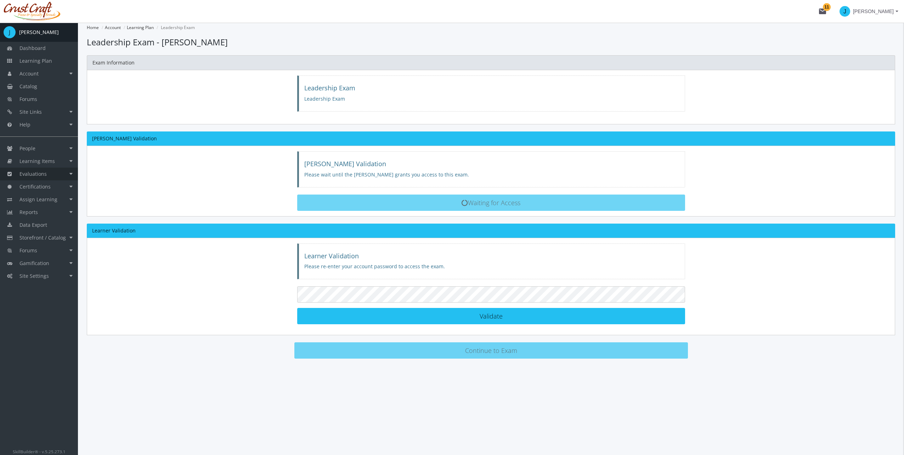
click at [71, 177] on link "Evaluations" at bounding box center [39, 174] width 78 height 13
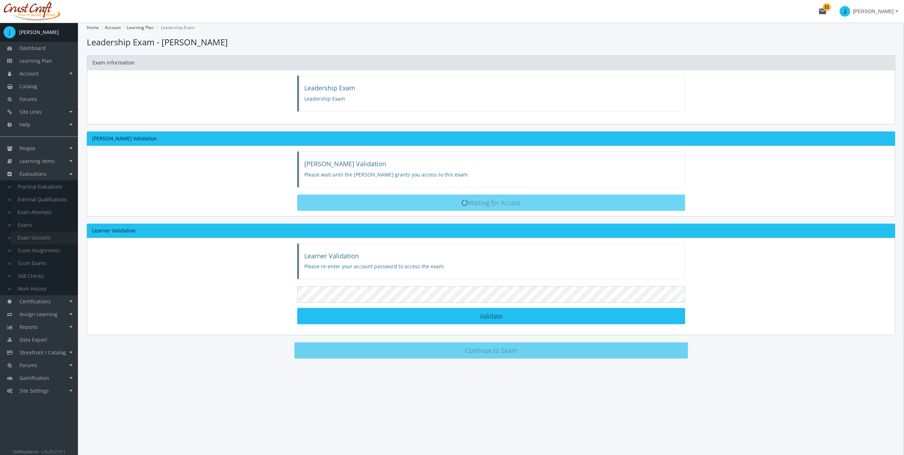
click at [44, 240] on link "Exam Sessions" at bounding box center [44, 237] width 67 height 13
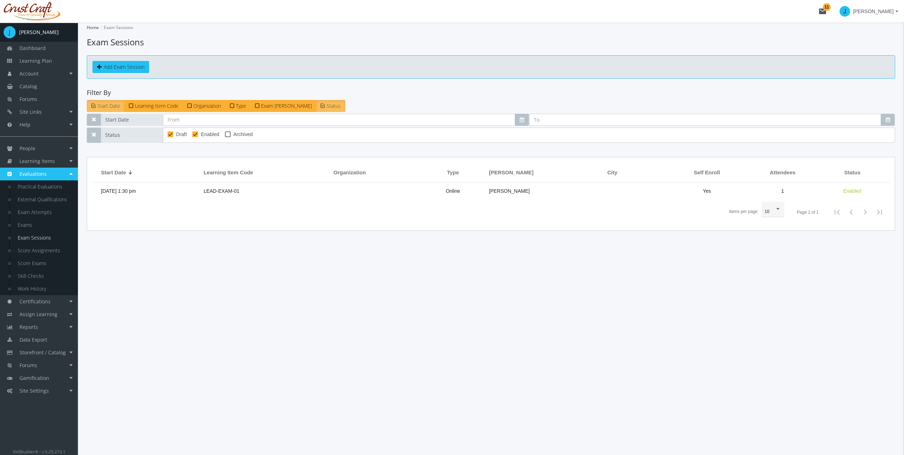
click at [200, 187] on td "[DATE] 1:30 pm" at bounding box center [146, 191] width 108 height 17
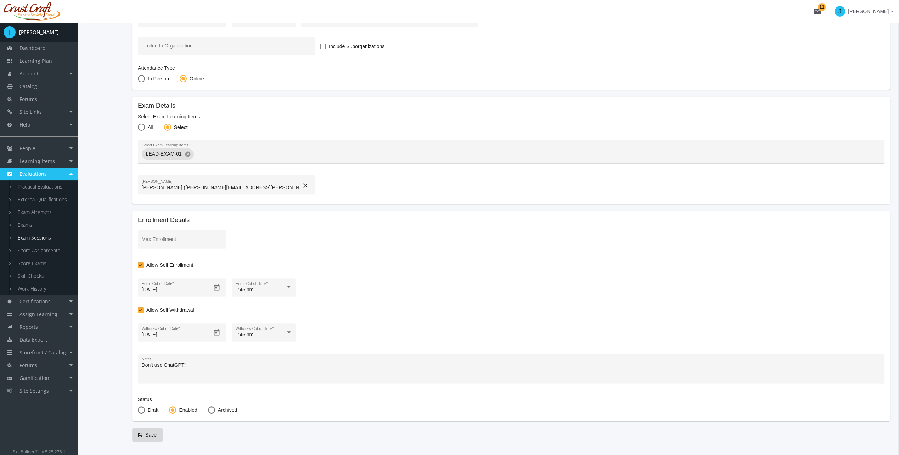
scroll to position [45, 0]
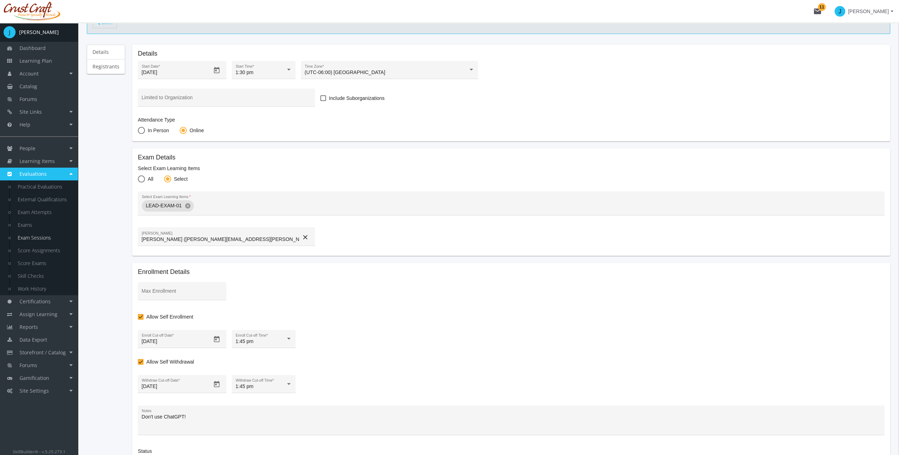
click at [104, 77] on div "Details Registrants" at bounding box center [106, 282] width 38 height 474
click at [104, 74] on div "Details Registrants" at bounding box center [106, 282] width 38 height 474
click at [105, 72] on link "Registrants" at bounding box center [106, 66] width 38 height 15
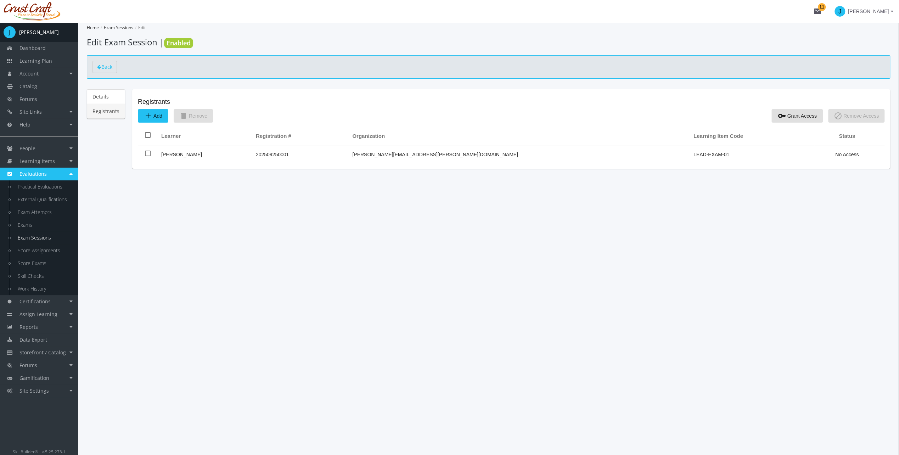
scroll to position [0, 0]
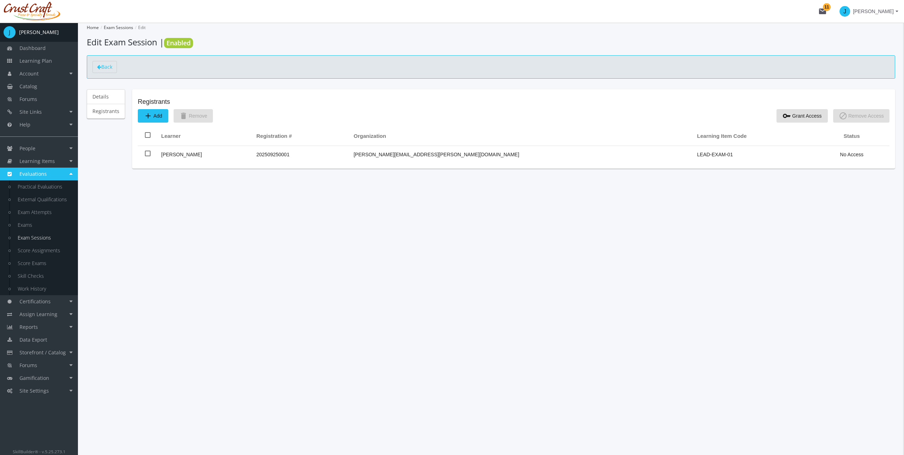
click at [150, 152] on td at bounding box center [148, 154] width 20 height 17
checkbox input "true"
click at [802, 119] on span "key Grant Access" at bounding box center [802, 116] width 39 height 13
checkbox input "false"
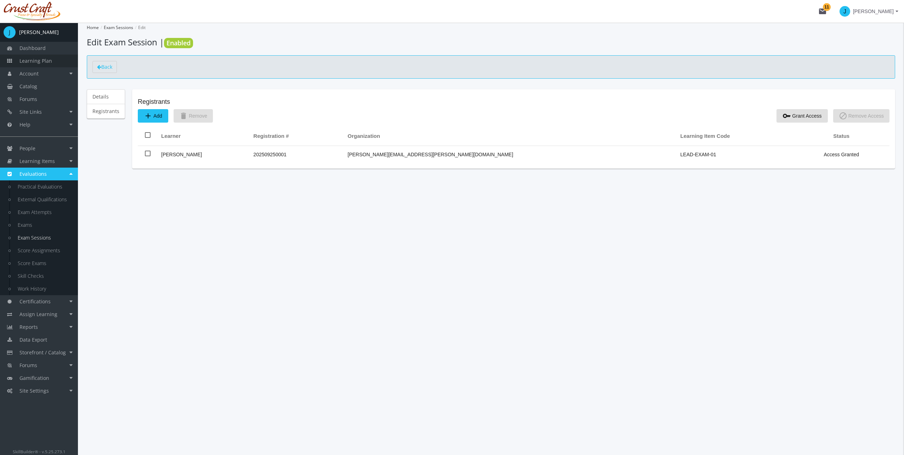
click at [49, 62] on span "Learning Plan" at bounding box center [35, 60] width 33 height 7
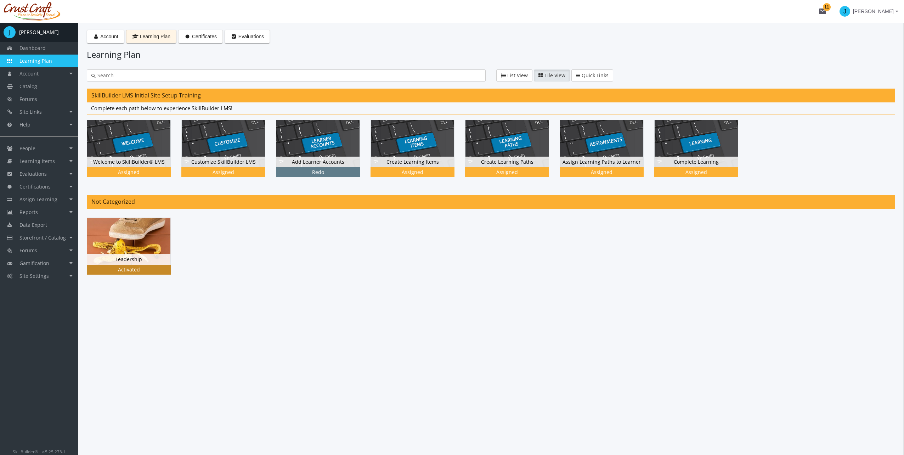
click at [181, 262] on div "Leadership Status Activated Activated" at bounding box center [134, 252] width 95 height 68
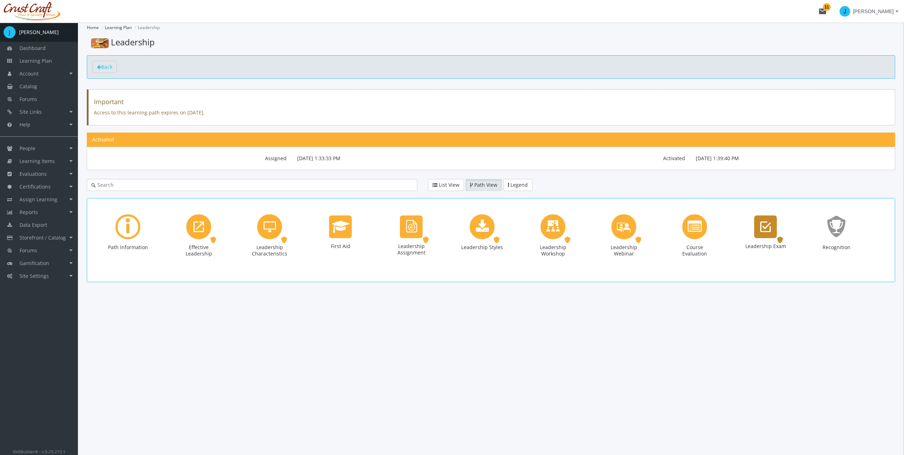
click at [746, 231] on div "Leadership Exam Exam. Status: Activated." at bounding box center [766, 239] width 43 height 51
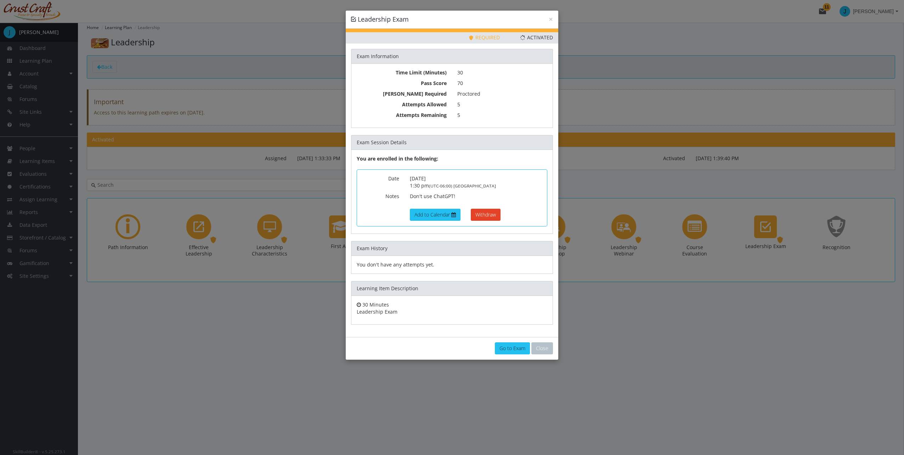
click at [505, 346] on link "Go to Exam" at bounding box center [512, 348] width 35 height 12
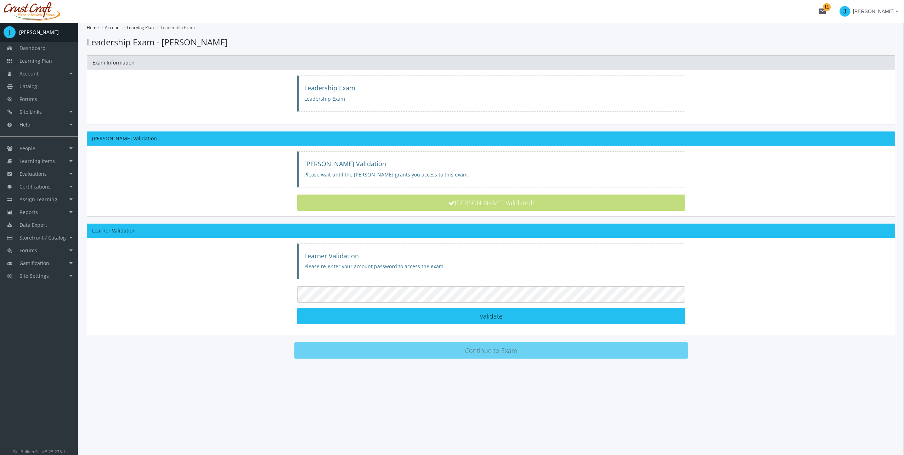
click at [540, 270] on div "Learner Validation Please re-enter your account password to access the exam." at bounding box center [491, 261] width 388 height 36
click at [71, 159] on link "Learning Items" at bounding box center [39, 161] width 78 height 13
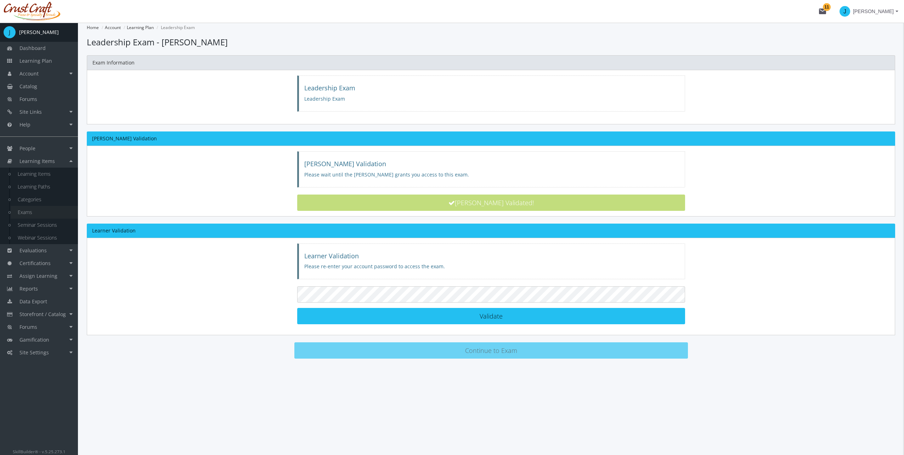
click at [46, 217] on link "Exams" at bounding box center [44, 212] width 67 height 13
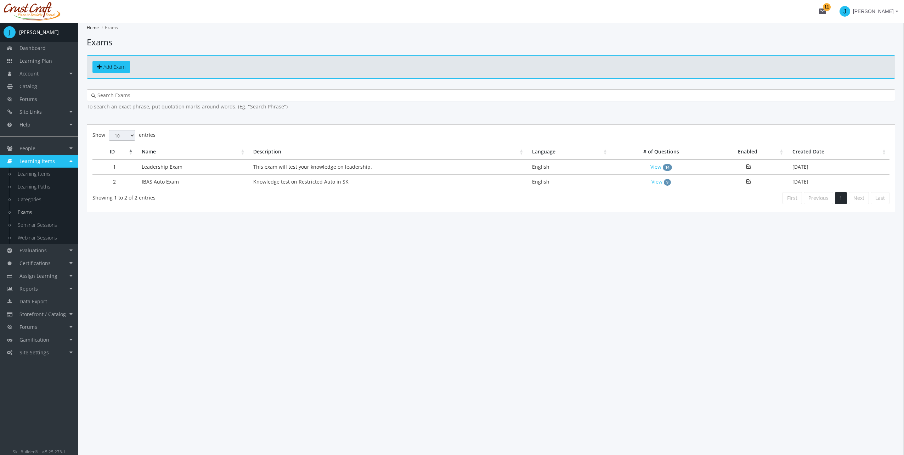
click at [319, 320] on div "Home Exams Exams Add Exam To search an exact phrase, put quotation marks around…" at bounding box center [491, 239] width 826 height 432
click at [32, 214] on link "Exams" at bounding box center [44, 212] width 67 height 13
click at [99, 69] on span at bounding box center [99, 66] width 5 height 5
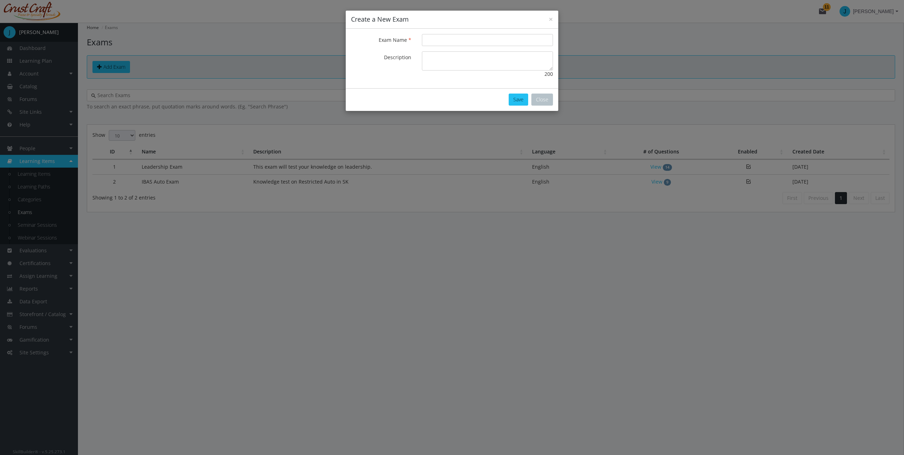
click at [411, 47] on form "Exam Name Description 200" at bounding box center [452, 56] width 202 height 44
click at [431, 37] on input "Exam Name" at bounding box center [487, 40] width 131 height 12
click at [430, 37] on input "Exam Name" at bounding box center [487, 40] width 131 height 12
type input "IBAS Exam"
click at [518, 99] on button "Save" at bounding box center [518, 100] width 19 height 12
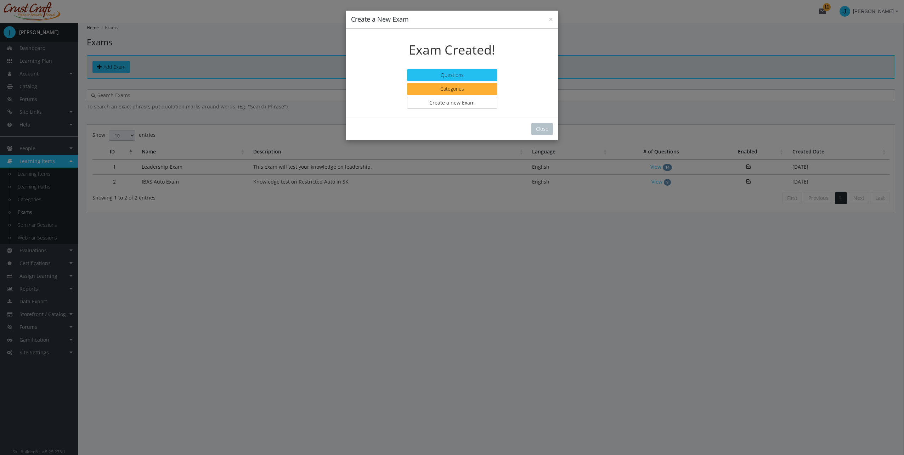
click at [456, 82] on div "Questions Categories Create a new Exam" at bounding box center [452, 89] width 101 height 40
click at [456, 74] on button "Questions" at bounding box center [452, 75] width 90 height 12
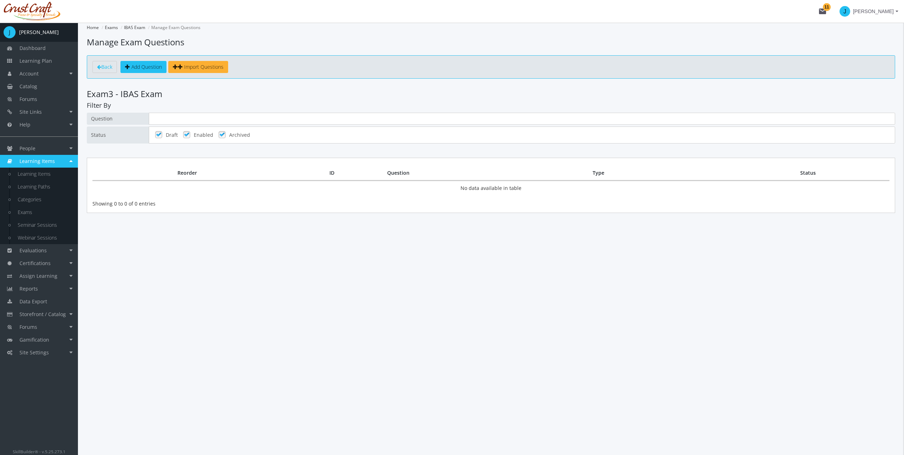
click at [135, 67] on span "Add Question" at bounding box center [146, 66] width 30 height 7
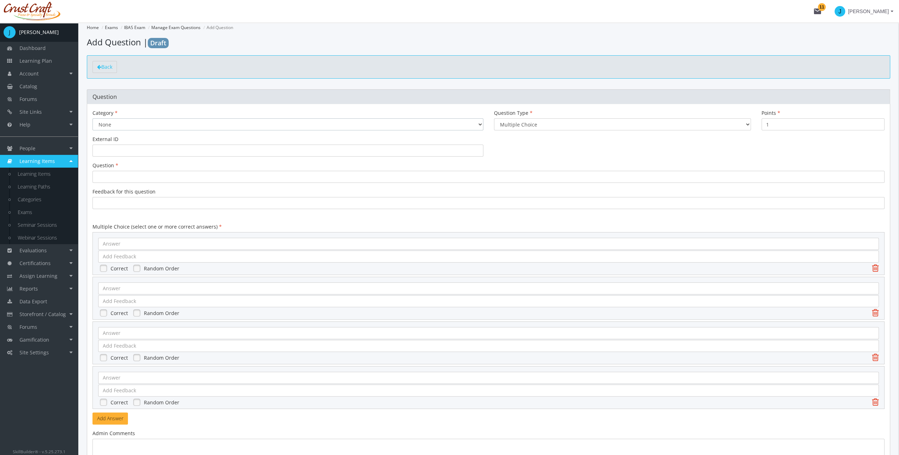
click at [127, 126] on select "None" at bounding box center [287, 124] width 391 height 12
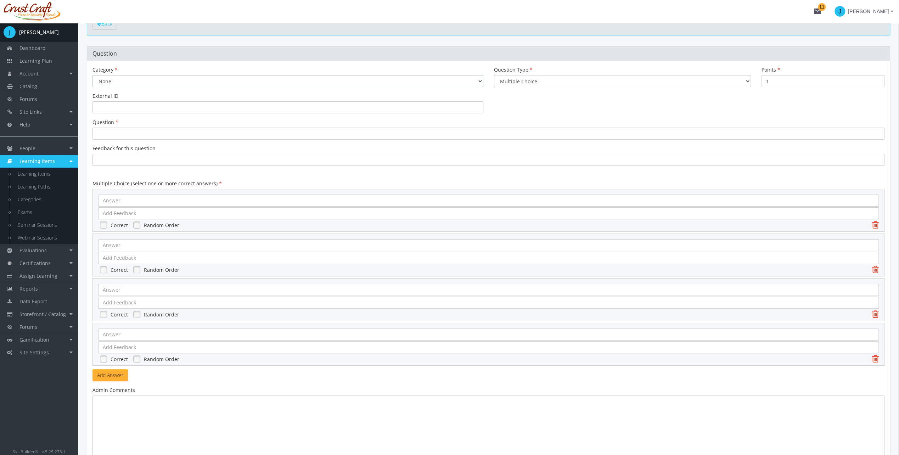
scroll to position [106, 0]
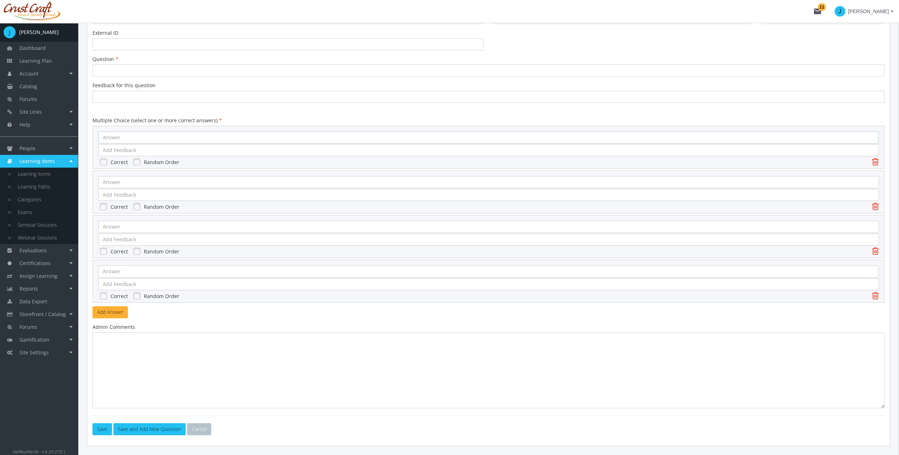
click at [114, 142] on div at bounding box center [488, 137] width 781 height 12
click at [144, 73] on div at bounding box center [488, 70] width 792 height 12
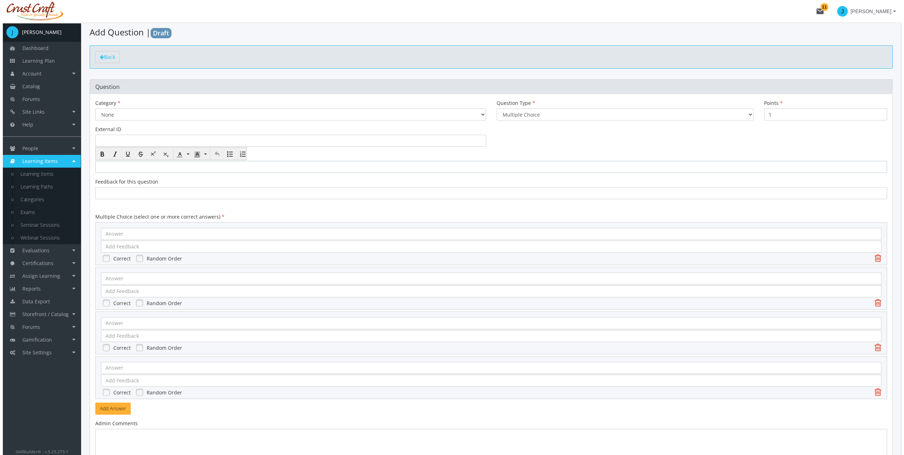
scroll to position [0, 0]
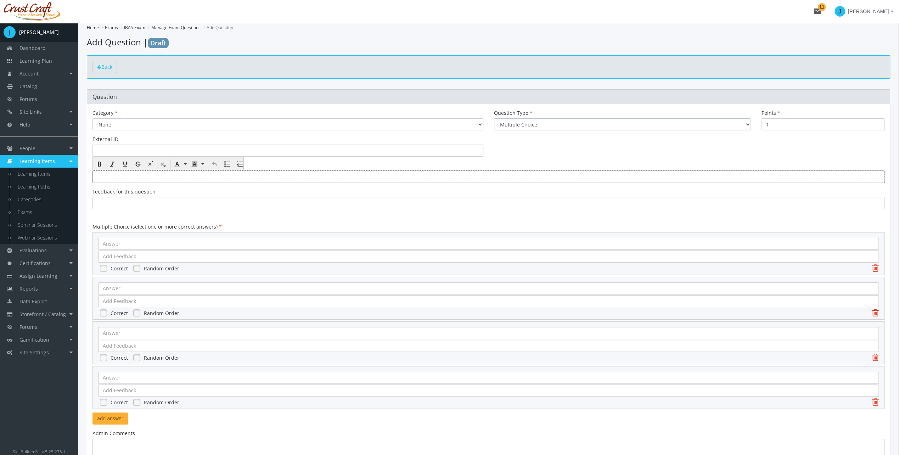
click at [531, 128] on select "Multiple Choice Long Answer File Upload" at bounding box center [622, 124] width 257 height 12
select select "2"
click at [494, 118] on select "Multiple Choice Long Answer File Upload" at bounding box center [622, 124] width 257 height 12
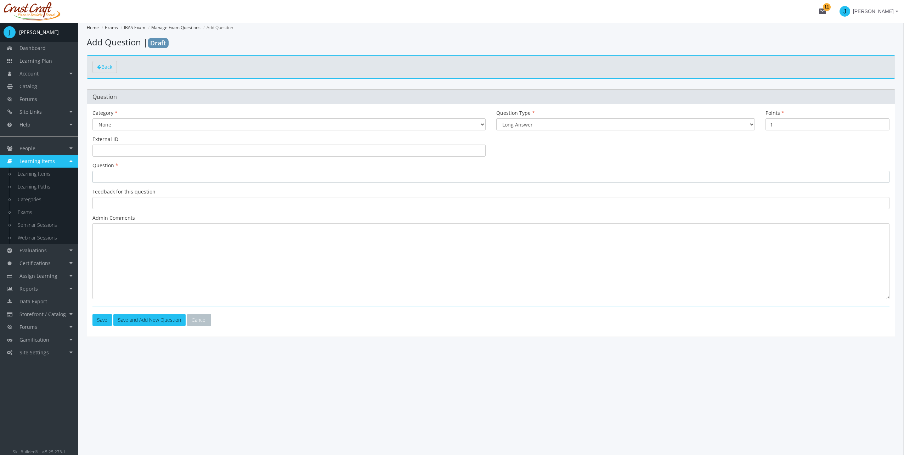
click at [159, 180] on div at bounding box center [490, 177] width 797 height 12
click at [157, 178] on div at bounding box center [490, 177] width 797 height 12
click at [801, 125] on input "1" at bounding box center [828, 124] width 124 height 12
type input "10"
click at [117, 174] on div at bounding box center [490, 177] width 797 height 12
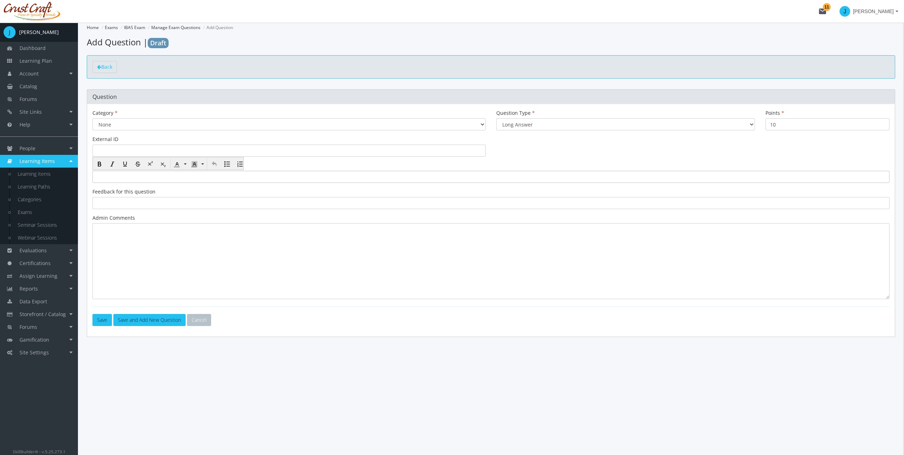
click at [164, 178] on div at bounding box center [490, 177] width 797 height 12
click at [117, 233] on textarea at bounding box center [490, 261] width 797 height 76
click at [122, 245] on textarea at bounding box center [490, 261] width 797 height 76
type textarea "Blue"
click at [102, 320] on button "Save" at bounding box center [101, 320] width 19 height 12
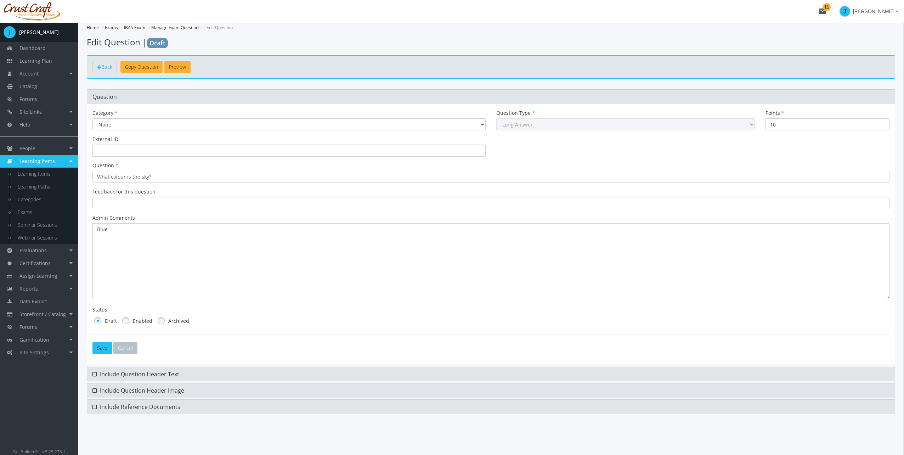
click at [127, 322] on link at bounding box center [125, 320] width 11 height 11
click at [106, 346] on button "Save" at bounding box center [101, 348] width 19 height 12
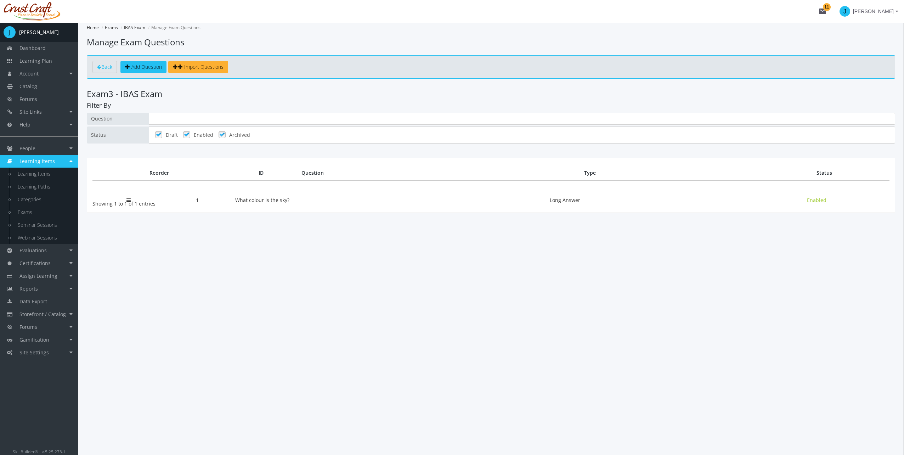
drag, startPoint x: 158, startPoint y: 187, endPoint x: 155, endPoint y: 190, distance: 4.8
click at [366, 272] on div "Home Exams IBAS Exam Manage Exam Questions Manage Exam Questions Back Add Quest…" at bounding box center [491, 239] width 826 height 432
click at [63, 251] on link "Evaluations" at bounding box center [39, 250] width 78 height 13
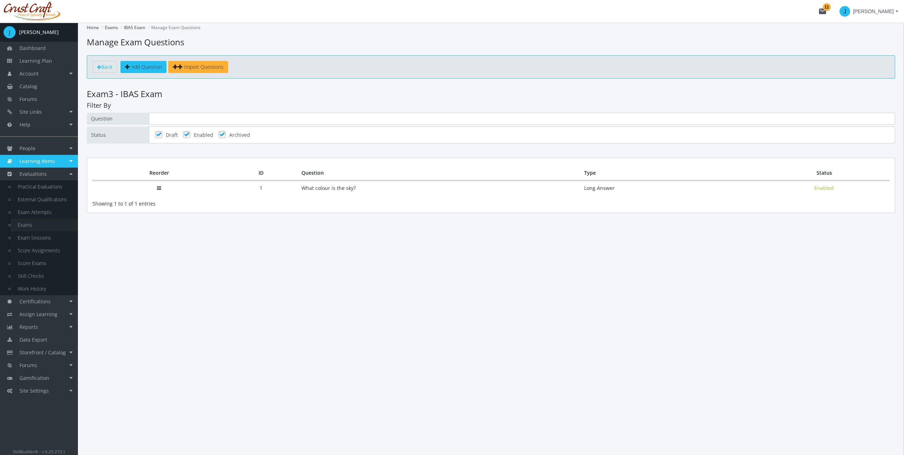
click at [37, 225] on link "Exams" at bounding box center [44, 225] width 67 height 13
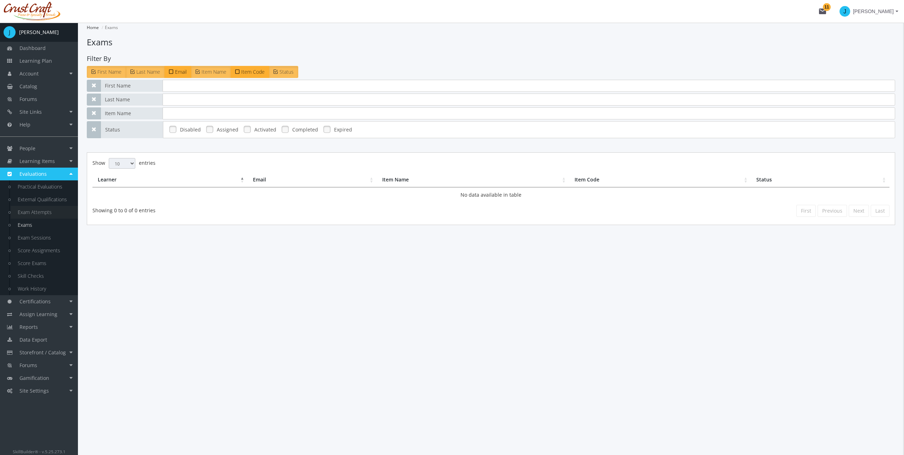
click at [39, 215] on link "Exam Attempts" at bounding box center [44, 212] width 67 height 13
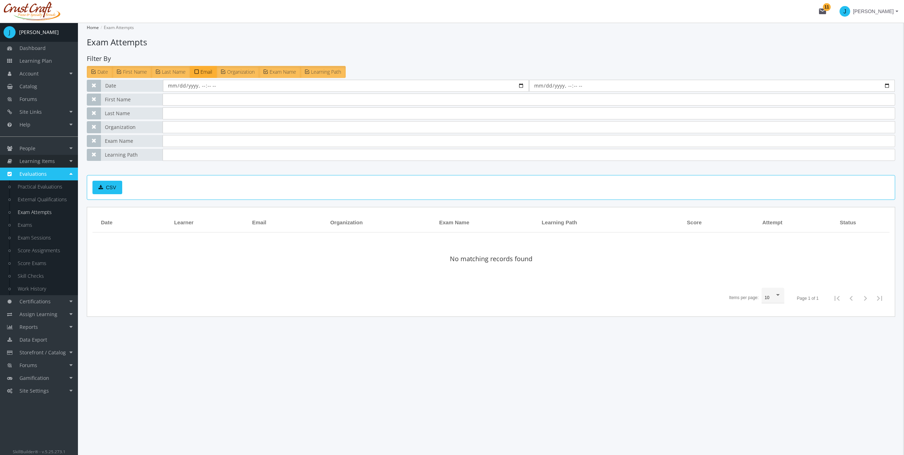
click at [52, 156] on link "Learning Items" at bounding box center [39, 161] width 78 height 13
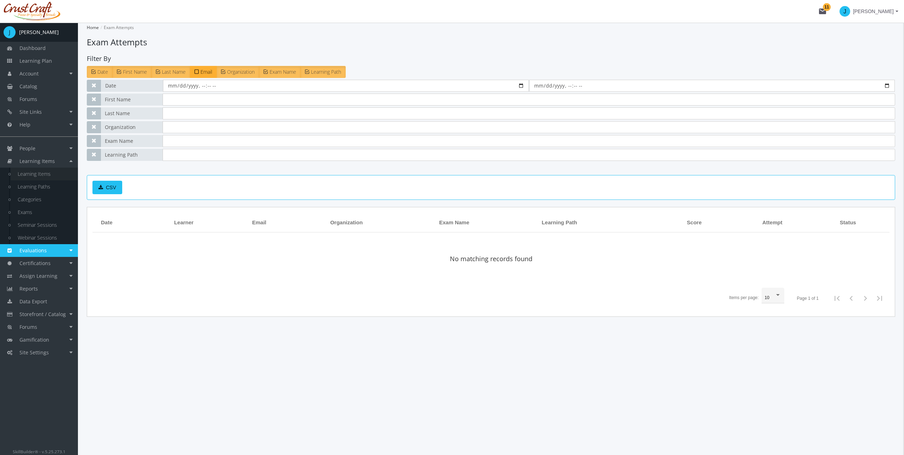
click at [47, 172] on link "Learning Items" at bounding box center [44, 174] width 67 height 13
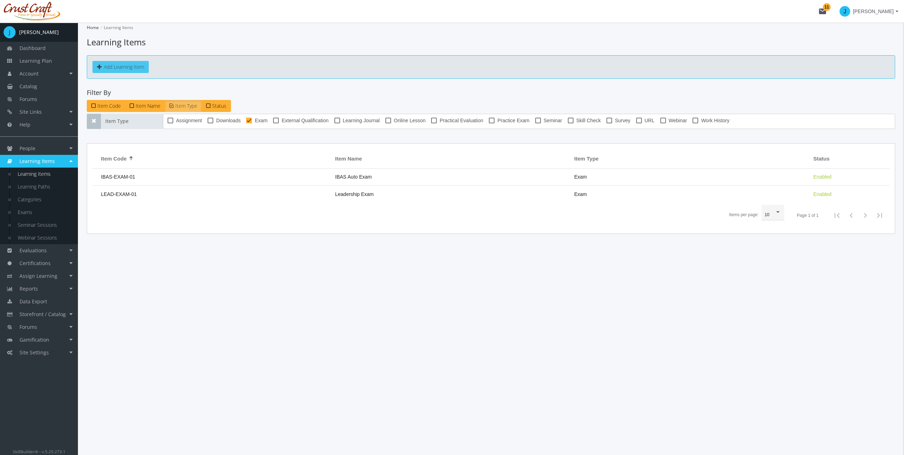
click at [126, 70] on button "Add Learning Item" at bounding box center [120, 67] width 56 height 12
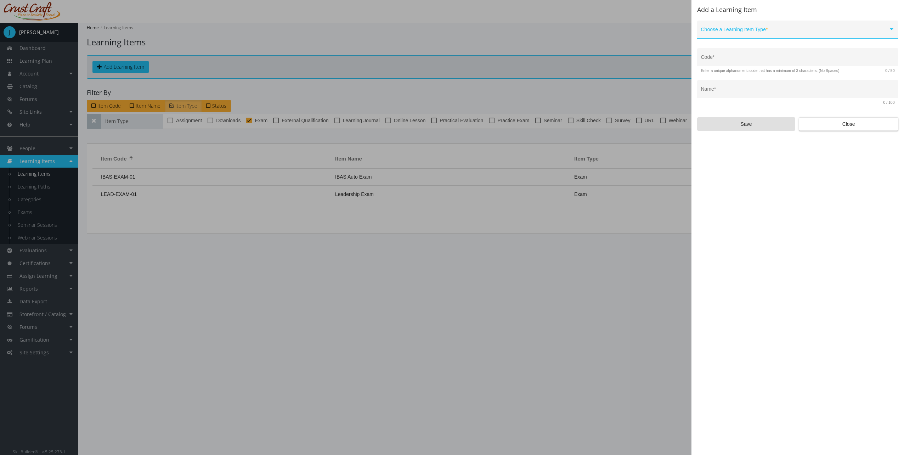
click at [729, 32] on span at bounding box center [794, 32] width 187 height 6
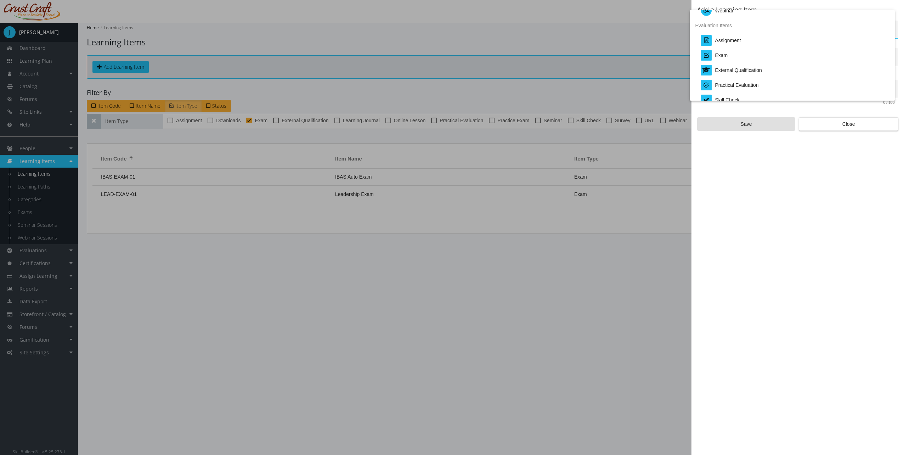
scroll to position [142, 0]
click at [729, 43] on div "Exam" at bounding box center [795, 39] width 188 height 15
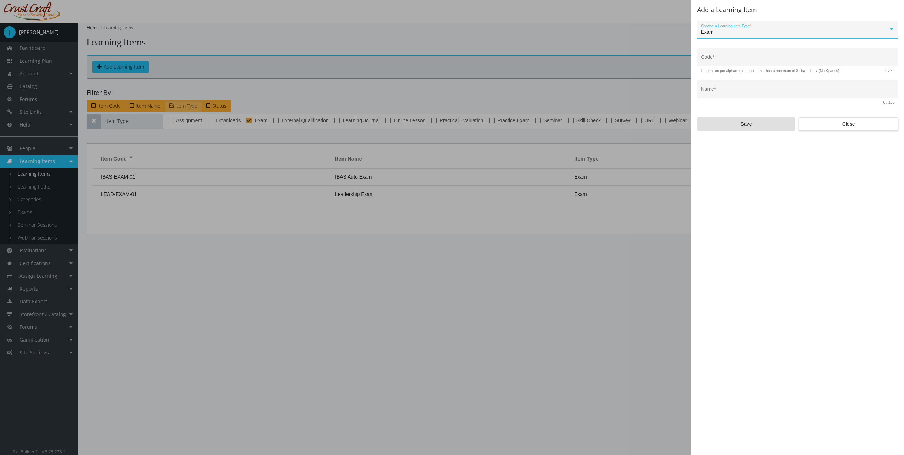
click at [743, 64] on div "Code *" at bounding box center [798, 59] width 194 height 15
type input "I"
type input "L"
type input "E"
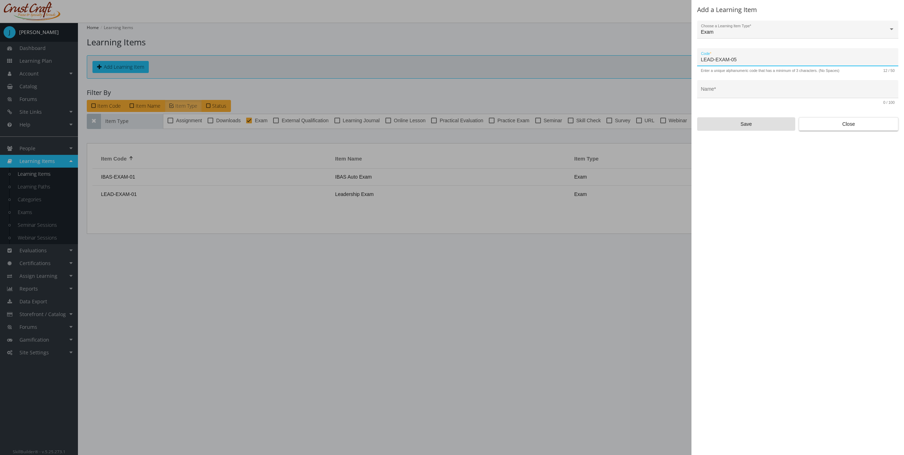
type input "LEAD-EXAM-05"
type input "IBAS Exam"
click at [755, 124] on span "Save" at bounding box center [746, 124] width 86 height 13
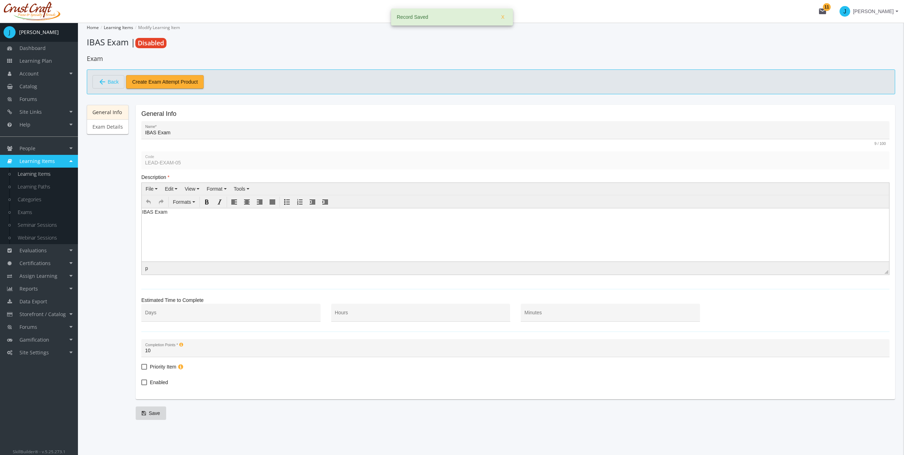
click at [161, 378] on span "Enabled" at bounding box center [159, 382] width 18 height 9
click at [142, 385] on input "Enabled" at bounding box center [141, 385] width 0 height 0
checkbox input "true"
click at [157, 413] on span "Save" at bounding box center [151, 413] width 18 height 13
click at [116, 125] on link "Exam Details" at bounding box center [108, 126] width 42 height 15
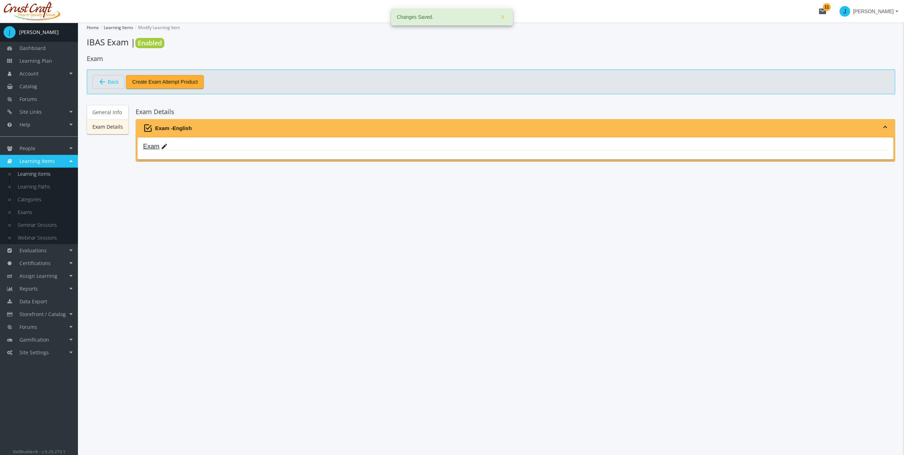
click at [162, 147] on mat-icon "edit" at bounding box center [164, 147] width 7 height 8
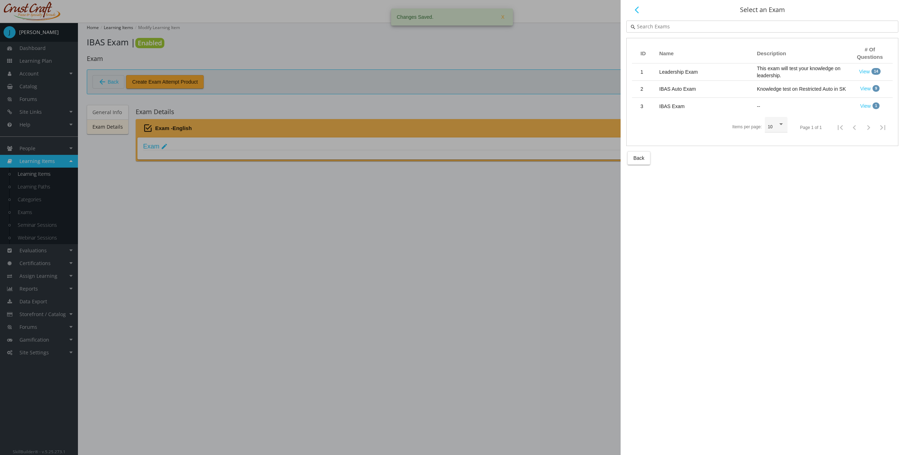
click at [709, 103] on td "IBAS Exam" at bounding box center [705, 106] width 98 height 17
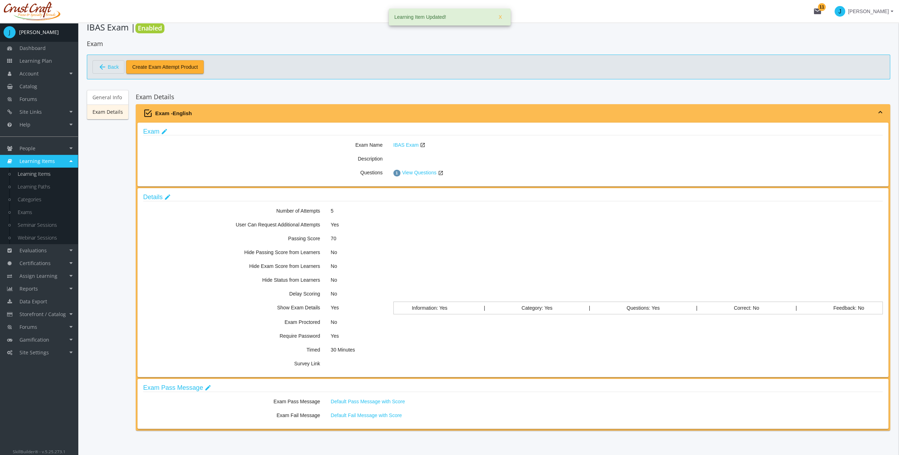
scroll to position [28, 0]
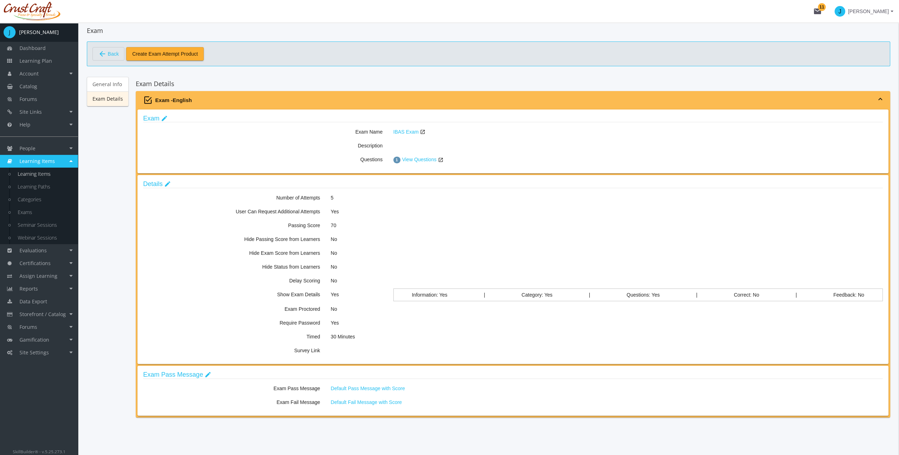
click at [161, 192] on label "Number of Attempts" at bounding box center [231, 197] width 187 height 10
click at [164, 186] on mat-icon "edit" at bounding box center [167, 184] width 7 height 8
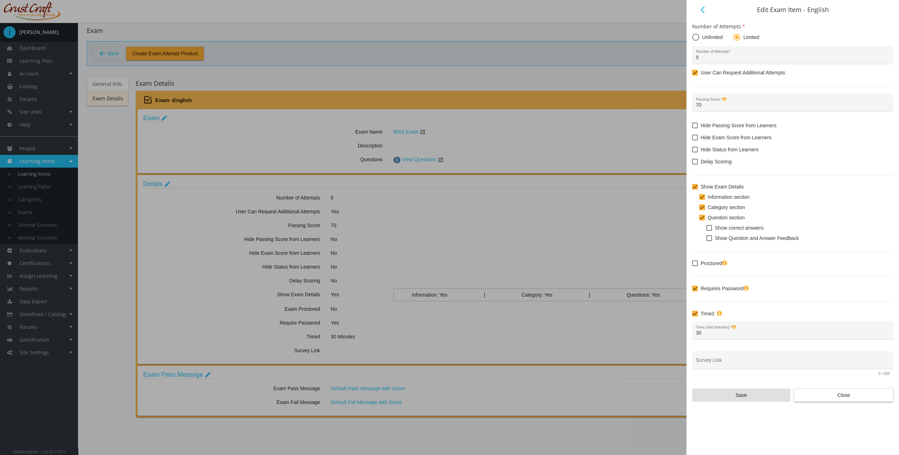
click at [704, 7] on mat-icon "arrow_back_ios" at bounding box center [702, 10] width 9 height 9
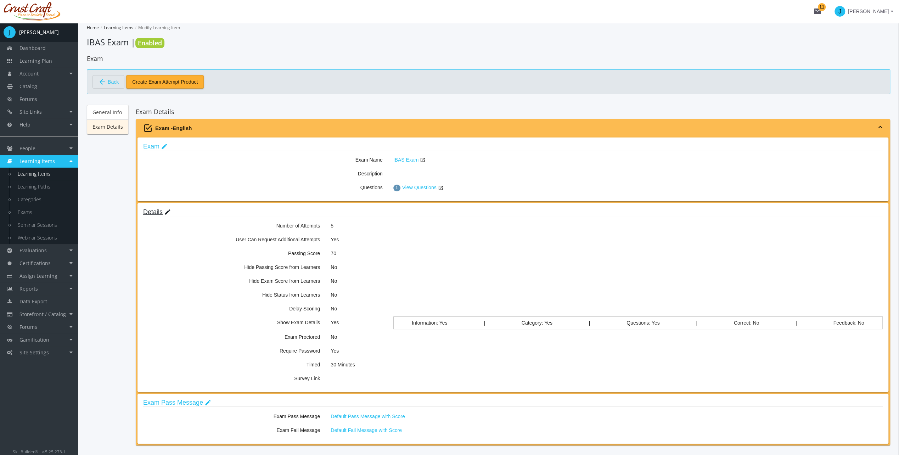
scroll to position [28, 0]
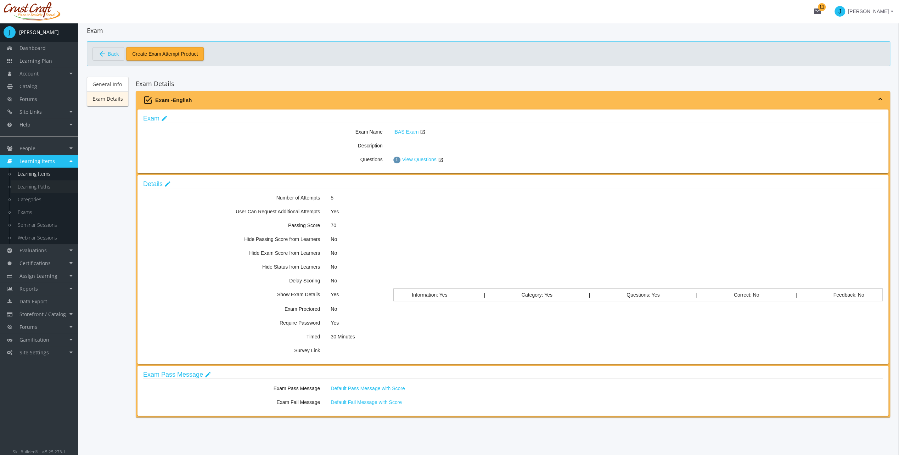
click at [34, 186] on link "Learning Paths" at bounding box center [44, 186] width 67 height 13
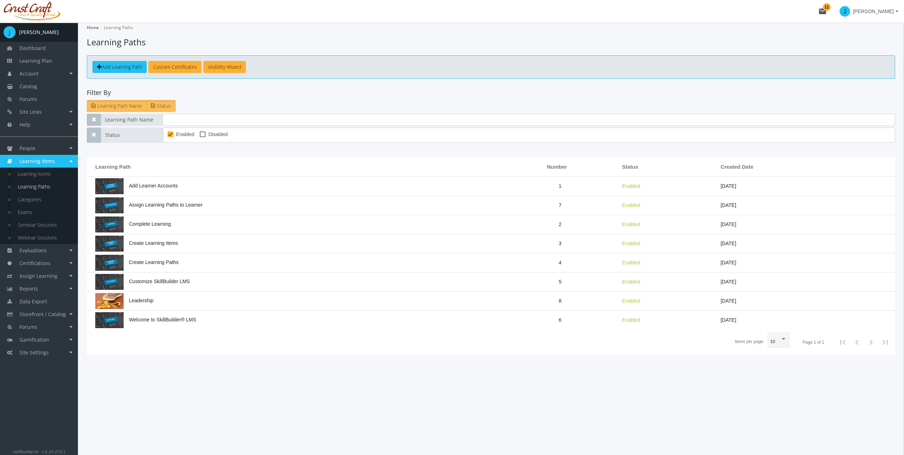
click at [119, 71] on link "Add Learning Path" at bounding box center [119, 67] width 54 height 12
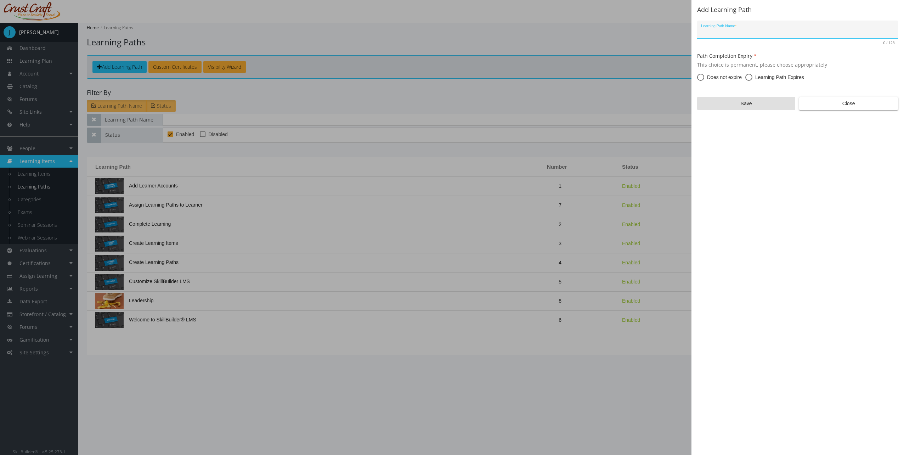
click at [741, 33] on input "Learning Path Name *" at bounding box center [798, 32] width 194 height 6
type input "IBAS 101"
click at [702, 82] on mat-radio-button "Does not expire" at bounding box center [719, 78] width 45 height 9
click at [701, 79] on span at bounding box center [700, 77] width 7 height 7
click at [701, 79] on input "Does not expire" at bounding box center [700, 78] width 7 height 7
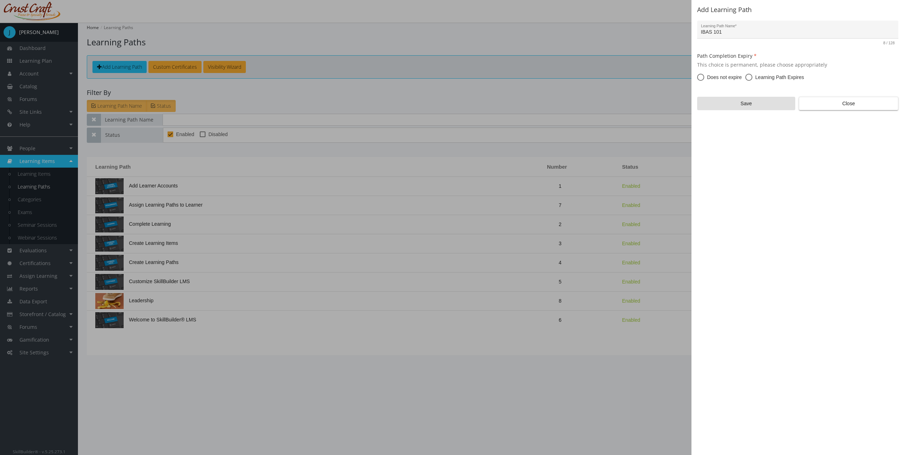
radio input "true"
click at [726, 113] on div "Add Learning Path IBAS 101 Learning Path Name * 8 / 128 Path Completion Expiry …" at bounding box center [798, 227] width 213 height 455
click at [726, 106] on span "Save" at bounding box center [746, 103] width 86 height 13
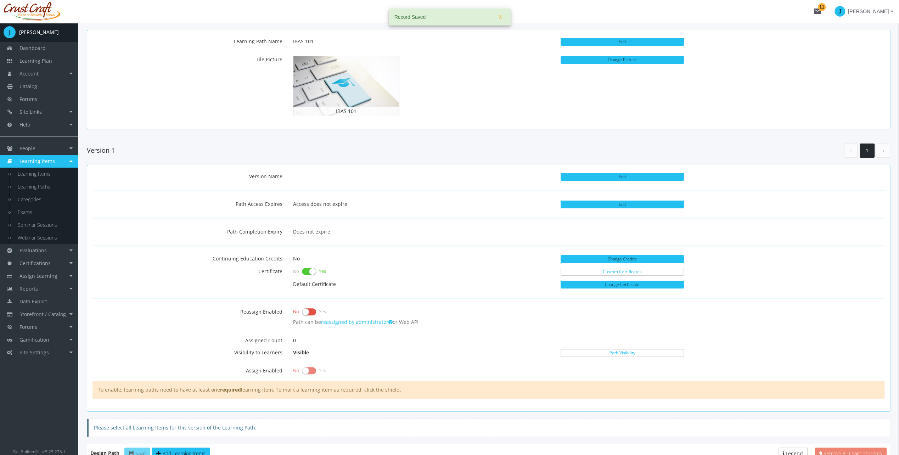
scroll to position [142, 0]
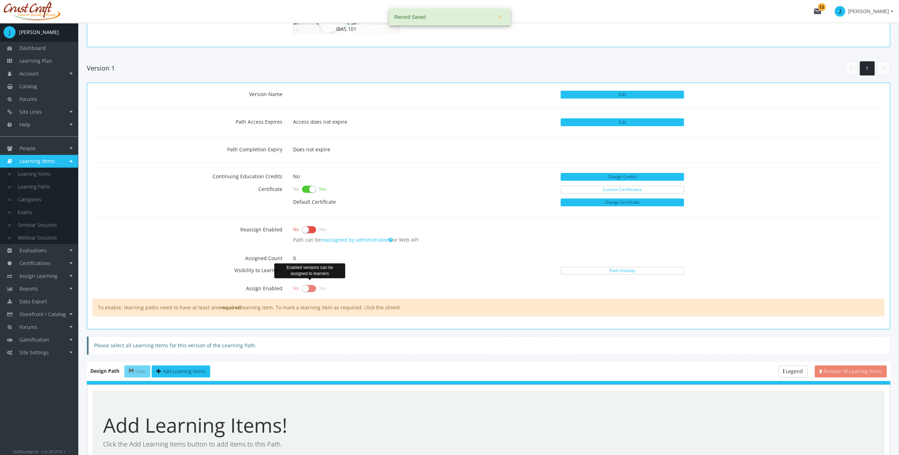
click at [301, 285] on div "No Yes" at bounding box center [309, 289] width 33 height 10
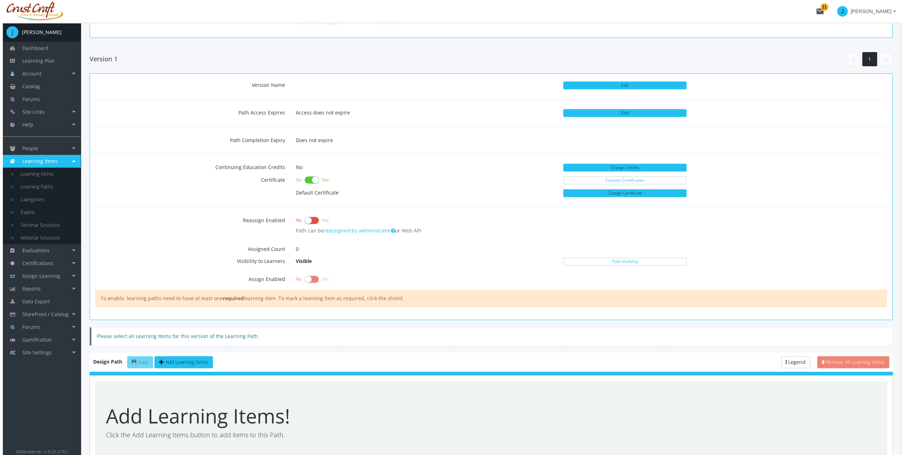
scroll to position [205, 0]
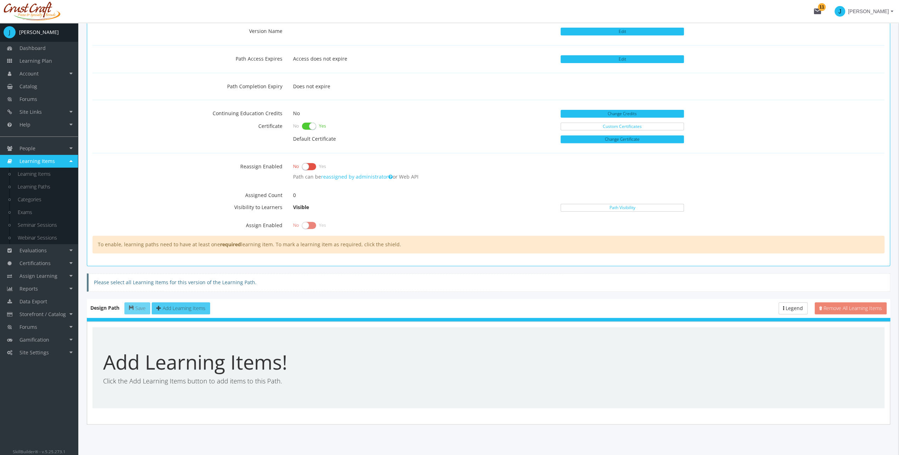
click at [198, 308] on button "Add Learning Items" at bounding box center [181, 308] width 58 height 12
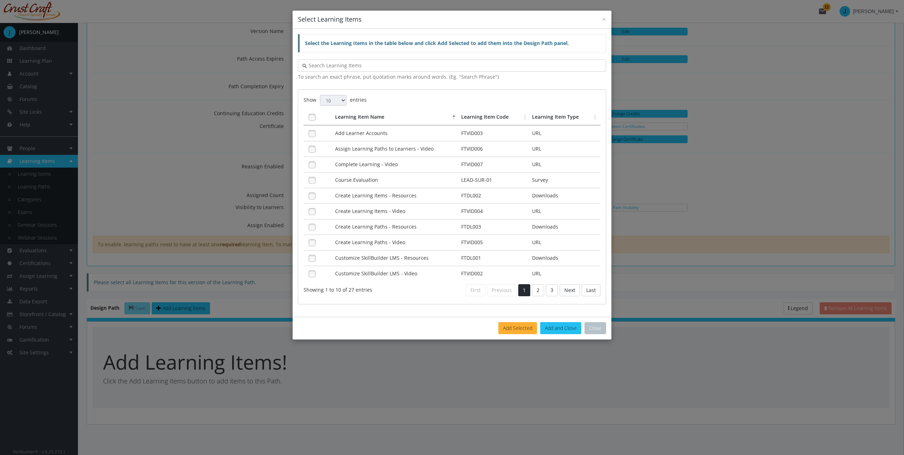
click at [347, 64] on input "text" at bounding box center [454, 65] width 295 height 7
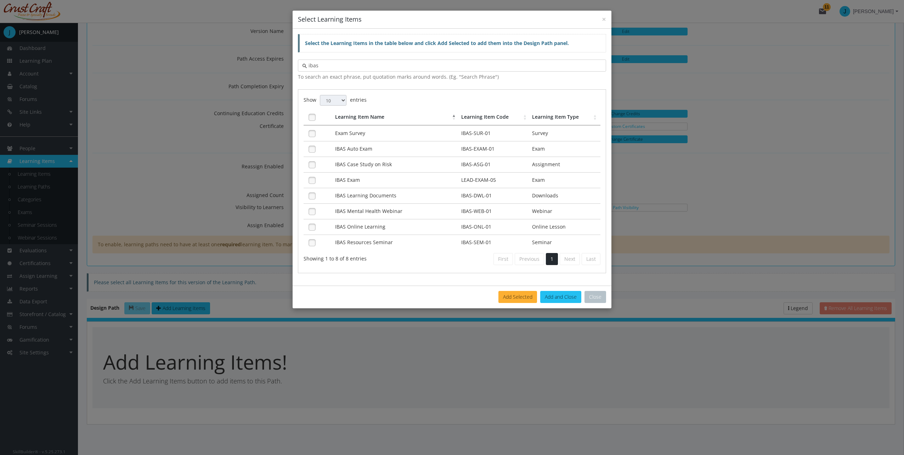
type input "ibas"
click at [406, 179] on td "IBAS Exam" at bounding box center [396, 180] width 126 height 16
click at [520, 291] on button "Add Selected" at bounding box center [518, 297] width 39 height 12
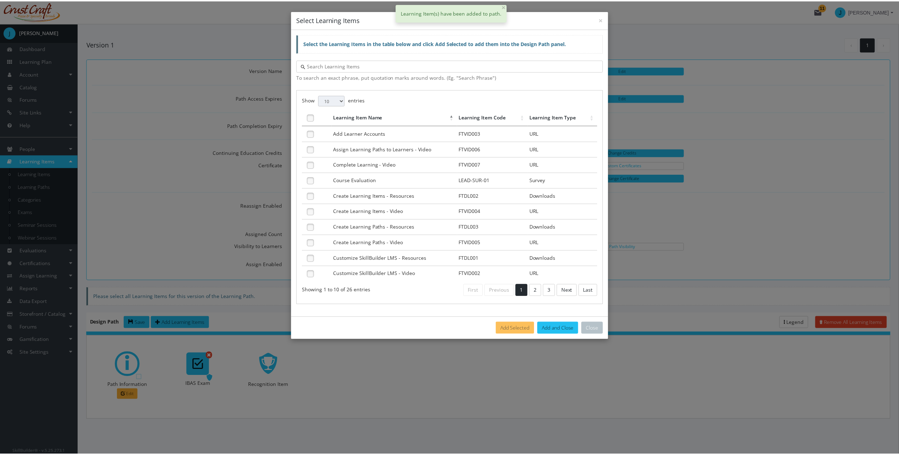
scroll to position [162, 0]
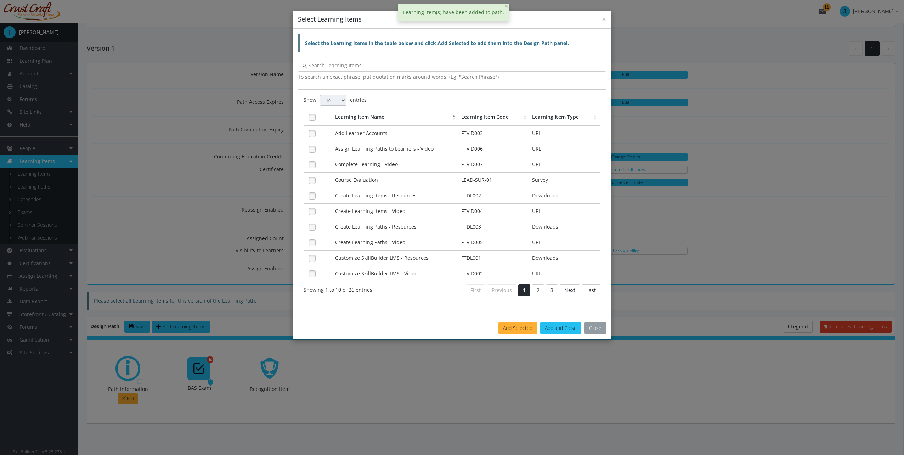
click at [597, 325] on button "Close" at bounding box center [596, 328] width 22 height 12
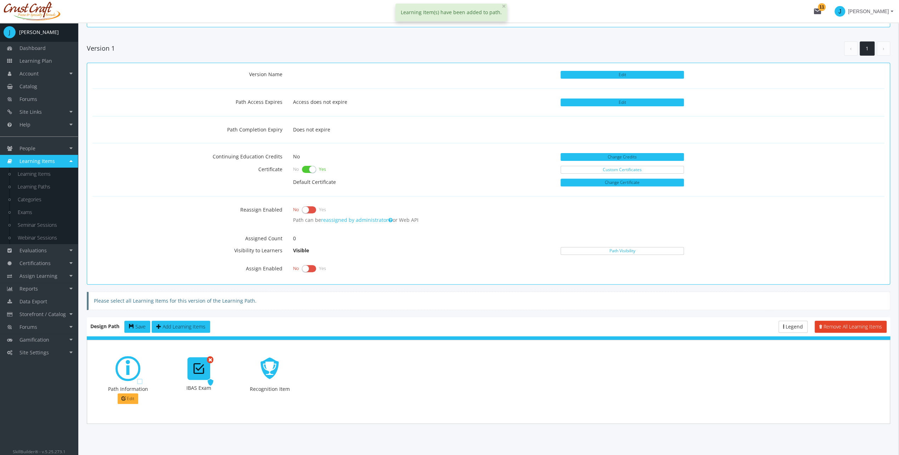
click at [313, 207] on label at bounding box center [309, 210] width 14 height 10
click at [0, 0] on input "checkbox" at bounding box center [0, 0] width 0 height 0
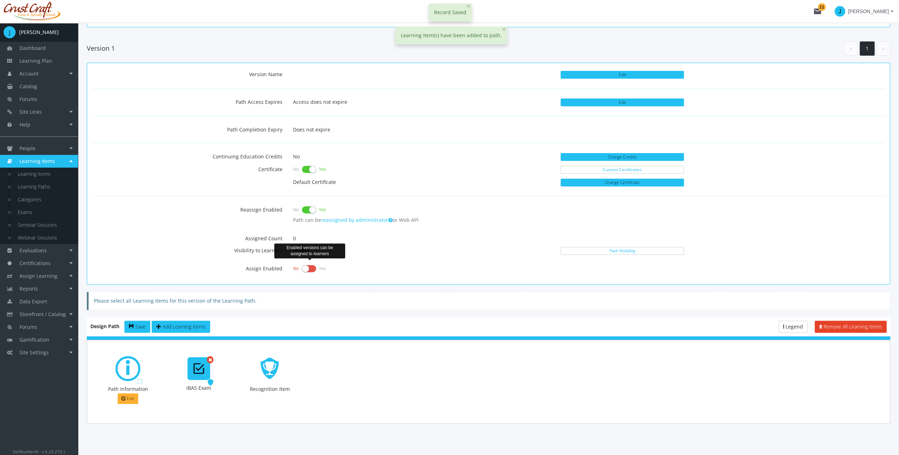
click at [310, 265] on label at bounding box center [309, 269] width 14 height 10
click at [0, 0] on input "checkbox" at bounding box center [0, 0] width 0 height 0
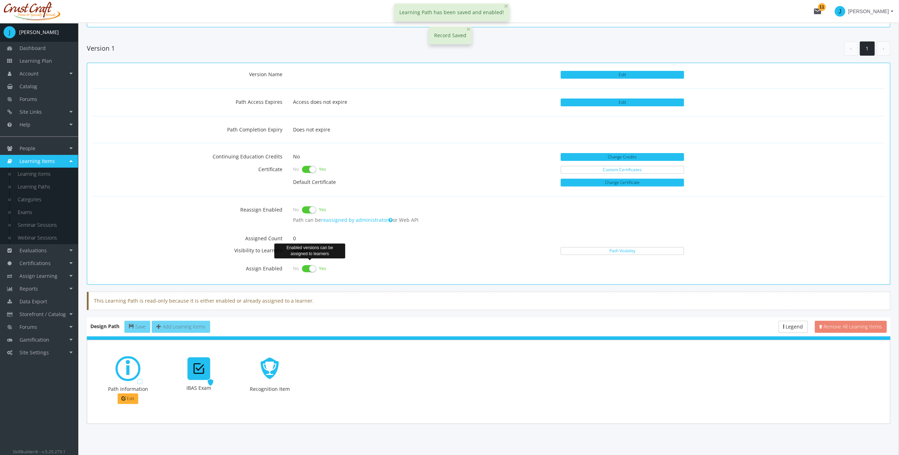
click at [306, 267] on label at bounding box center [309, 269] width 14 height 10
click at [0, 0] on input "checkbox" at bounding box center [0, 0] width 0 height 0
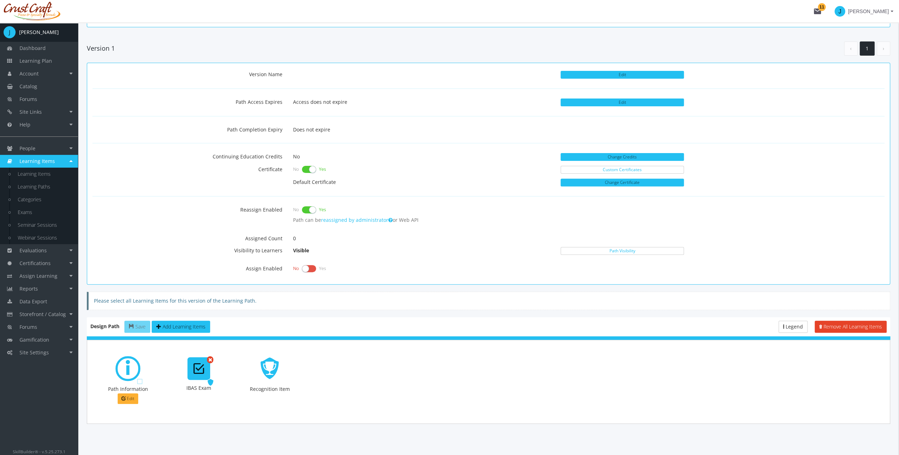
click at [295, 271] on div "Version Name Edit Path Access Expires Access does not expire Edit Path Completi…" at bounding box center [488, 174] width 803 height 222
click at [307, 265] on label at bounding box center [309, 269] width 14 height 10
click at [0, 0] on input "checkbox" at bounding box center [0, 0] width 0 height 0
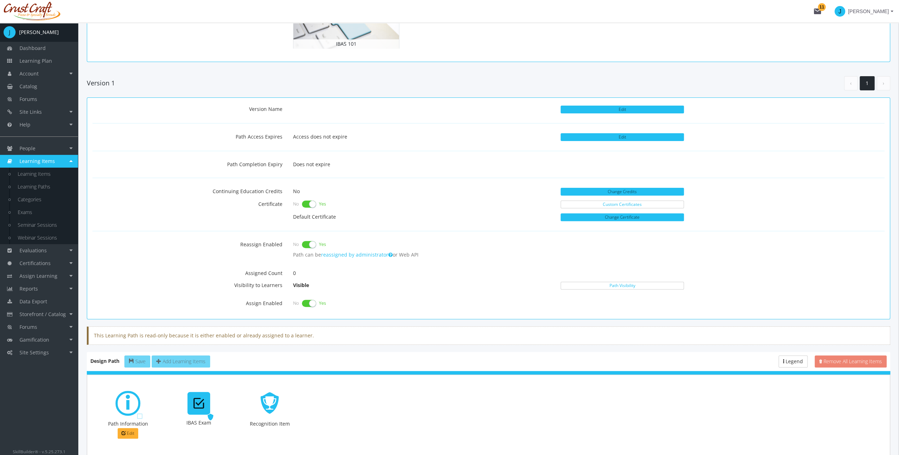
scroll to position [126, 0]
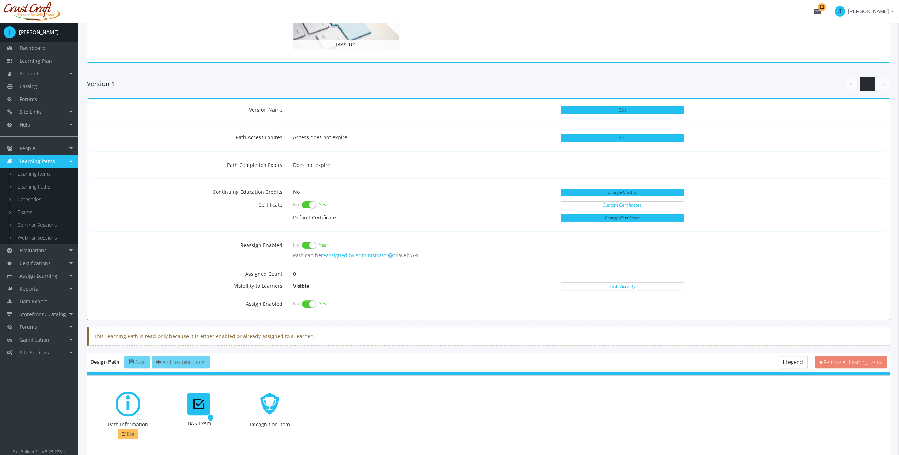
click at [127, 429] on button "Edit" at bounding box center [128, 434] width 21 height 11
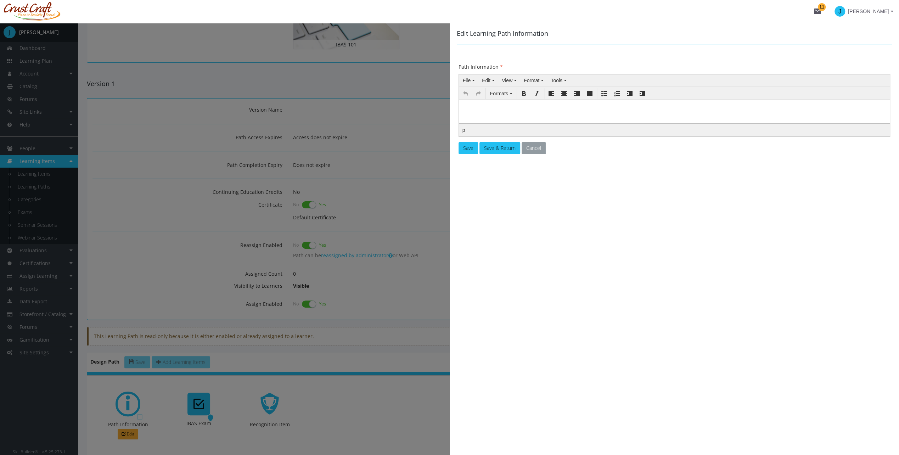
click at [534, 149] on button "Cancel" at bounding box center [534, 148] width 24 height 12
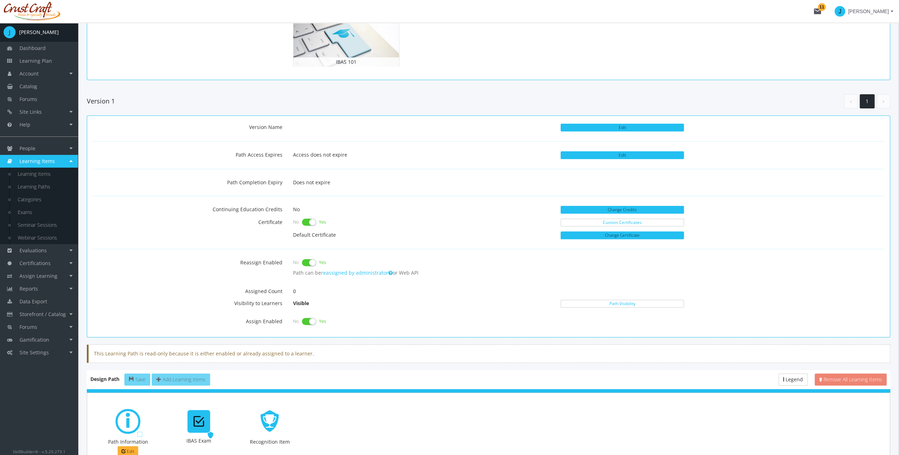
scroll to position [91, 0]
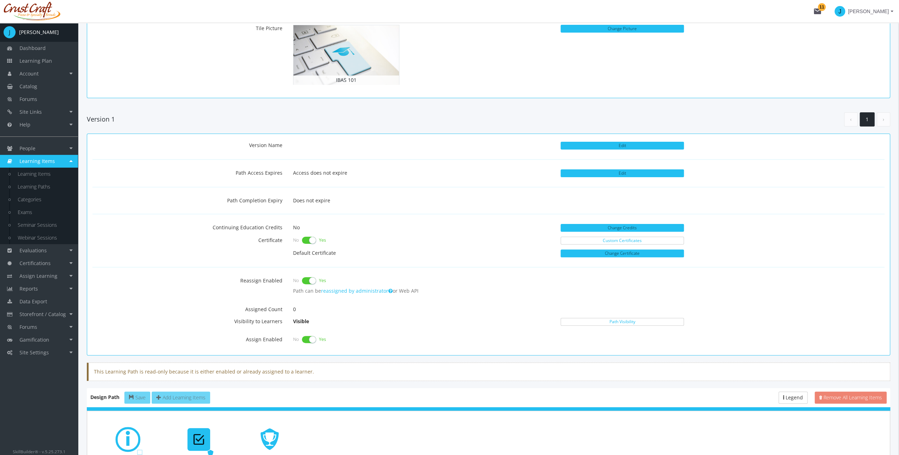
click at [268, 339] on label "Assign Enabled" at bounding box center [187, 338] width 201 height 10
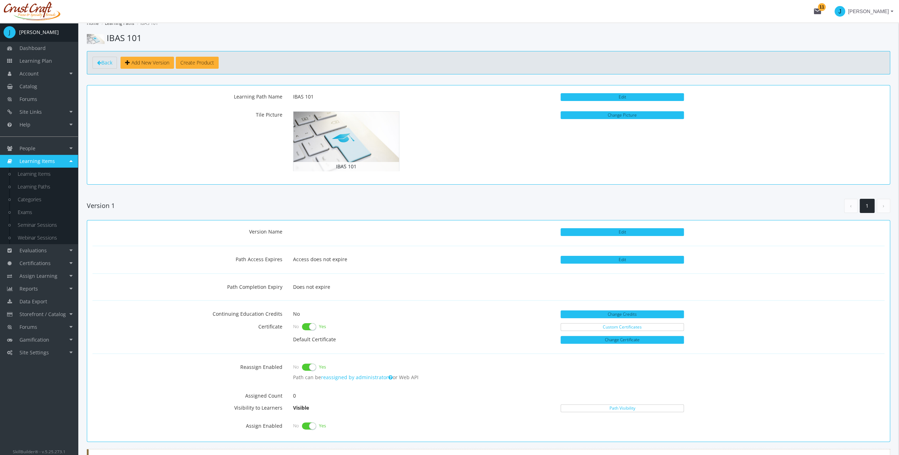
scroll to position [0, 0]
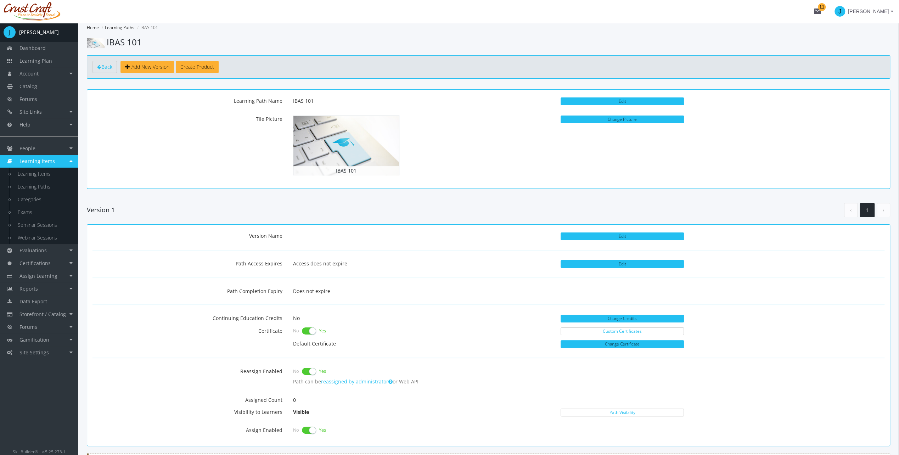
click at [202, 104] on div "Learning Path Name IBAS 101 Edit" at bounding box center [488, 101] width 803 height 13
click at [69, 278] on link "Assign Learning" at bounding box center [39, 276] width 78 height 13
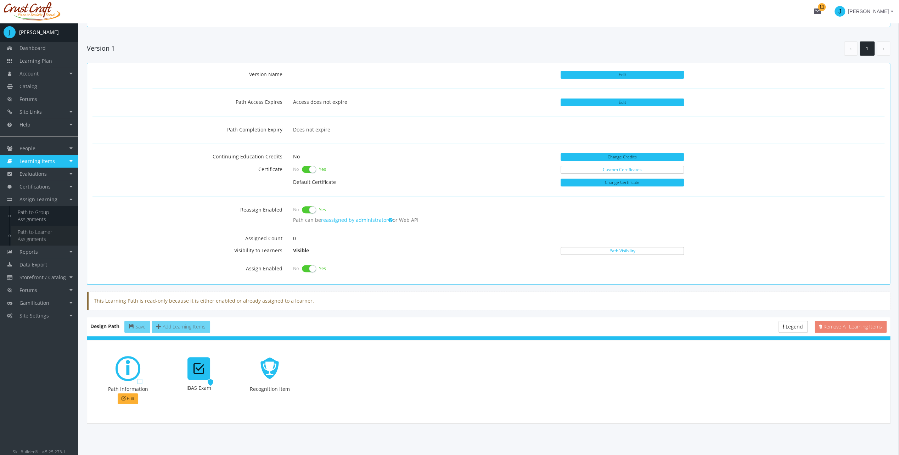
click at [39, 229] on link "Path to Learner Assignments" at bounding box center [44, 236] width 67 height 20
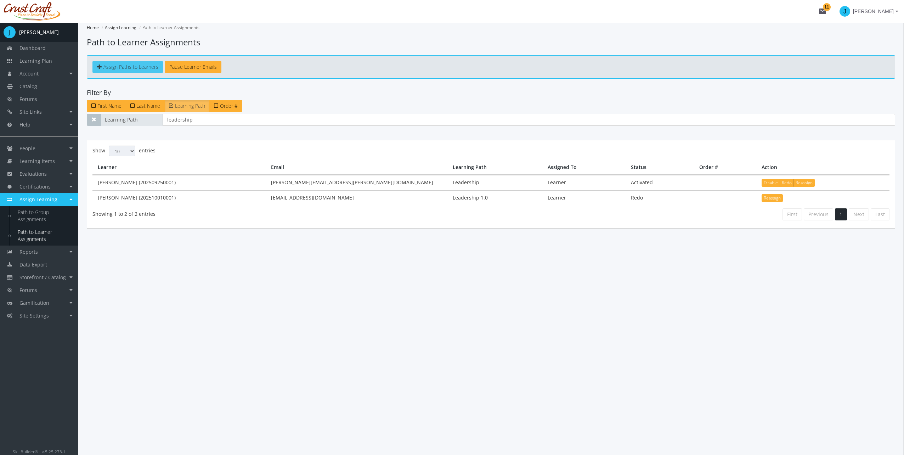
click at [152, 69] on span "Assign Paths to Learners" at bounding box center [130, 66] width 55 height 7
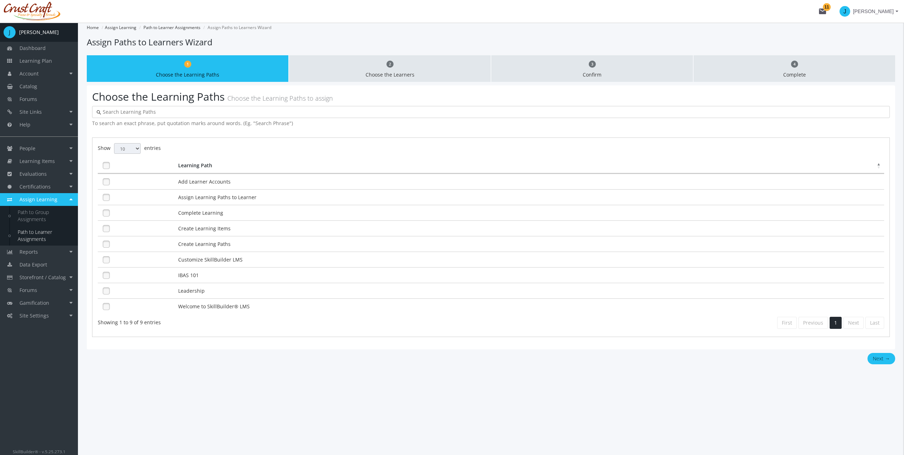
click at [176, 118] on div "Choose the Learning Paths Choose the Learning Paths to assign To search an exac…" at bounding box center [491, 214] width 798 height 246
click at [174, 114] on input "text" at bounding box center [493, 111] width 785 height 7
click at [102, 274] on link at bounding box center [106, 275] width 11 height 11
click at [881, 353] on button "Next →" at bounding box center [882, 358] width 28 height 11
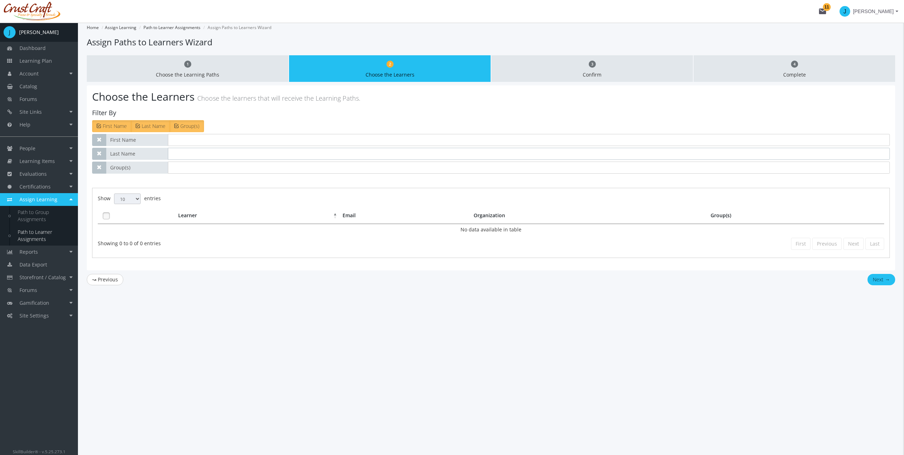
click at [189, 152] on input "text" at bounding box center [529, 154] width 722 height 12
click at [200, 139] on input "text" at bounding box center [529, 140] width 722 height 12
type input "[PERSON_NAME]"
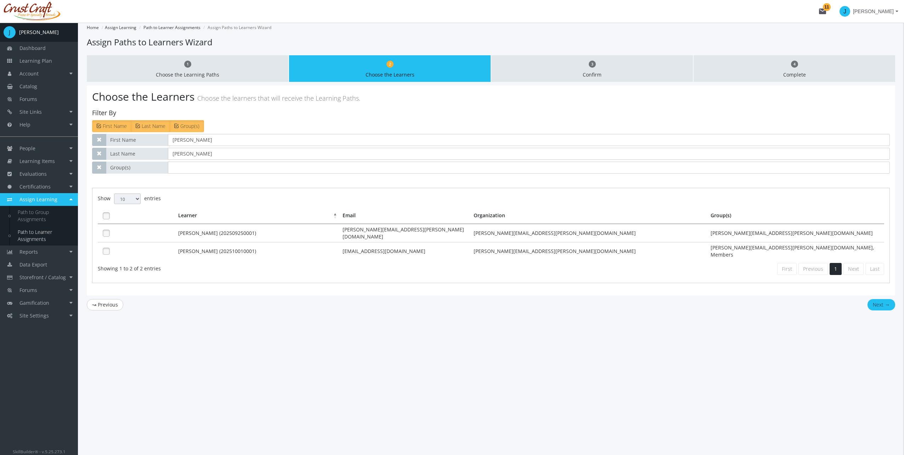
click at [103, 229] on link at bounding box center [106, 233] width 11 height 11
click at [872, 299] on button "Next →" at bounding box center [882, 304] width 28 height 11
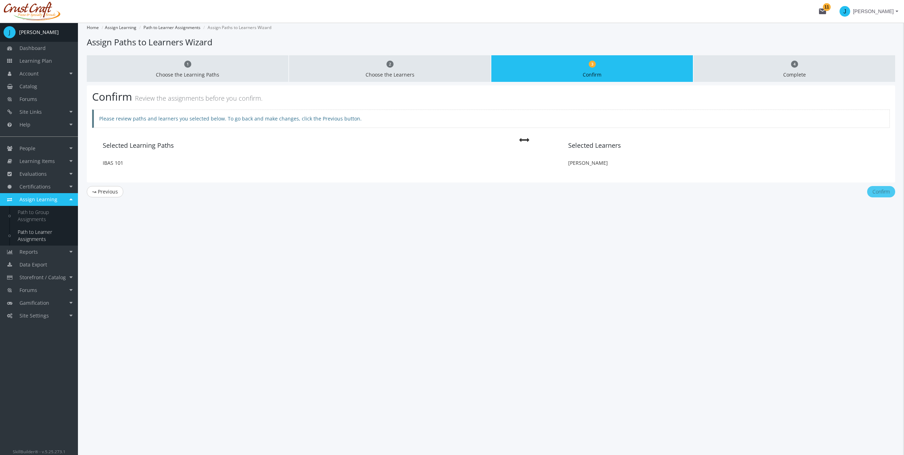
click at [878, 193] on button "Confirm" at bounding box center [882, 191] width 28 height 11
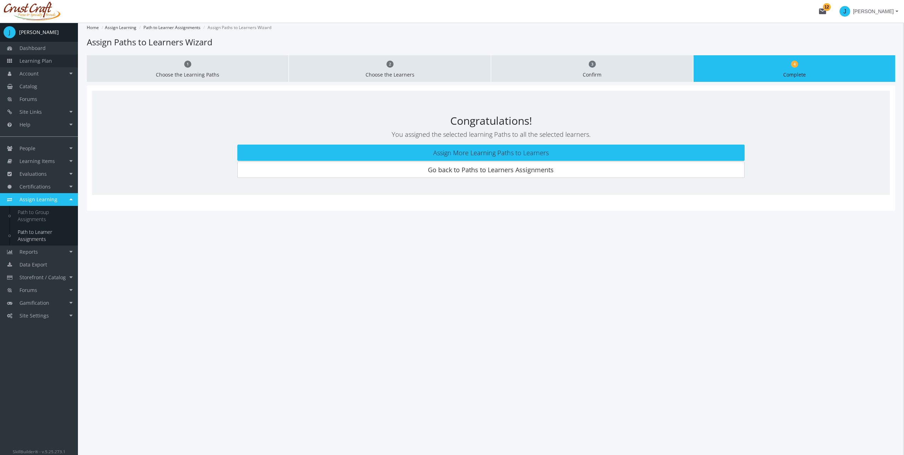
click at [37, 66] on link "Learning Plan" at bounding box center [39, 61] width 78 height 13
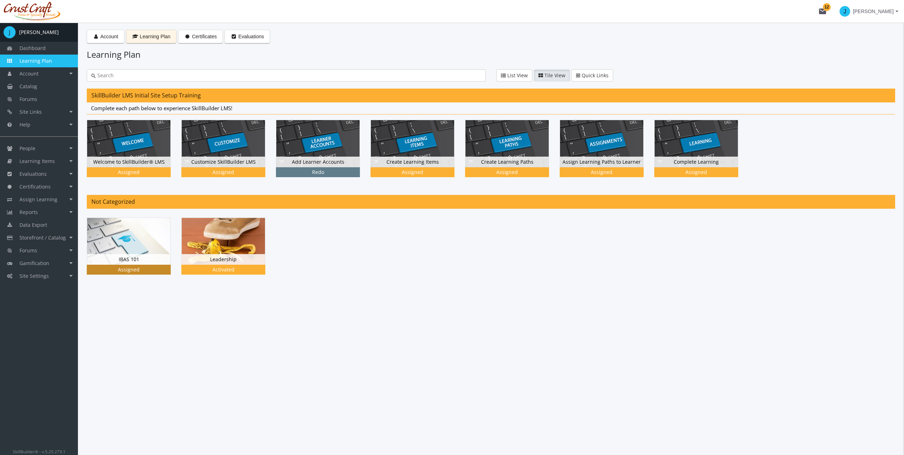
click at [124, 238] on img at bounding box center [128, 241] width 83 height 47
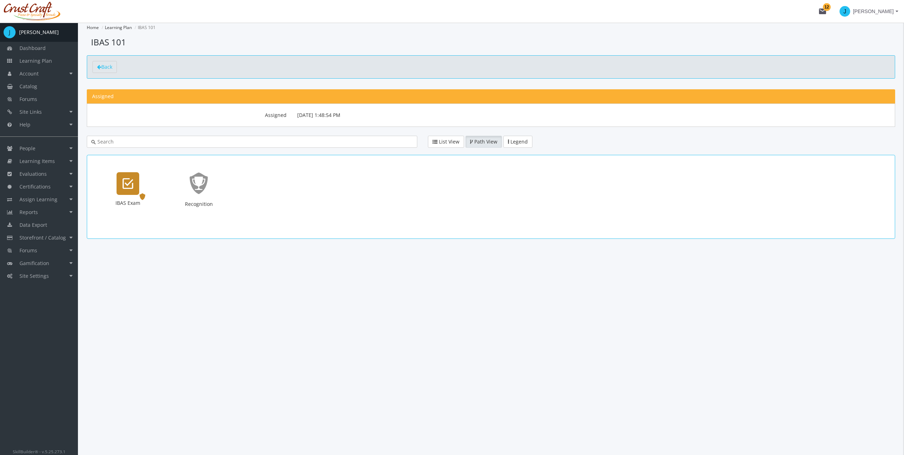
click at [121, 184] on div "IBAS Exam" at bounding box center [128, 183] width 23 height 23
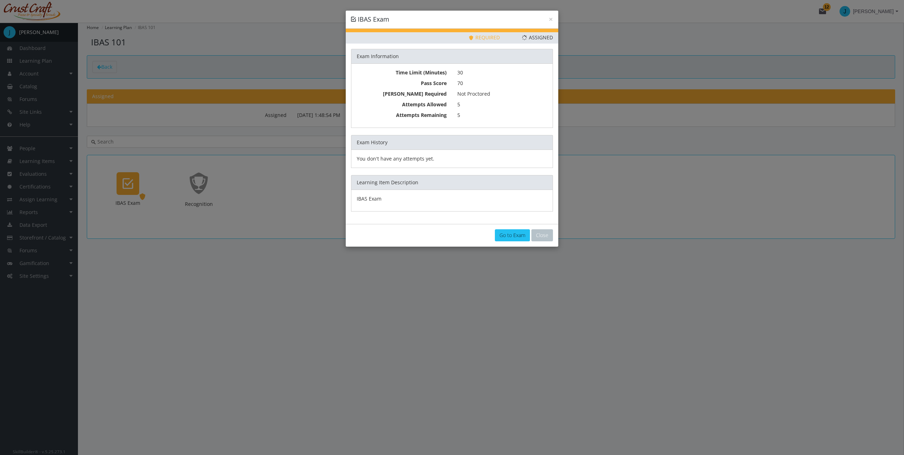
click at [508, 235] on link "Go to Exam" at bounding box center [512, 235] width 35 height 12
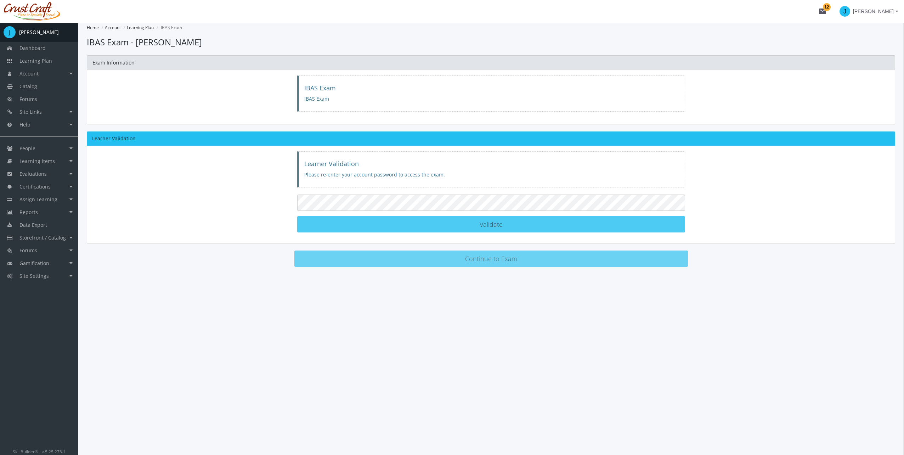
click at [457, 220] on button "Validate Learner Validated!" at bounding box center [491, 224] width 388 height 16
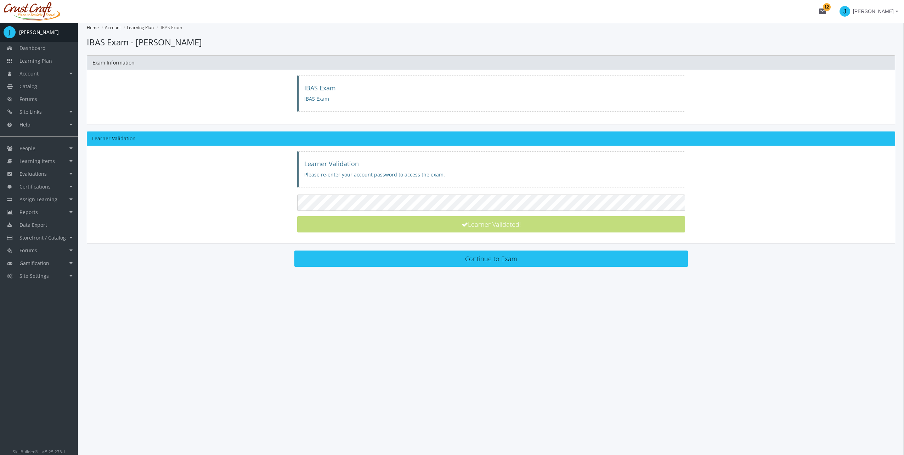
click at [516, 284] on div "Home Account Learning Plan IBAS Exam Loading... IBAS Exam - [PERSON_NAME] Loadi…" at bounding box center [491, 239] width 826 height 432
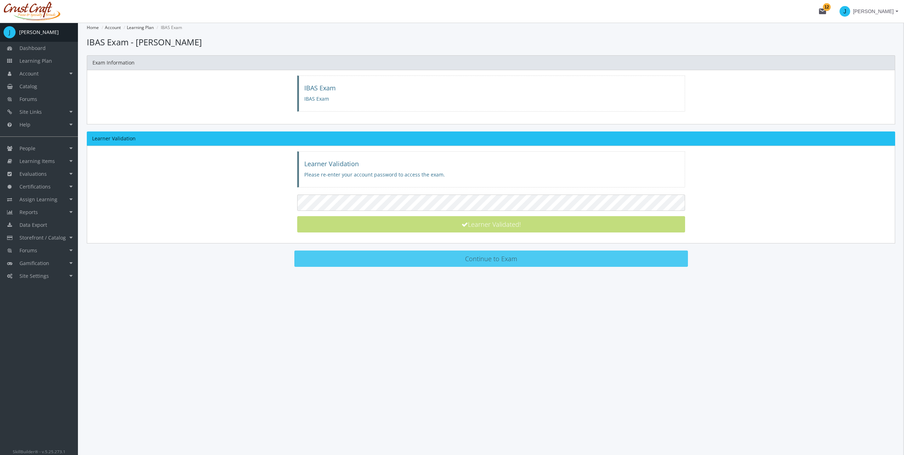
click at [509, 258] on button "Continue to Exam" at bounding box center [491, 259] width 394 height 16
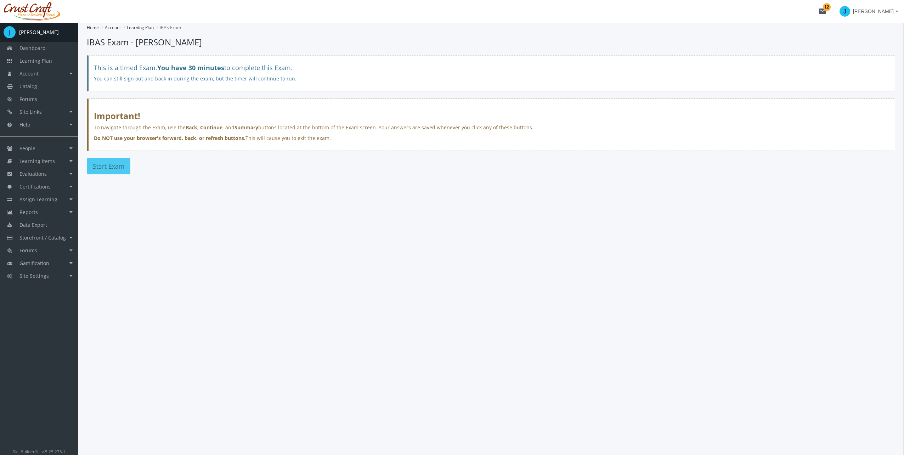
click at [122, 166] on span "Start Exam" at bounding box center [109, 166] width 32 height 9
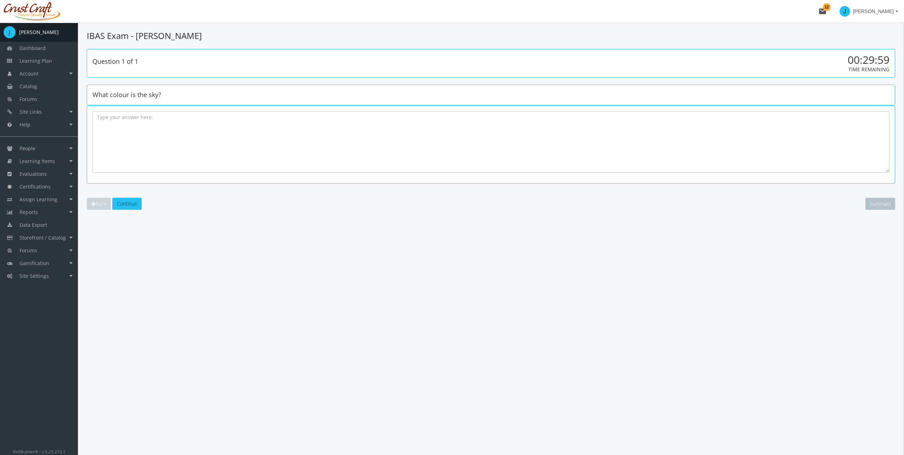
click at [240, 155] on textarea at bounding box center [490, 141] width 797 height 61
type textarea "B"
type textarea "Pink"
click at [530, 224] on main-section "IBAS Exam - [PERSON_NAME] Question 1 of 1 00:29:53 Time Remaining What colour i…" at bounding box center [491, 134] width 809 height 208
click at [254, 123] on textarea "Pink" at bounding box center [490, 141] width 797 height 61
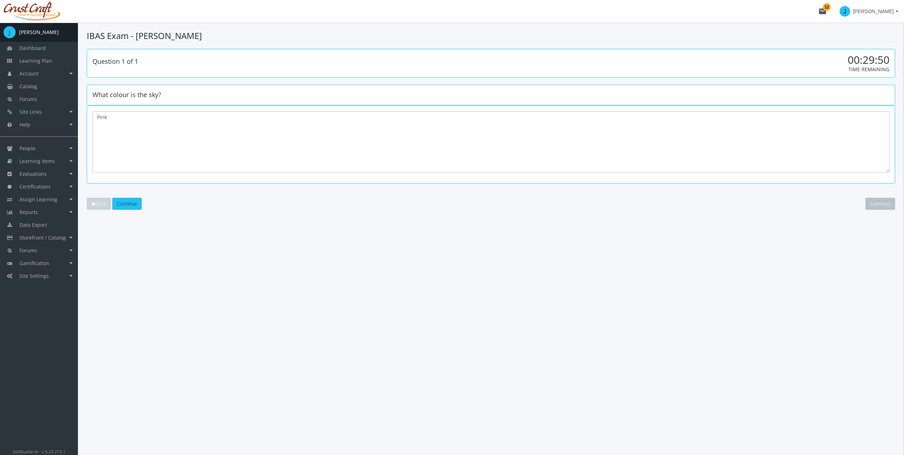
drag, startPoint x: 102, startPoint y: 134, endPoint x: 99, endPoint y: 133, distance: 3.6
click at [96, 133] on textarea "Pink" at bounding box center [490, 141] width 797 height 61
click at [275, 245] on div "IBAS Exam - [PERSON_NAME] Question 1 of 1 00:29:50 Time Remaining What colour i…" at bounding box center [491, 239] width 826 height 432
click at [176, 153] on textarea "Pink" at bounding box center [490, 141] width 797 height 61
drag, startPoint x: 179, startPoint y: 148, endPoint x: 113, endPoint y: 136, distance: 67.0
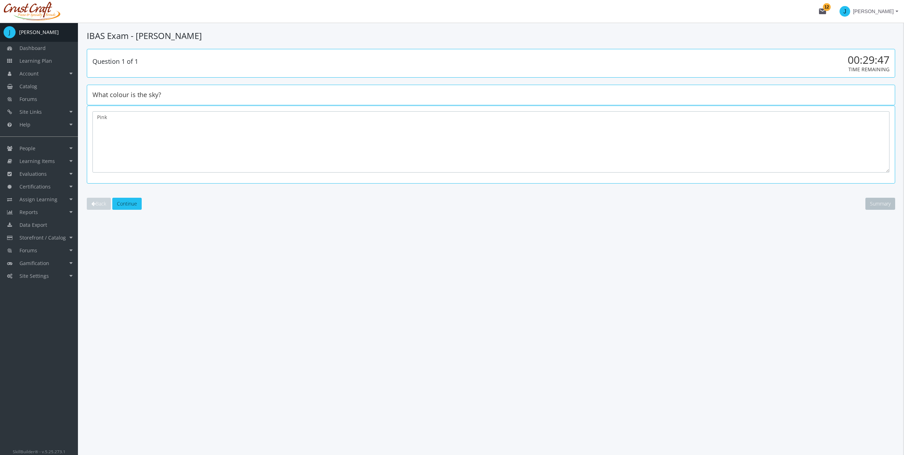
click at [114, 137] on textarea "Pink" at bounding box center [490, 141] width 797 height 61
click at [133, 203] on span "Continue" at bounding box center [127, 203] width 20 height 7
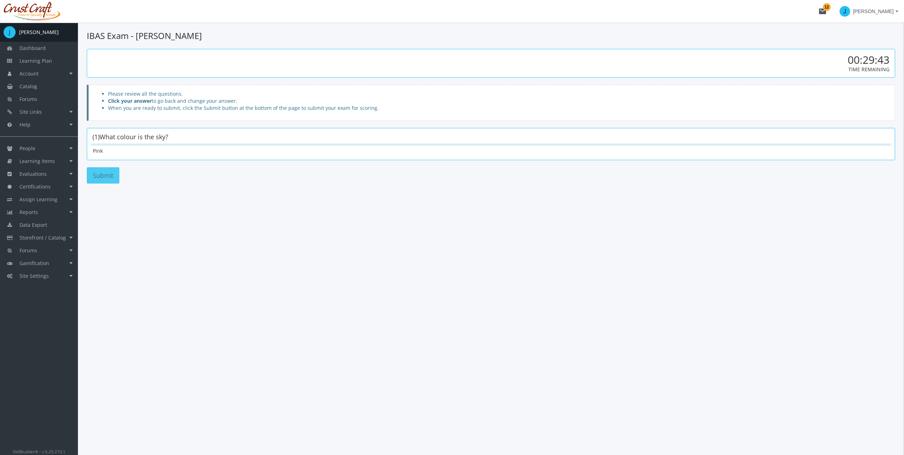
click at [111, 177] on button "Submit" at bounding box center [103, 175] width 33 height 16
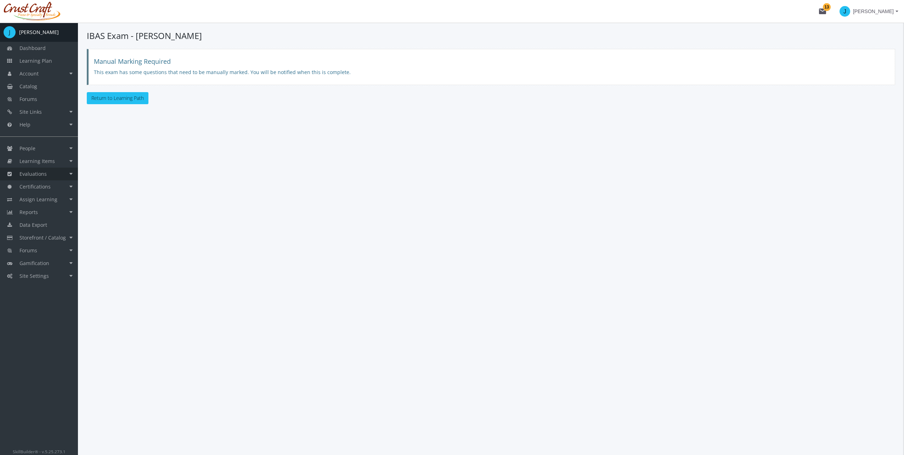
click at [70, 176] on link "Evaluations" at bounding box center [39, 174] width 78 height 13
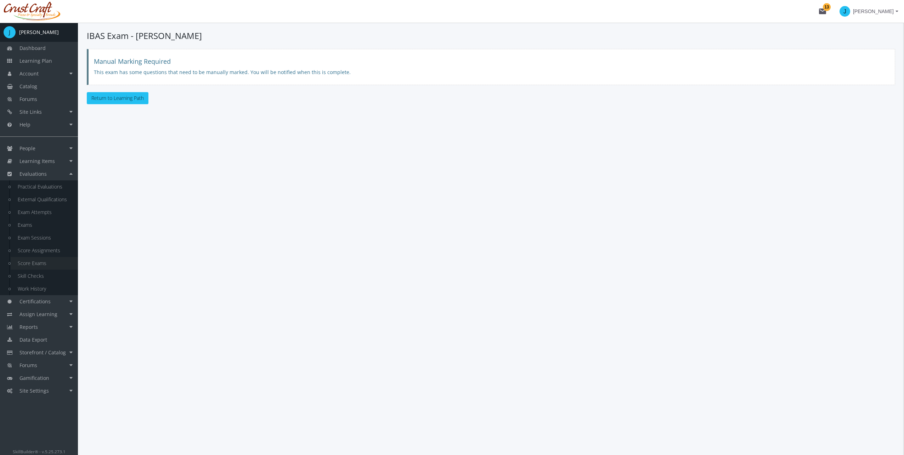
click at [51, 262] on link "Score Exams" at bounding box center [44, 263] width 67 height 13
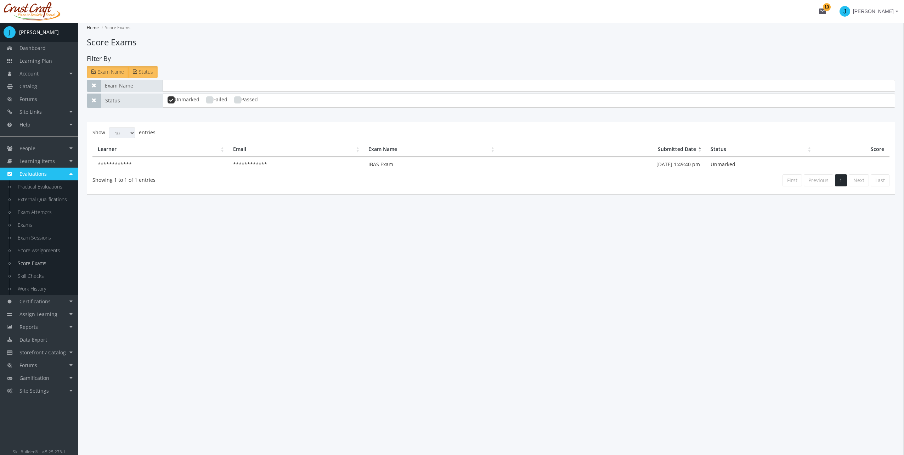
click at [671, 168] on td "[DATE] 1:49:40 pm" at bounding box center [601, 164] width 207 height 15
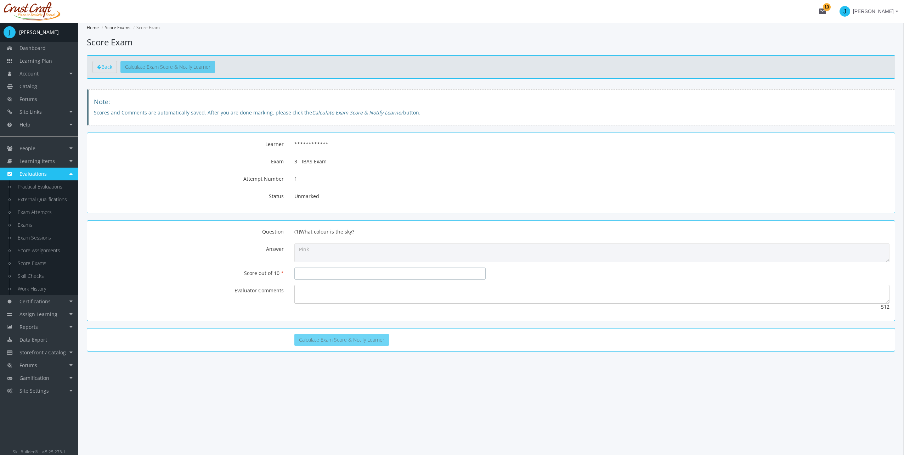
click at [320, 278] on input "number" at bounding box center [389, 274] width 191 height 12
type input "0"
click at [425, 386] on div "**********" at bounding box center [491, 239] width 826 height 432
click at [323, 288] on textarea at bounding box center [591, 294] width 595 height 19
click at [324, 274] on input "0" at bounding box center [389, 274] width 191 height 12
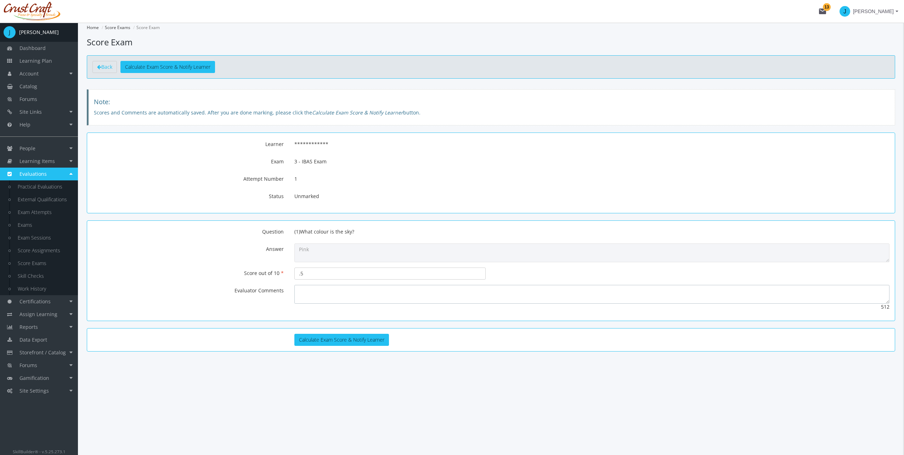
type input "05"
type textarea "yikes"
click at [324, 273] on input "05" at bounding box center [389, 274] width 191 height 12
type input "0"
type input "5"
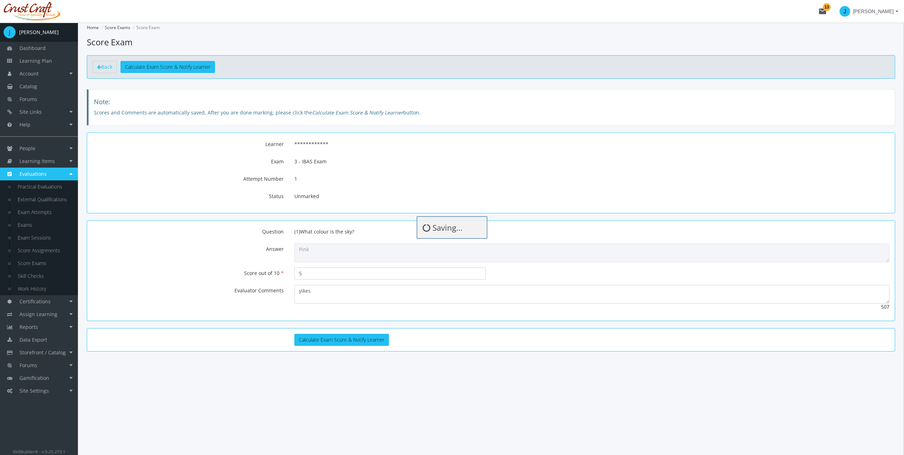
click at [349, 381] on div "**********" at bounding box center [491, 239] width 826 height 432
click at [336, 337] on button "Calculate Exam Score & Notify Learner" at bounding box center [341, 340] width 95 height 12
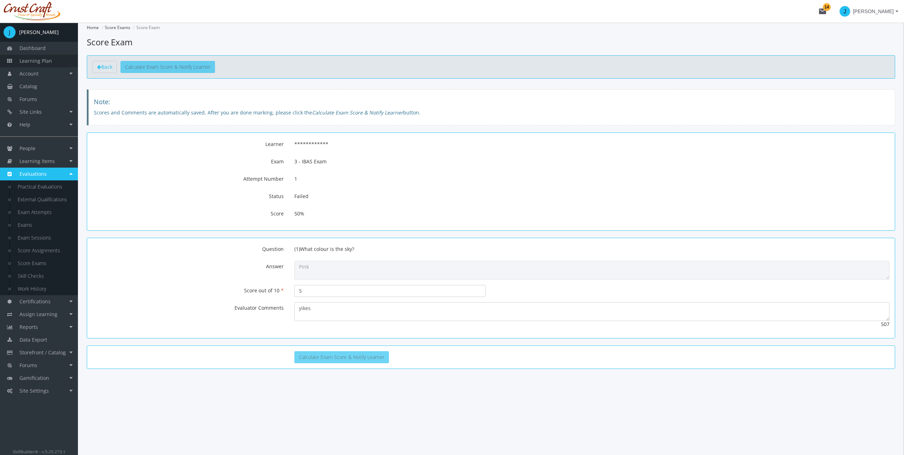
click at [27, 59] on span "Learning Plan" at bounding box center [35, 60] width 33 height 7
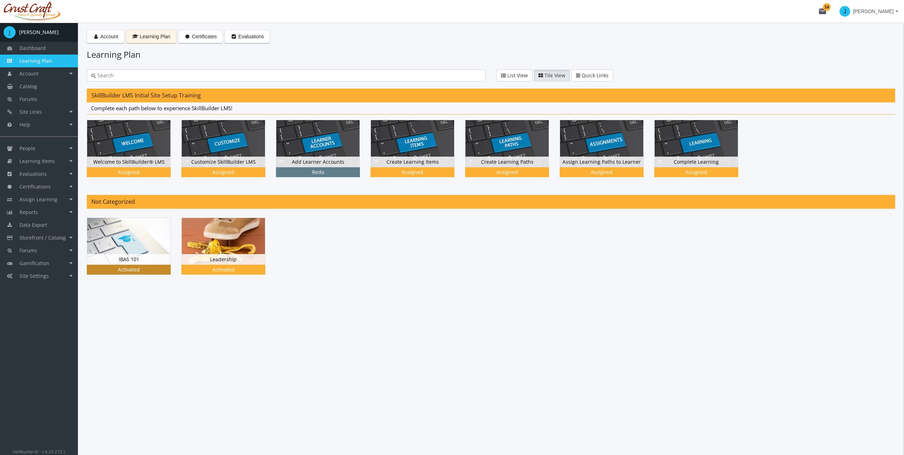
click at [134, 265] on div "Activated" at bounding box center [129, 270] width 84 height 10
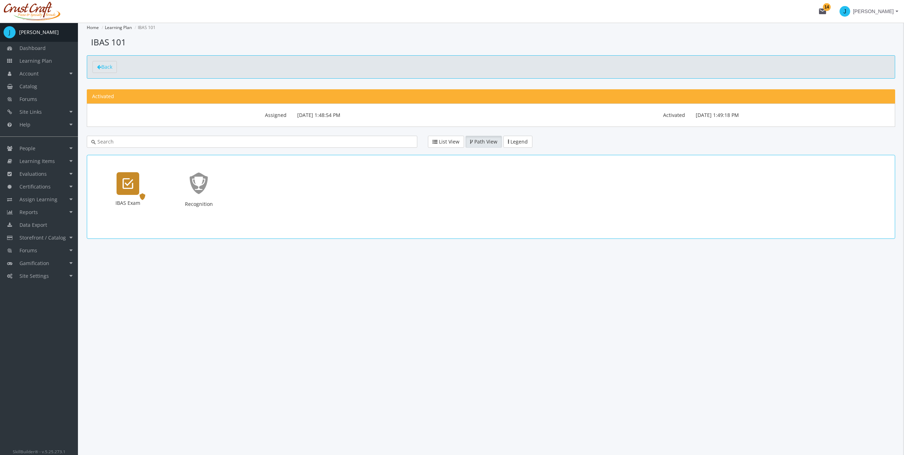
click at [134, 194] on div "IBAS Exam Exam. Status: Activated." at bounding box center [128, 196] width 43 height 51
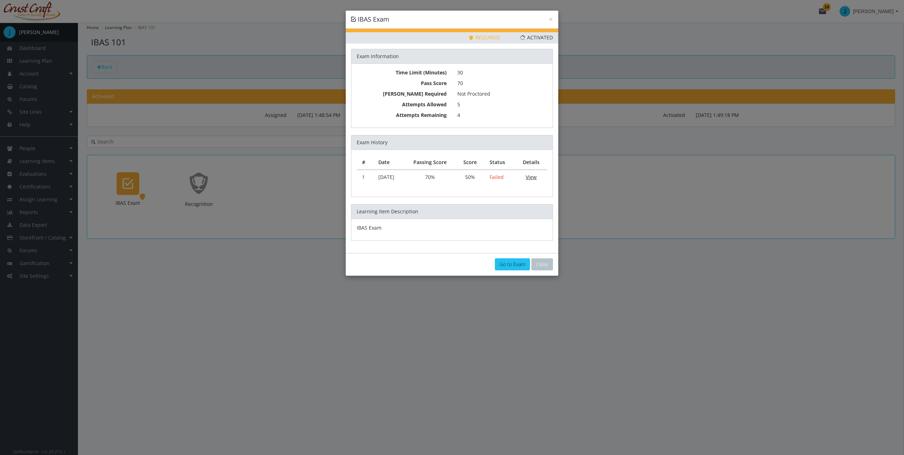
click at [533, 176] on link "View" at bounding box center [531, 177] width 11 height 7
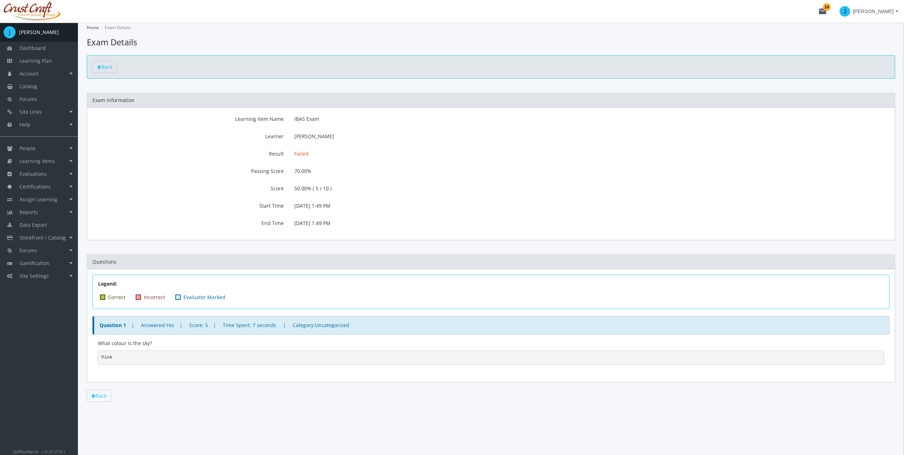
click at [324, 166] on p "70.00%" at bounding box center [591, 171] width 595 height 12
click at [284, 175] on div "Passing Score 70.00%" at bounding box center [491, 171] width 808 height 12
drag, startPoint x: 297, startPoint y: 120, endPoint x: 327, endPoint y: 184, distance: 71.3
click at [327, 184] on div "Learning Item Name IBAS Exam Learner [PERSON_NAME] Result Failed Passing Score …" at bounding box center [490, 171] width 797 height 116
drag, startPoint x: 327, startPoint y: 184, endPoint x: 367, endPoint y: 203, distance: 43.7
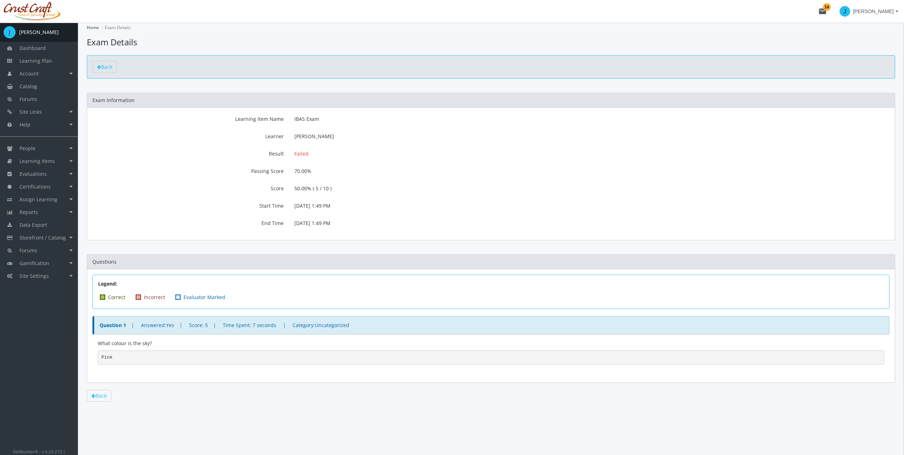
click at [367, 203] on p "[DATE] 1:49 PM" at bounding box center [591, 206] width 595 height 12
drag, startPoint x: 347, startPoint y: 224, endPoint x: 292, endPoint y: 152, distance: 90.4
click at [292, 152] on div "Learning Item Name IBAS Exam Learner [PERSON_NAME] Result Failed Passing Score …" at bounding box center [490, 171] width 797 height 116
drag, startPoint x: 292, startPoint y: 152, endPoint x: 257, endPoint y: 182, distance: 46.0
click at [258, 181] on div "Learning Item Name IBAS Exam Learner [PERSON_NAME] Result Failed Passing Score …" at bounding box center [490, 171] width 797 height 116
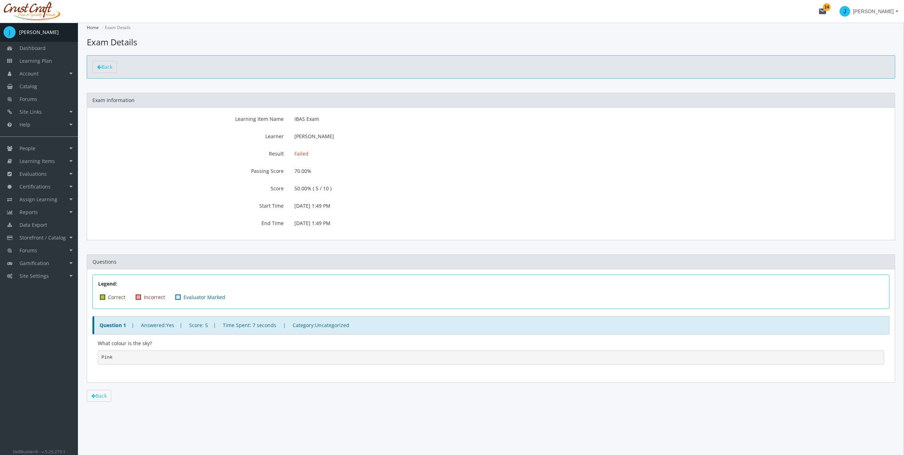
click at [257, 184] on label "Score" at bounding box center [188, 188] width 202 height 10
